Goal: Communication & Community: Answer question/provide support

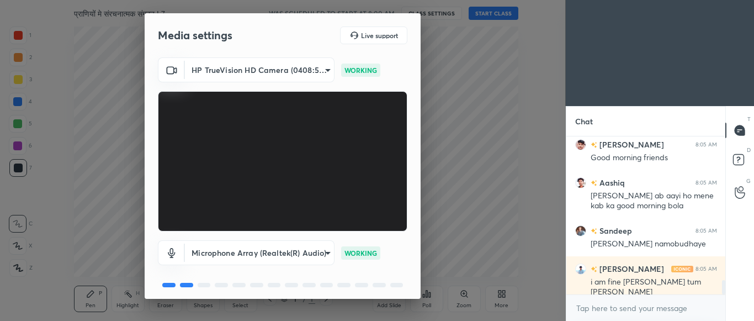
scroll to position [41, 0]
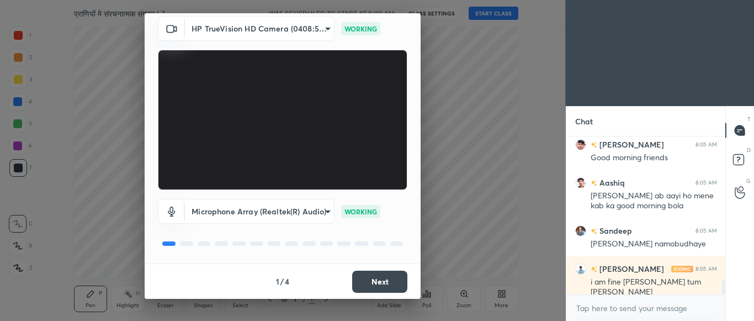
click at [385, 281] on button "Next" at bounding box center [379, 281] width 55 height 22
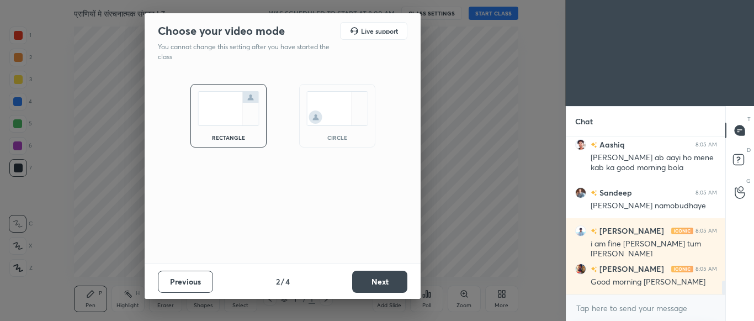
click at [385, 281] on button "Next" at bounding box center [379, 281] width 55 height 22
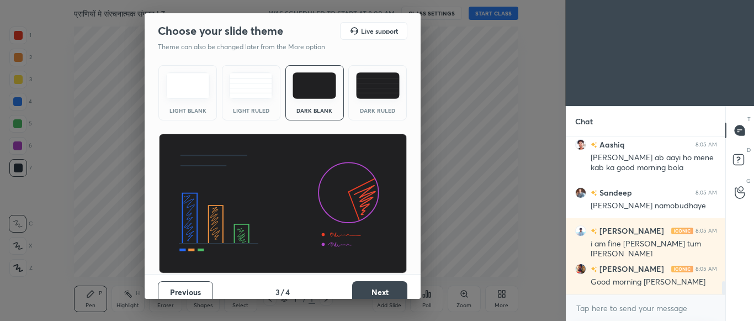
scroll to position [1687, 0]
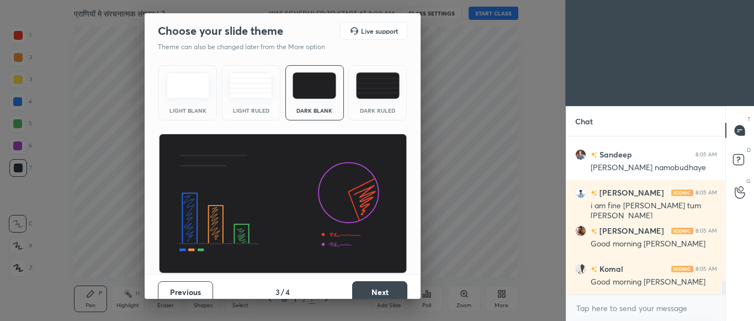
click at [388, 84] on img at bounding box center [378, 85] width 44 height 26
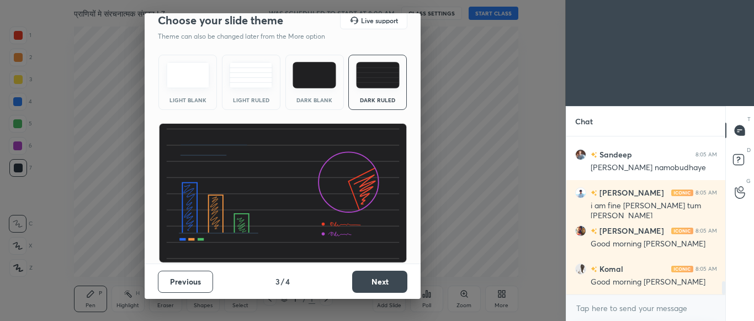
click at [384, 281] on button "Next" at bounding box center [379, 281] width 55 height 22
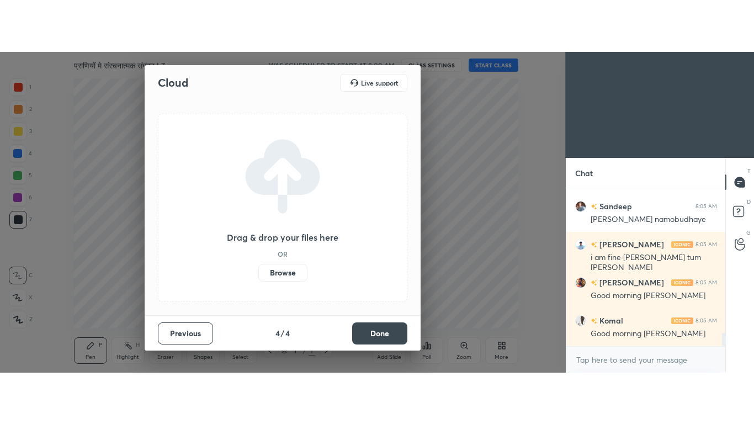
scroll to position [1725, 0]
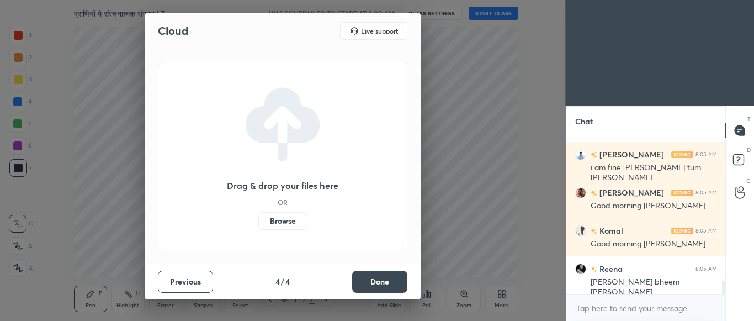
click at [384, 281] on button "Done" at bounding box center [379, 281] width 55 height 22
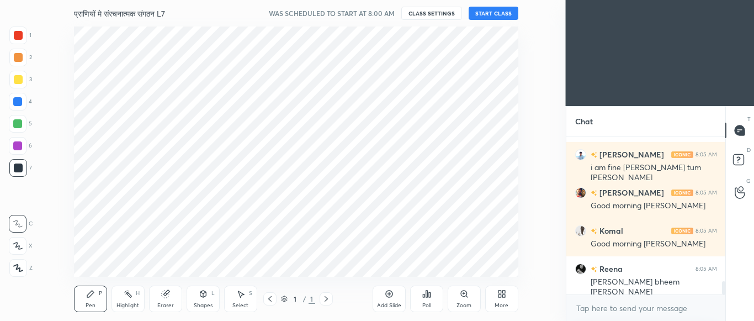
click at [502, 299] on div "More" at bounding box center [501, 298] width 33 height 26
click at [476, 215] on div "Full screen F" at bounding box center [488, 214] width 44 height 26
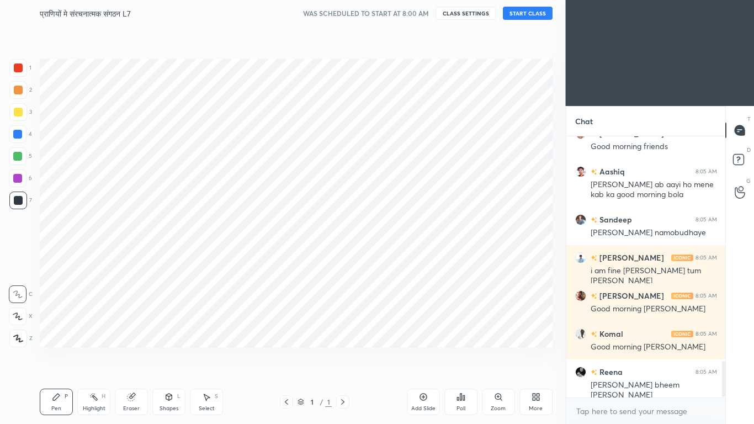
scroll to position [1660, 0]
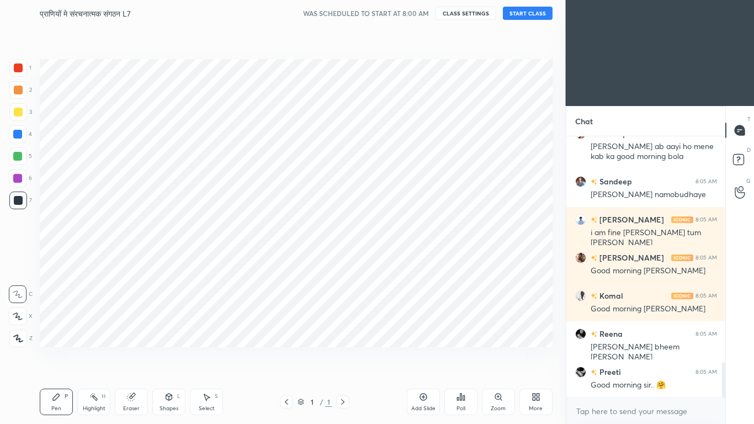
click at [527, 9] on button "START CLASS" at bounding box center [528, 13] width 50 height 13
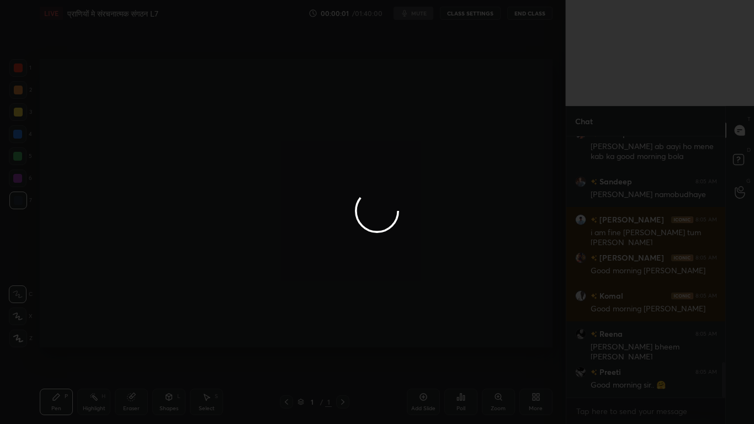
click at [418, 320] on div at bounding box center [377, 212] width 754 height 424
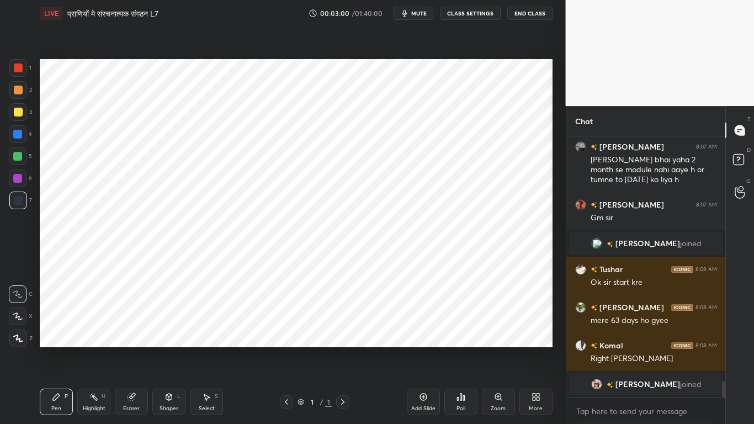
scroll to position [3854, 0]
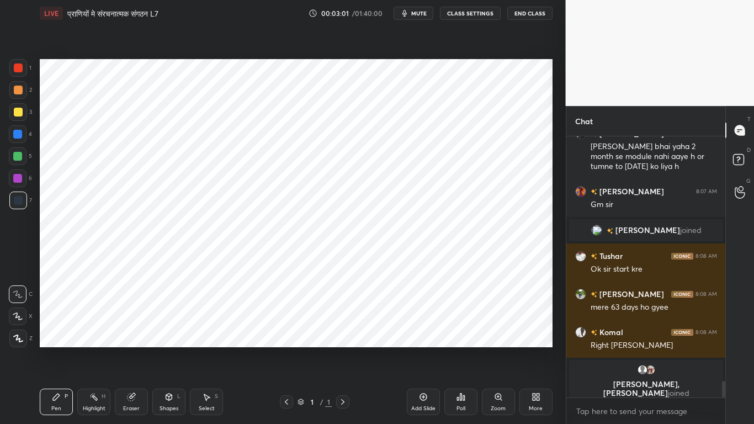
click at [418, 320] on div "Add Slide" at bounding box center [423, 401] width 33 height 26
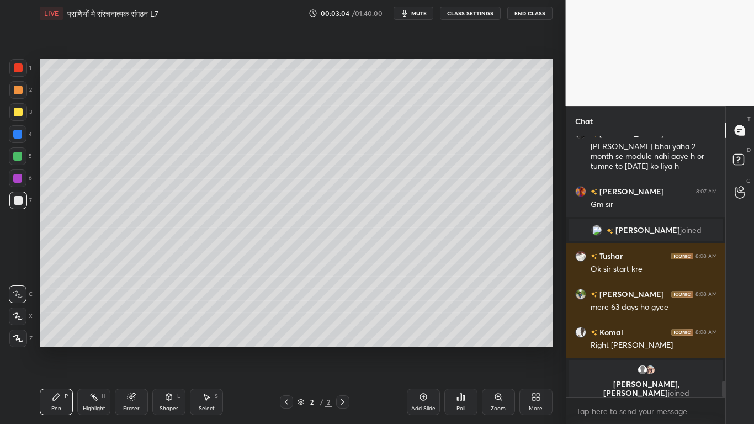
scroll to position [3872, 0]
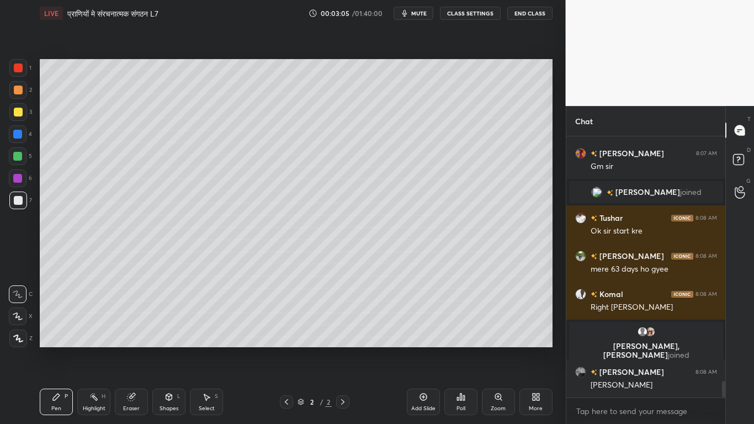
click at [17, 113] on div at bounding box center [18, 112] width 9 height 9
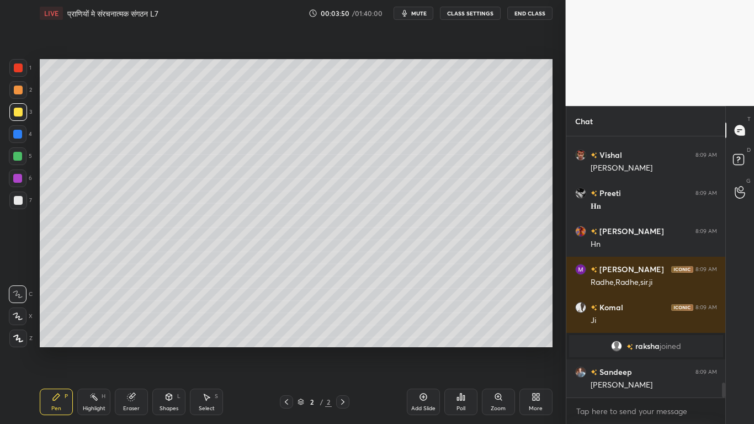
scroll to position [4287, 0]
click at [14, 200] on div at bounding box center [18, 200] width 9 height 9
click at [18, 111] on div at bounding box center [18, 112] width 9 height 9
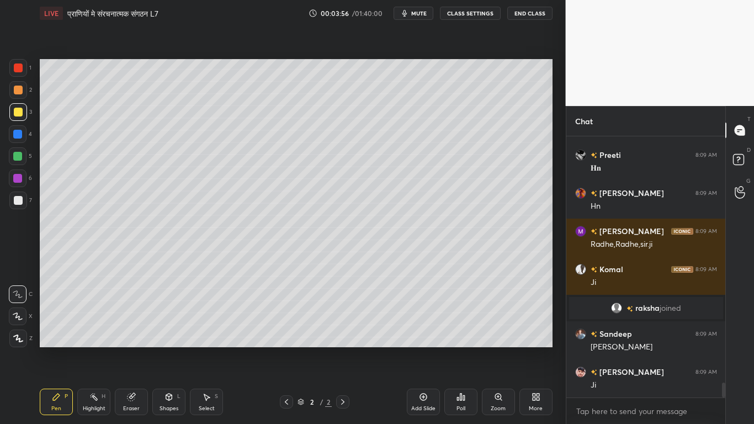
click at [17, 200] on div at bounding box center [18, 200] width 9 height 9
click at [15, 317] on icon at bounding box center [18, 316] width 10 height 8
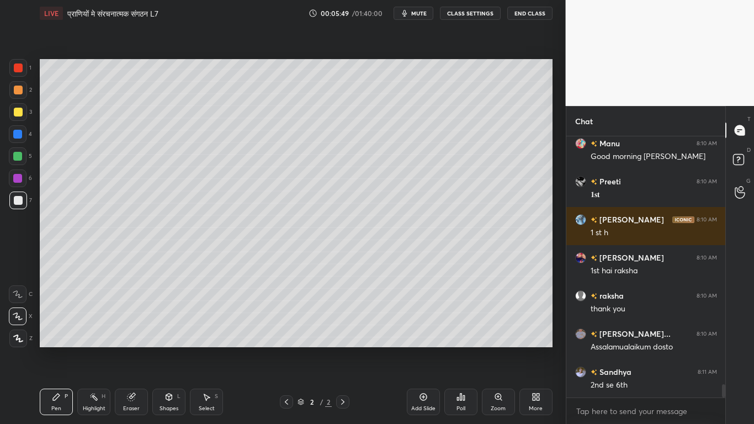
scroll to position [4881, 0]
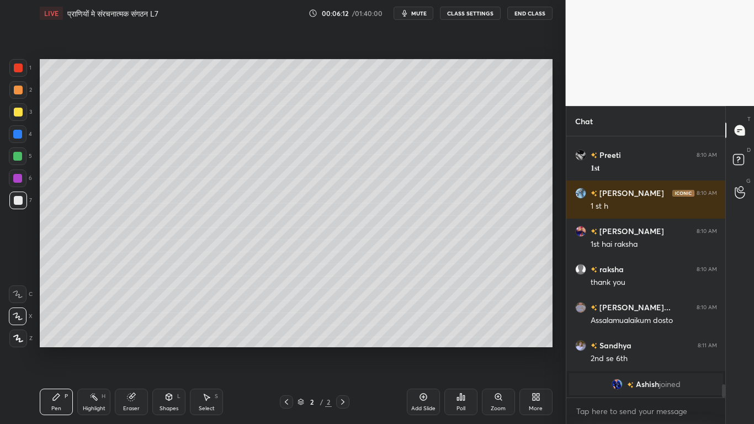
click at [126, 320] on div "Eraser" at bounding box center [131, 401] width 33 height 26
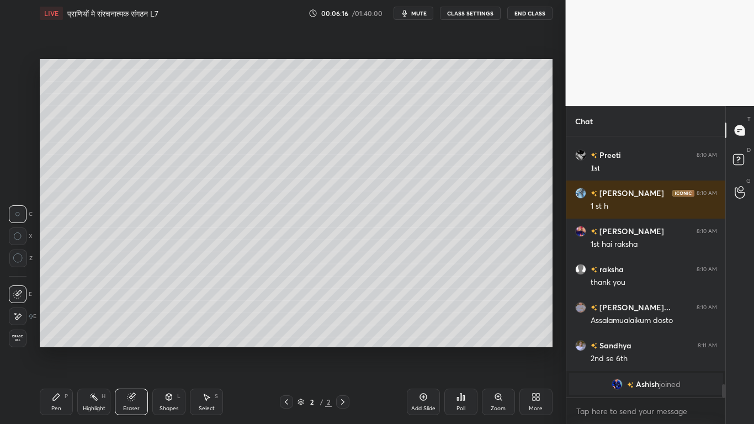
click at [50, 320] on div "Pen P" at bounding box center [56, 401] width 33 height 26
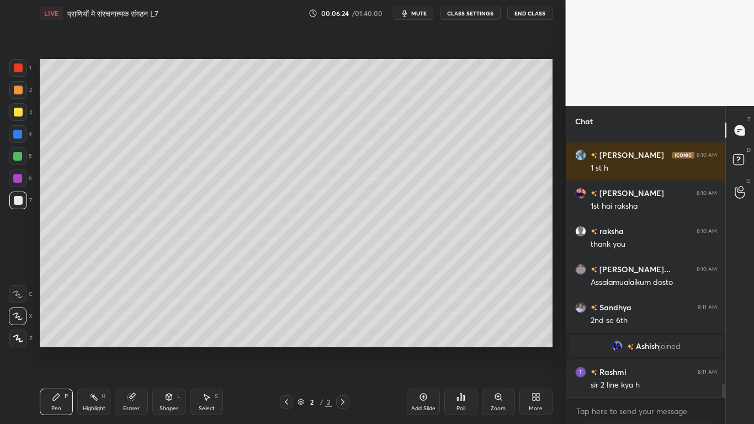
scroll to position [4833, 0]
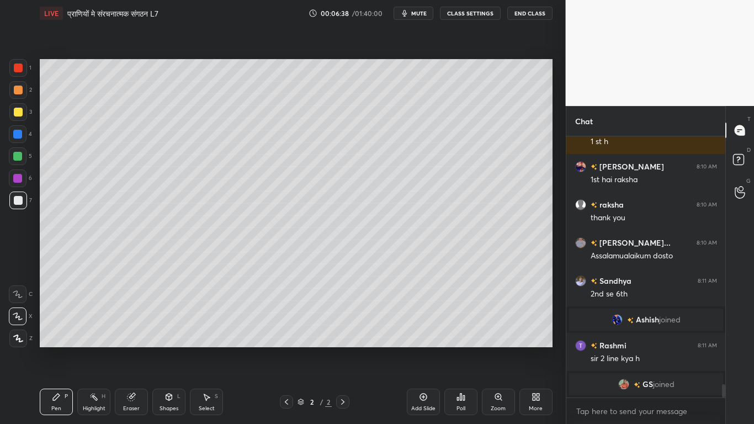
click at [132, 320] on icon at bounding box center [130, 396] width 7 height 7
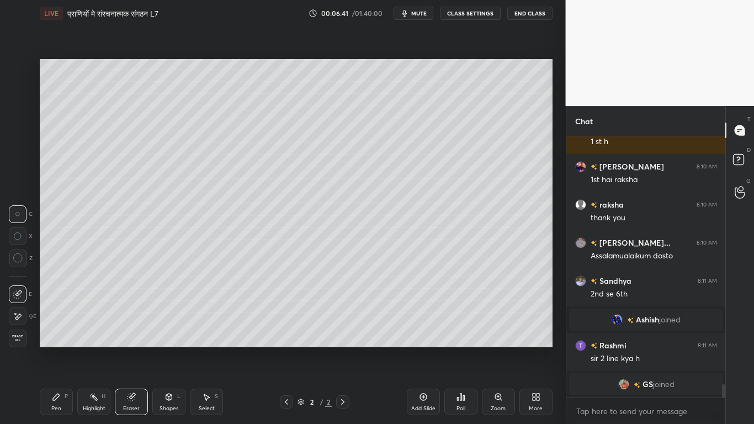
drag, startPoint x: 52, startPoint y: 399, endPoint x: 57, endPoint y: 392, distance: 8.7
click at [52, 320] on icon at bounding box center [56, 396] width 9 height 9
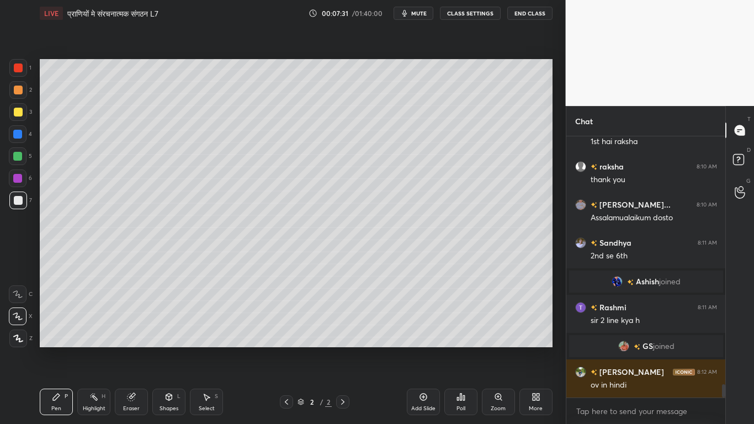
scroll to position [4876, 0]
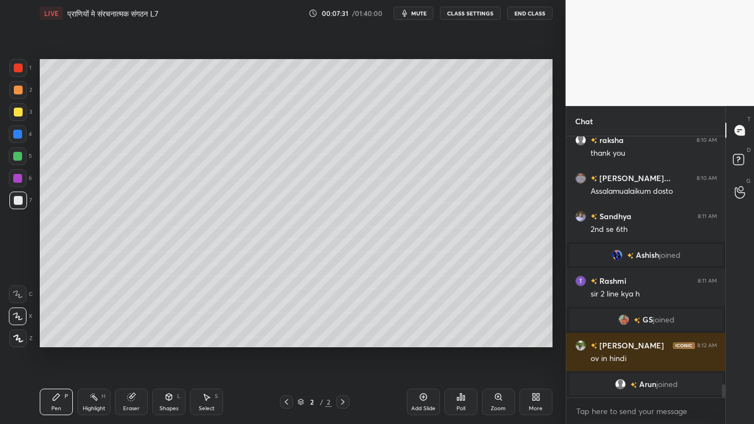
drag, startPoint x: 129, startPoint y: 401, endPoint x: 140, endPoint y: 383, distance: 21.3
click at [129, 320] on div "Eraser" at bounding box center [131, 401] width 33 height 26
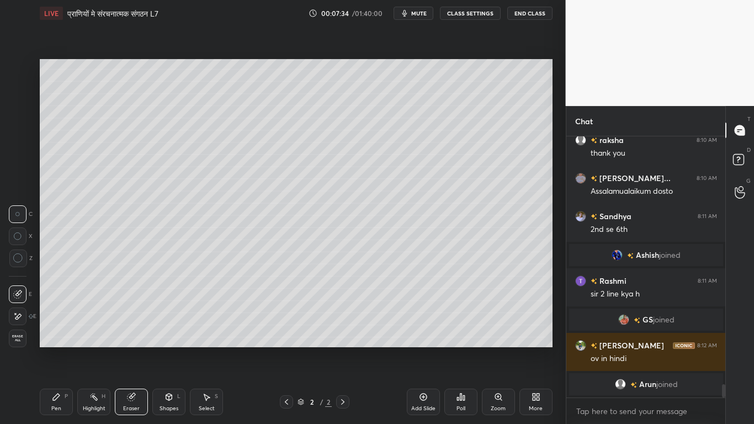
click at [48, 320] on div "Pen P" at bounding box center [56, 401] width 33 height 26
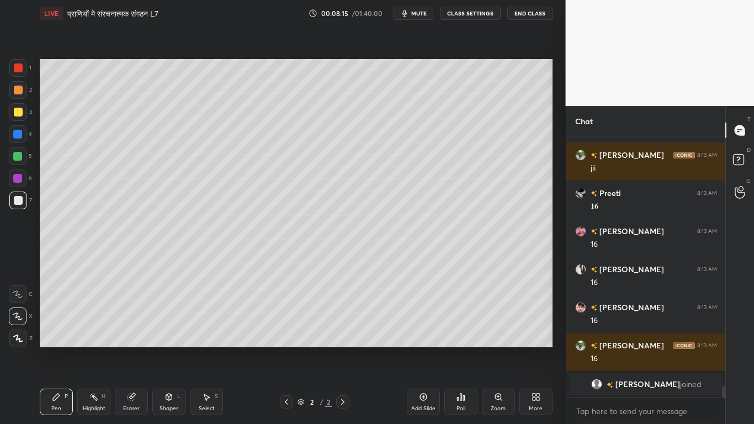
scroll to position [5443, 0]
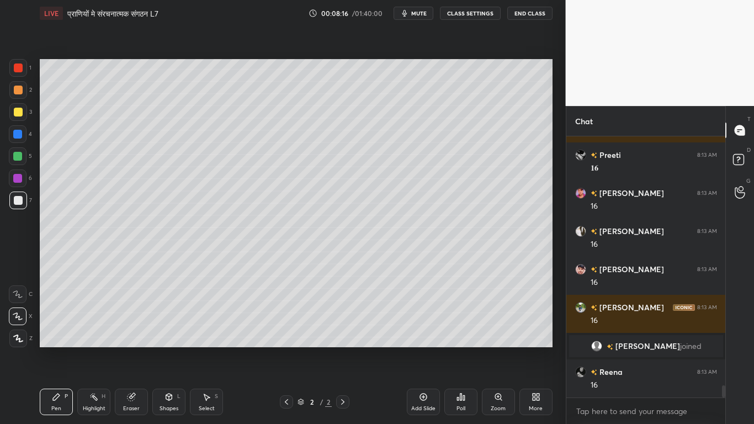
click at [13, 116] on div at bounding box center [18, 112] width 18 height 18
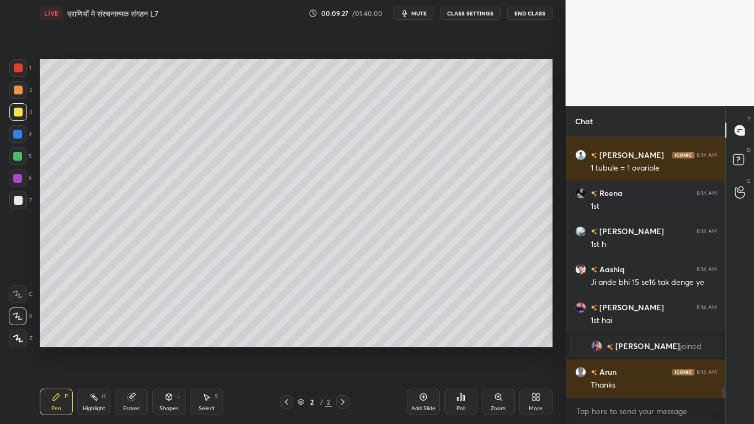
scroll to position [5739, 0]
click at [410, 320] on div "Setting up your live class Poll for secs No correct answer Start poll" at bounding box center [295, 202] width 521 height 353
click at [418, 320] on div "Add Slide" at bounding box center [423, 401] width 33 height 26
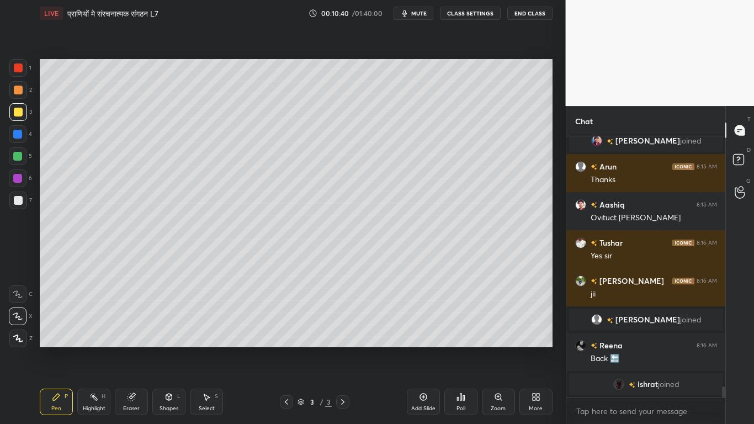
scroll to position [5920, 0]
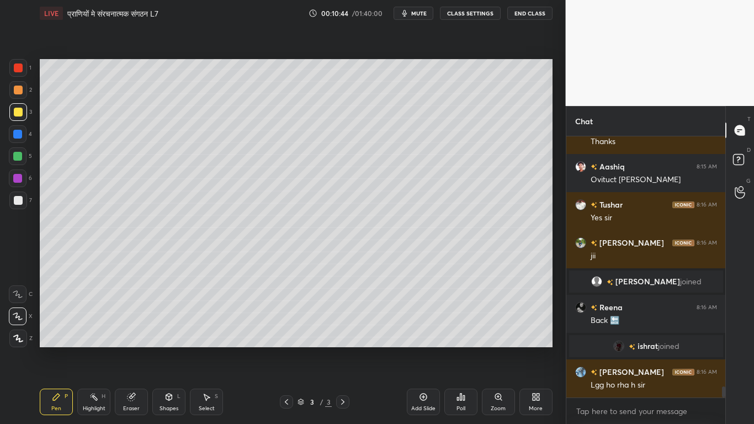
drag, startPoint x: 128, startPoint y: 401, endPoint x: 152, endPoint y: 364, distance: 44.2
click at [128, 320] on div "Eraser" at bounding box center [131, 401] width 33 height 26
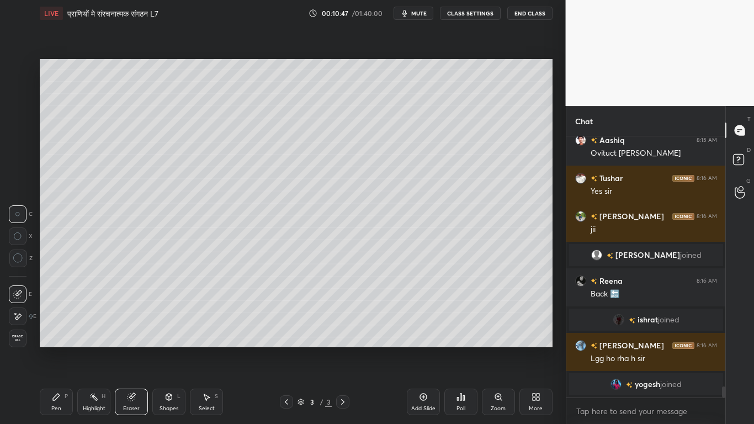
scroll to position [5974, 0]
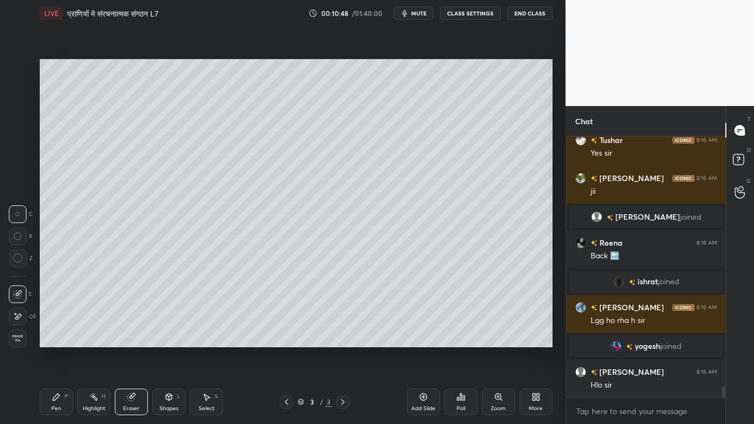
click at [66, 320] on div "Pen P" at bounding box center [56, 401] width 33 height 26
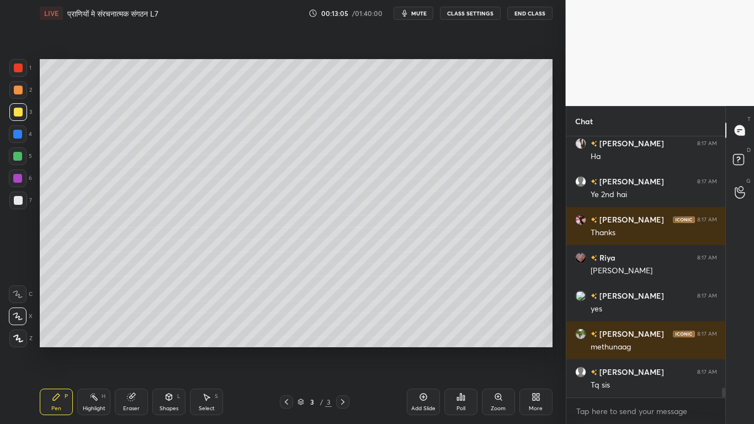
scroll to position [6590, 0]
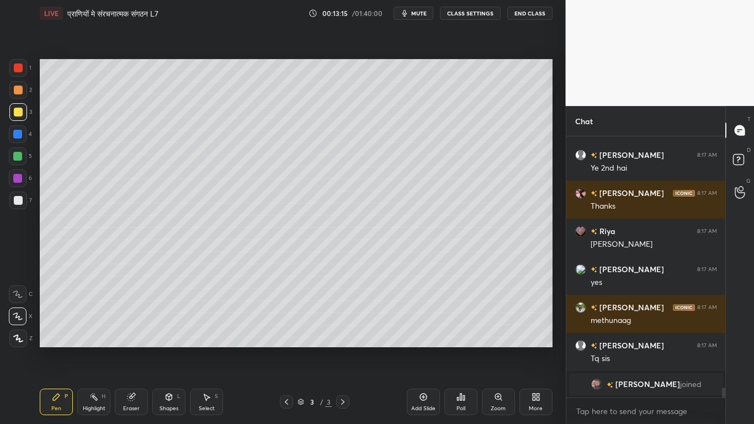
click at [18, 204] on div at bounding box center [18, 200] width 9 height 9
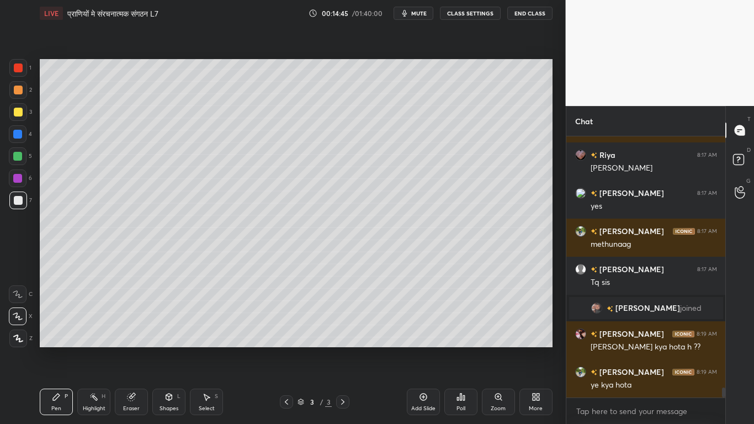
scroll to position [6593, 0]
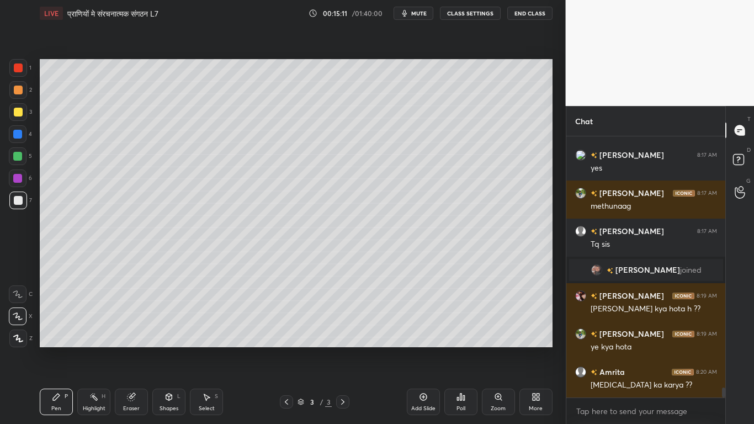
click at [15, 113] on div at bounding box center [18, 112] width 9 height 9
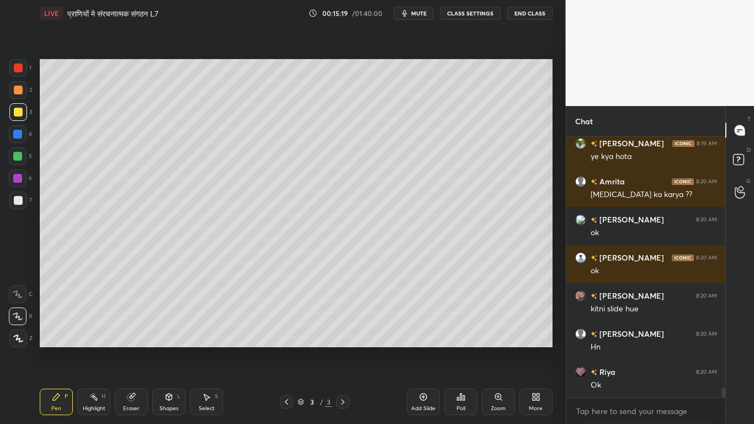
scroll to position [6821, 0]
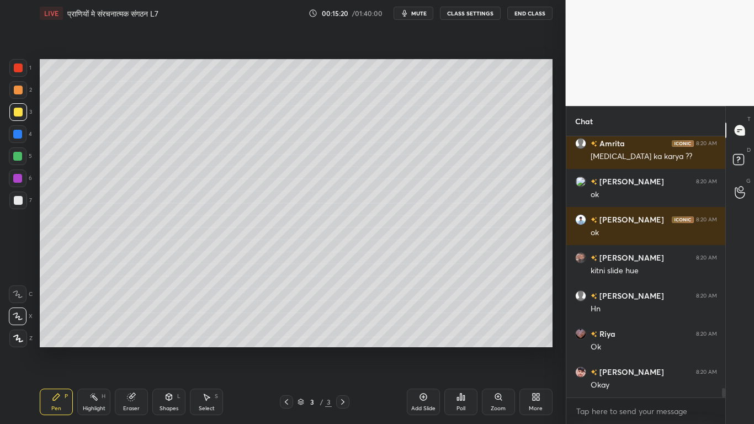
click at [443, 320] on div "Add Slide Poll Zoom More" at bounding box center [480, 402] width 146 height 62
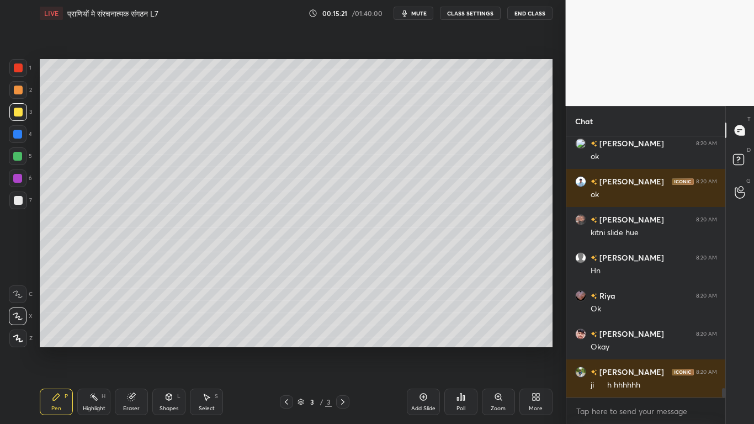
click at [419, 320] on icon at bounding box center [422, 396] width 7 height 7
click at [17, 200] on div at bounding box center [18, 200] width 9 height 9
click at [15, 116] on div at bounding box center [18, 112] width 18 height 18
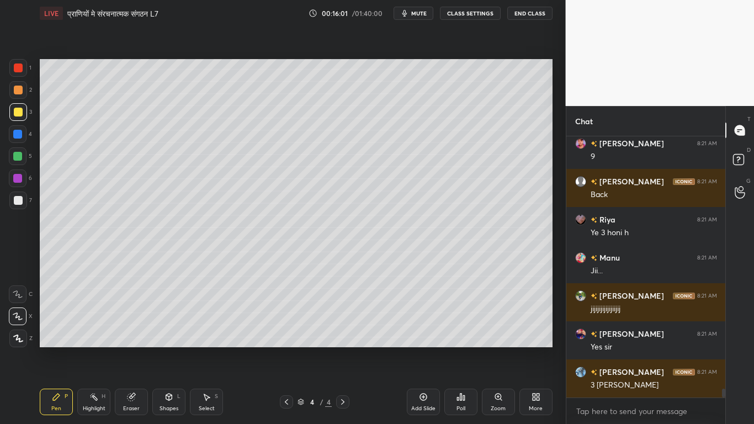
scroll to position [7278, 0]
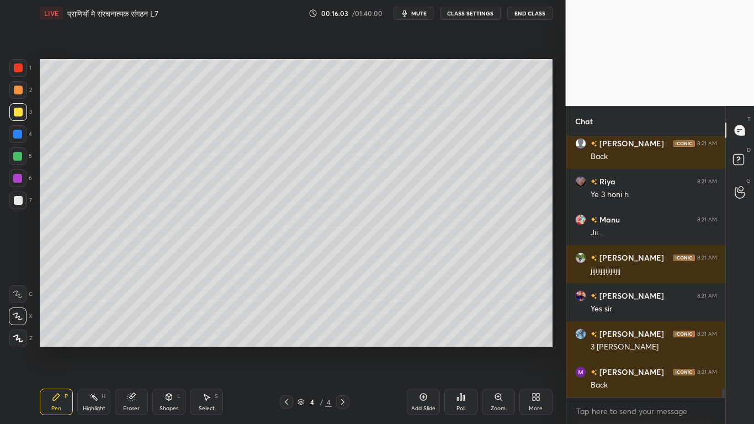
click at [127, 320] on div "Eraser" at bounding box center [131, 408] width 17 height 6
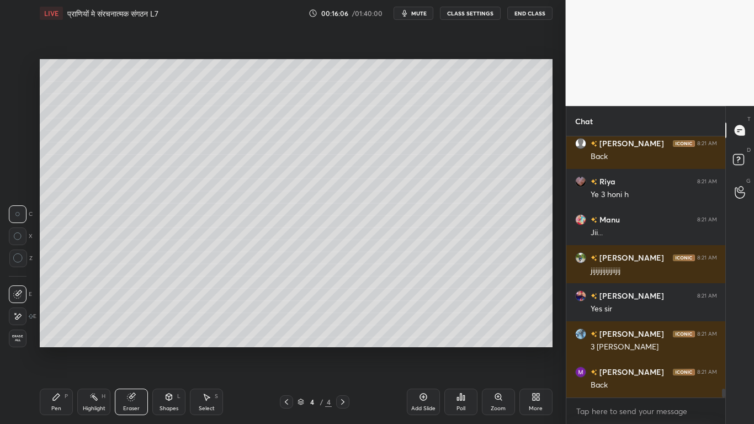
scroll to position [7316, 0]
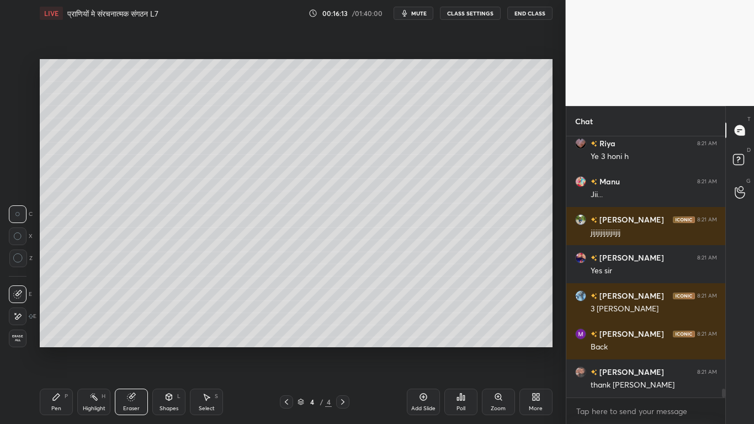
drag, startPoint x: 50, startPoint y: 403, endPoint x: 77, endPoint y: 363, distance: 47.7
click at [51, 320] on div "Pen P" at bounding box center [56, 401] width 33 height 26
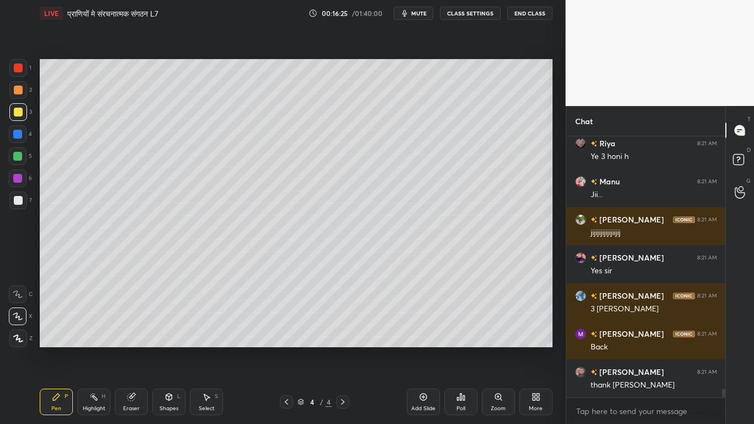
scroll to position [7354, 0]
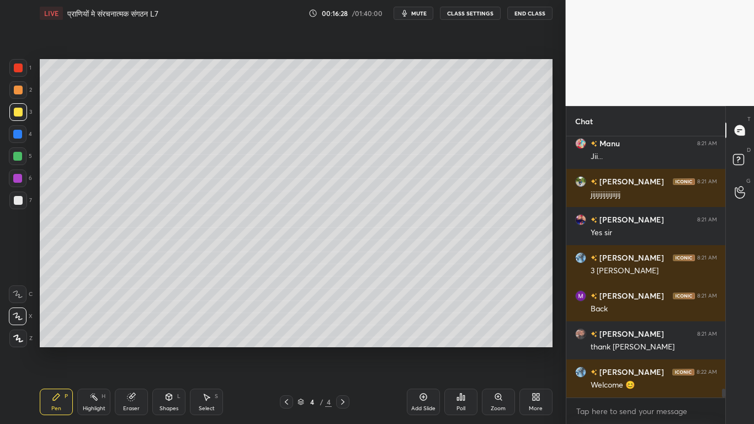
drag, startPoint x: 134, startPoint y: 394, endPoint x: 150, endPoint y: 355, distance: 42.0
click at [134, 320] on icon at bounding box center [132, 396] width 6 height 6
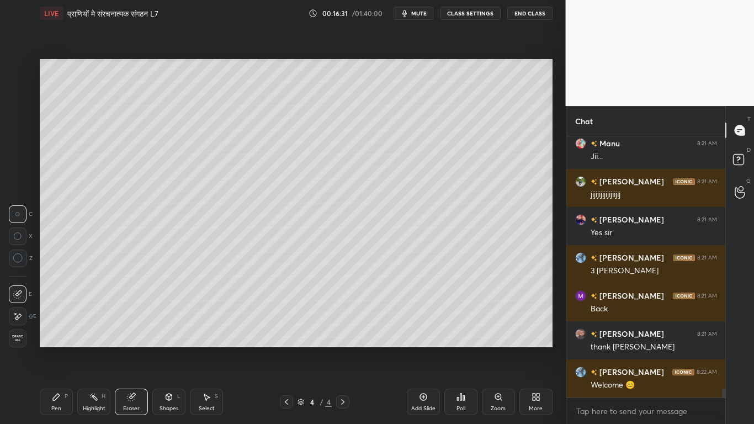
click at [48, 320] on div "Pen P" at bounding box center [56, 401] width 33 height 26
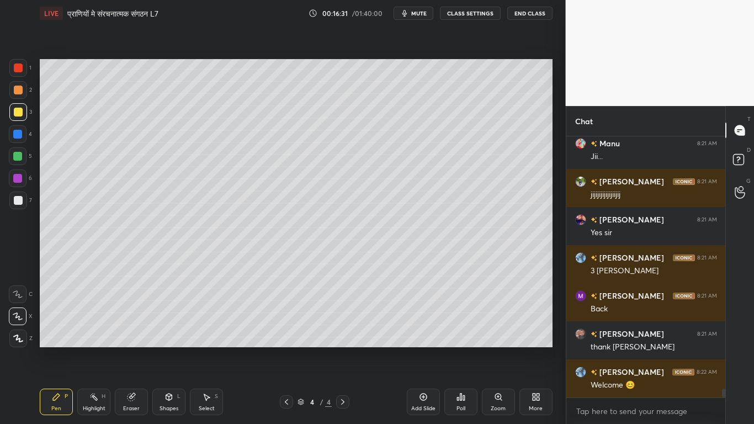
click at [132, 320] on div "Setting up your live class Poll for secs No correct answer Start poll" at bounding box center [295, 202] width 521 height 353
drag, startPoint x: 200, startPoint y: 404, endPoint x: 200, endPoint y: 394, distance: 9.9
click at [200, 320] on div "Select S" at bounding box center [206, 401] width 33 height 26
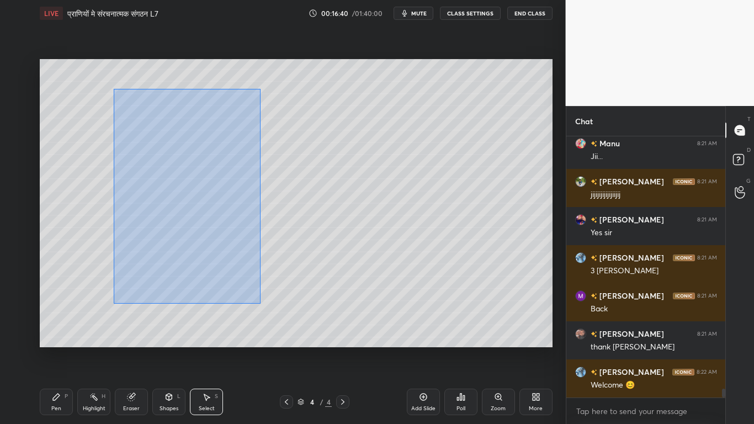
drag, startPoint x: 113, startPoint y: 89, endPoint x: 258, endPoint y: 300, distance: 256.0
click at [260, 303] on div "0 ° Undo Copy Duplicate Duplicate to new slide Delete" at bounding box center [296, 203] width 513 height 288
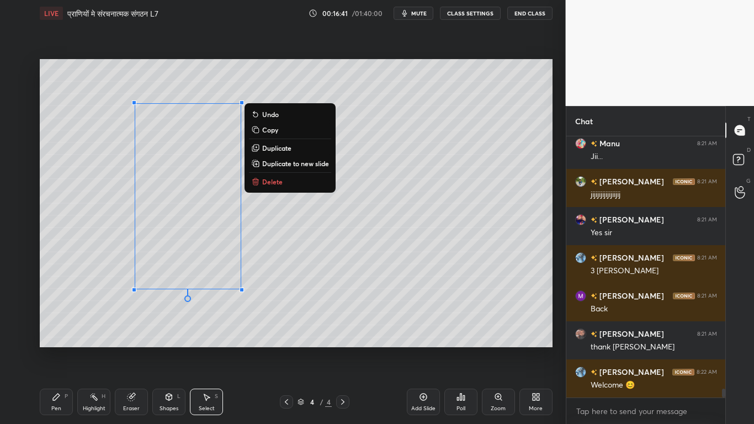
click at [273, 129] on p "Copy" at bounding box center [270, 129] width 16 height 9
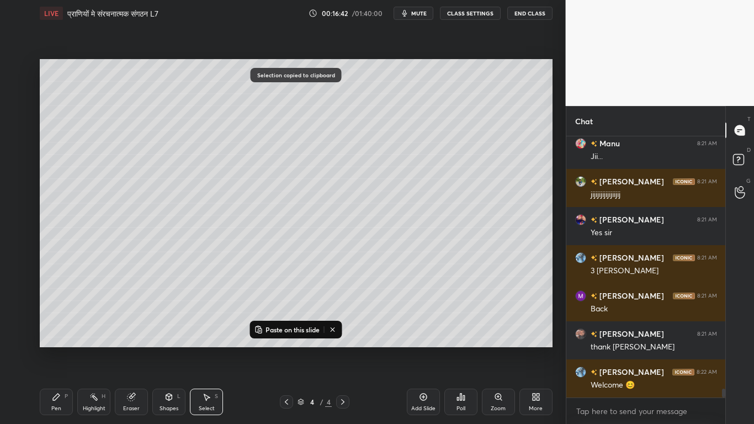
click at [291, 320] on p "Paste on this slide" at bounding box center [292, 329] width 54 height 9
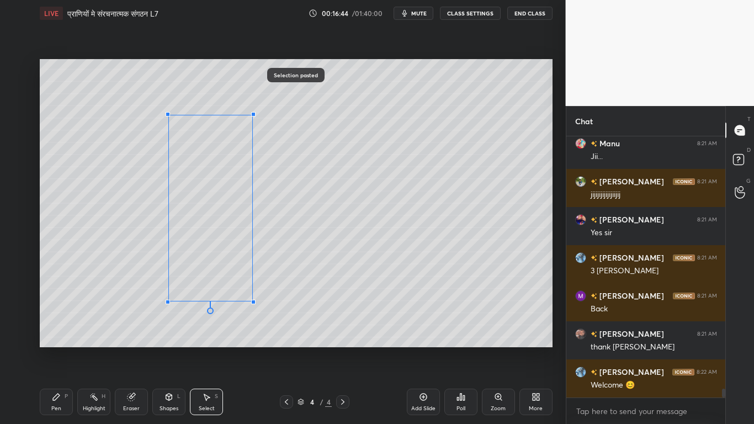
scroll to position [7392, 0]
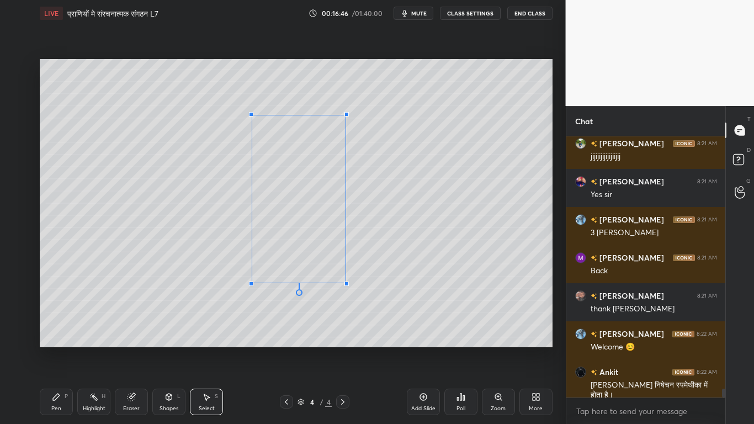
drag, startPoint x: 145, startPoint y: 302, endPoint x: 345, endPoint y: 282, distance: 201.8
click at [345, 282] on div "0 °" at bounding box center [299, 199] width 94 height 168
drag, startPoint x: 310, startPoint y: 249, endPoint x: 300, endPoint y: 250, distance: 10.0
click at [300, 250] on div "0 ° Undo Copy Paste here Duplicate Duplicate to new slide Delete" at bounding box center [296, 203] width 513 height 288
drag, startPoint x: 336, startPoint y: 116, endPoint x: 339, endPoint y: 105, distance: 11.5
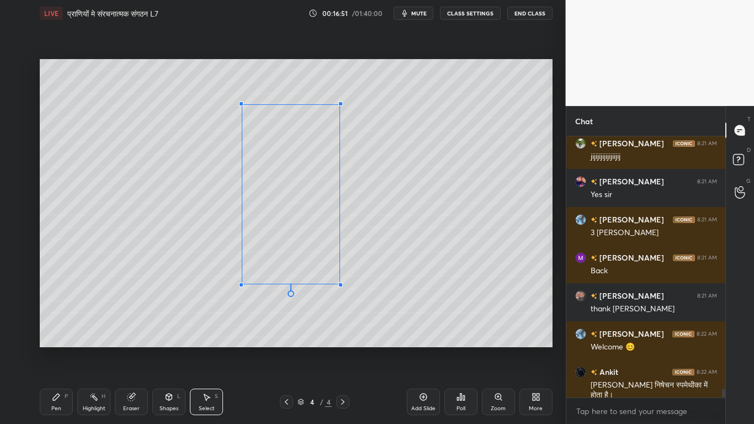
click at [339, 105] on div at bounding box center [340, 104] width 4 height 4
click at [343, 288] on div at bounding box center [344, 289] width 4 height 4
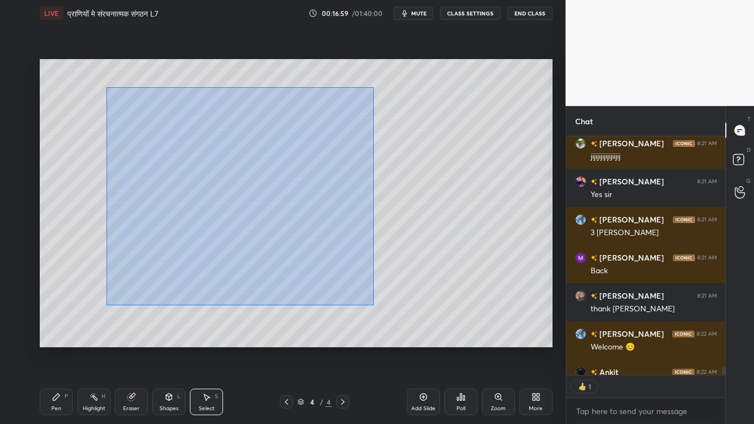
scroll to position [235, 156]
drag, startPoint x: 107, startPoint y: 88, endPoint x: 360, endPoint y: 291, distance: 324.6
click at [374, 302] on div "0 ° Undo Copy Paste here Duplicate Duplicate to new slide Delete" at bounding box center [296, 203] width 513 height 288
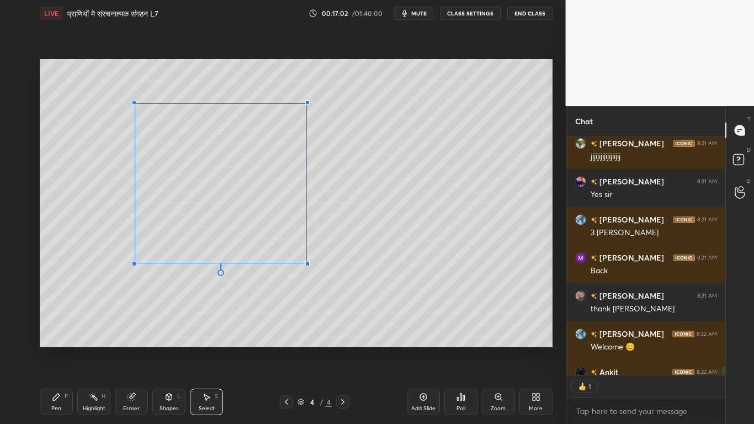
drag, startPoint x: 344, startPoint y: 291, endPoint x: 306, endPoint y: 263, distance: 47.7
click at [306, 263] on div at bounding box center [307, 264] width 4 height 4
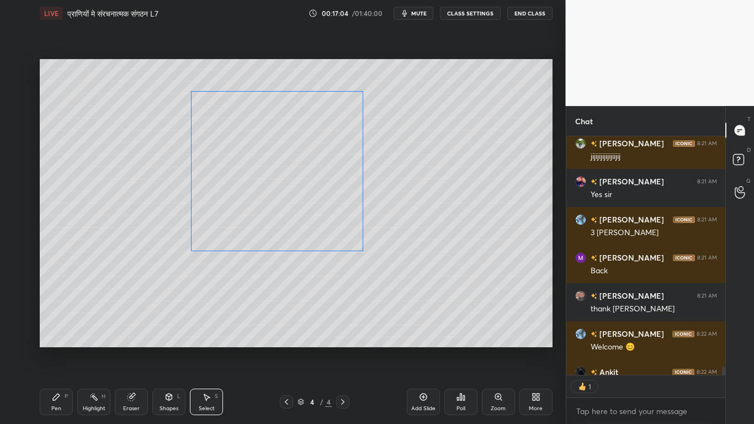
drag, startPoint x: 264, startPoint y: 206, endPoint x: 317, endPoint y: 193, distance: 54.1
click at [319, 194] on div "0 ° Undo Copy Paste here Duplicate Duplicate to new slide Delete" at bounding box center [296, 203] width 513 height 288
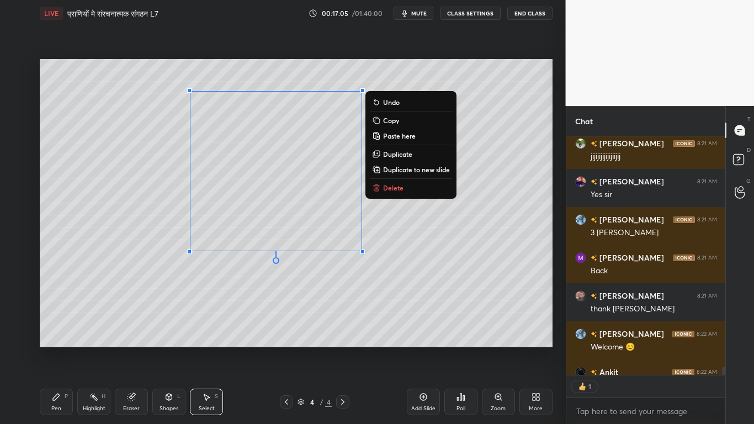
click at [153, 231] on div "0 ° Undo Copy Paste here Duplicate Duplicate to new slide Delete" at bounding box center [296, 203] width 513 height 288
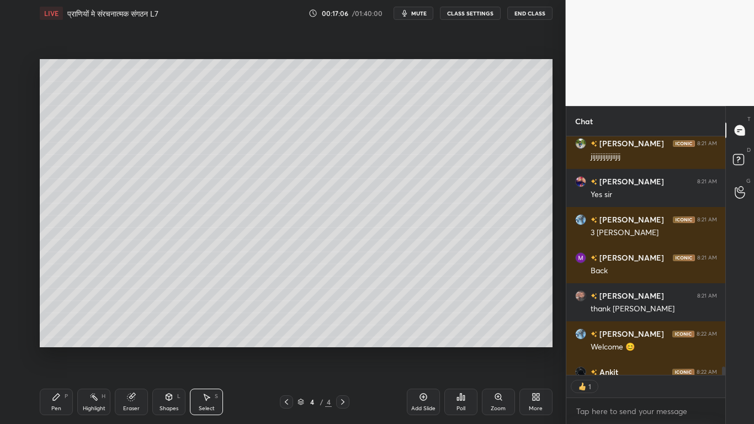
click at [49, 320] on div "Pen P" at bounding box center [56, 401] width 33 height 26
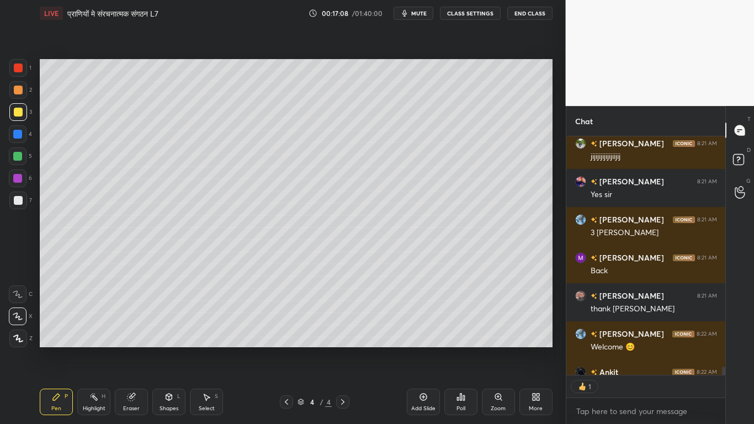
click at [17, 201] on div at bounding box center [18, 200] width 9 height 9
click at [12, 296] on div at bounding box center [18, 294] width 18 height 18
click at [129, 320] on icon at bounding box center [131, 396] width 9 height 9
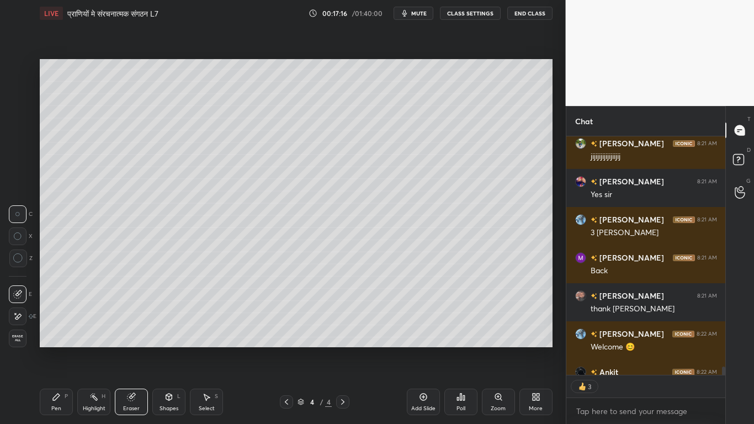
click at [17, 318] on icon at bounding box center [17, 316] width 9 height 9
click at [56, 320] on icon at bounding box center [56, 396] width 7 height 7
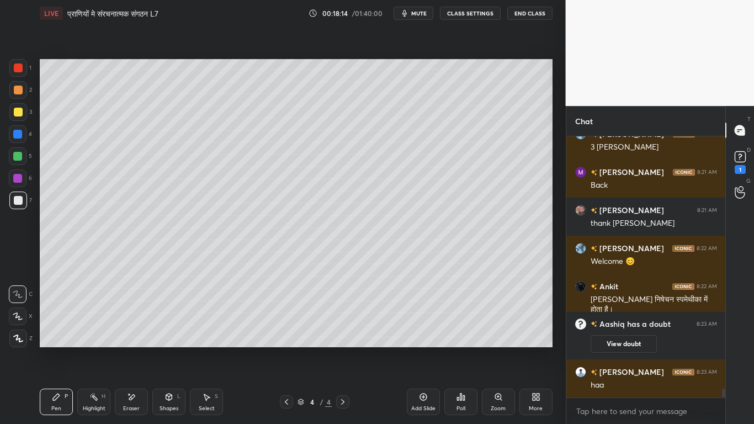
scroll to position [7268, 0]
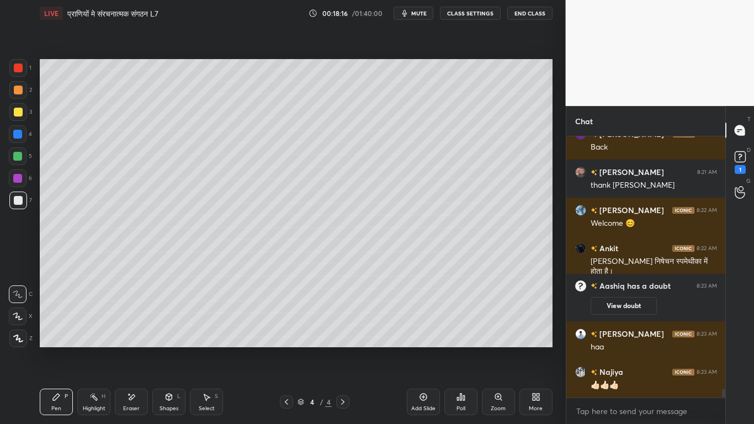
click at [17, 202] on div at bounding box center [18, 200] width 9 height 9
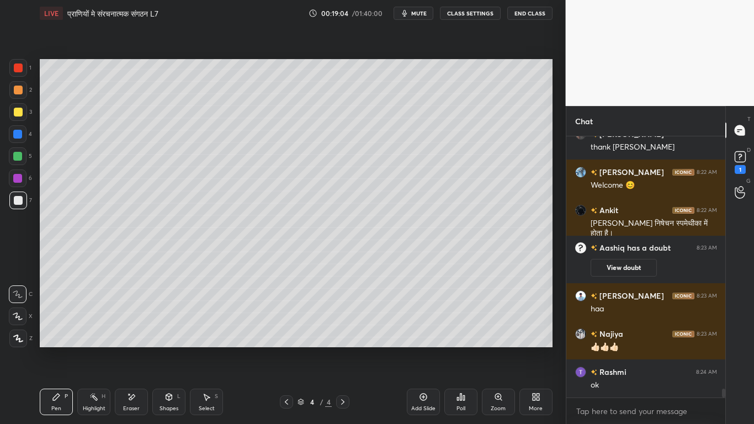
scroll to position [7344, 0]
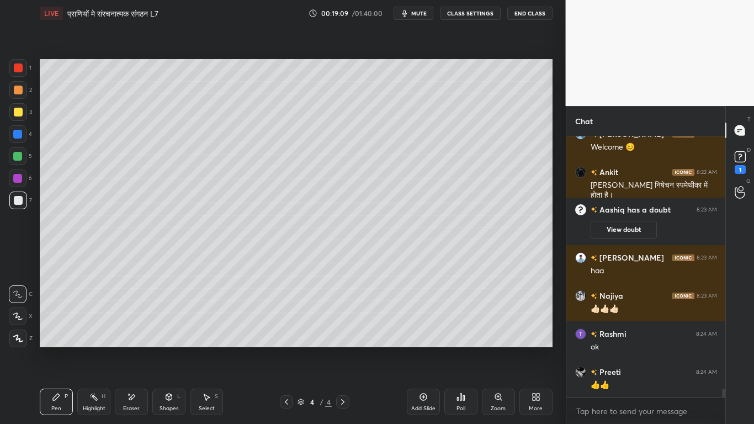
click at [19, 203] on div at bounding box center [18, 200] width 9 height 9
click at [134, 320] on icon at bounding box center [131, 396] width 9 height 9
click at [19, 290] on icon at bounding box center [17, 294] width 9 height 9
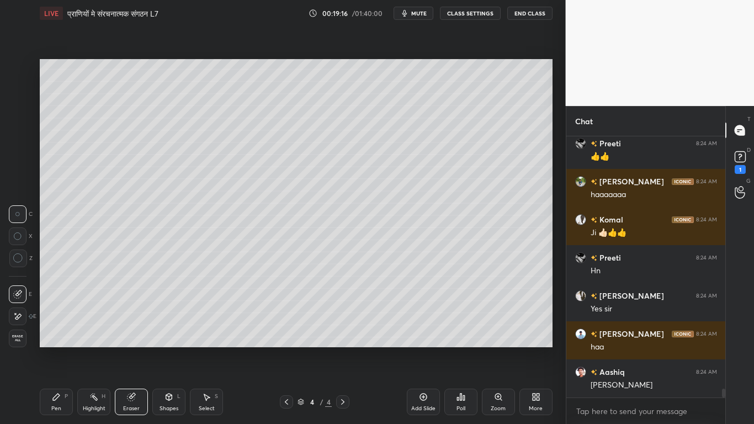
click at [44, 320] on div "Pen P" at bounding box center [56, 401] width 33 height 26
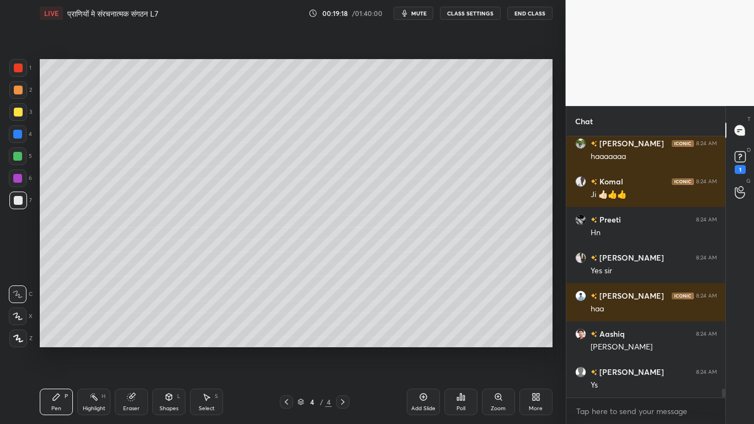
scroll to position [7687, 0]
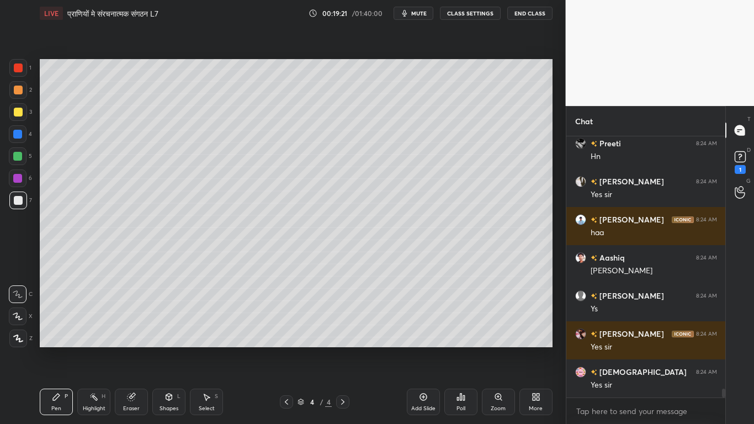
click at [17, 114] on div at bounding box center [18, 112] width 9 height 9
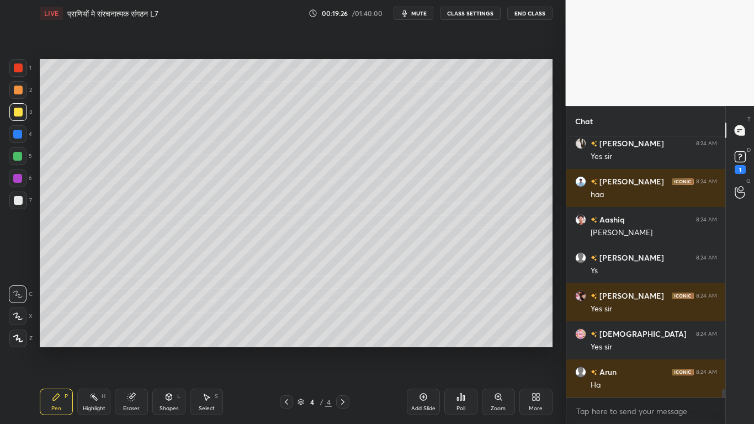
click at [15, 316] on icon at bounding box center [18, 316] width 10 height 8
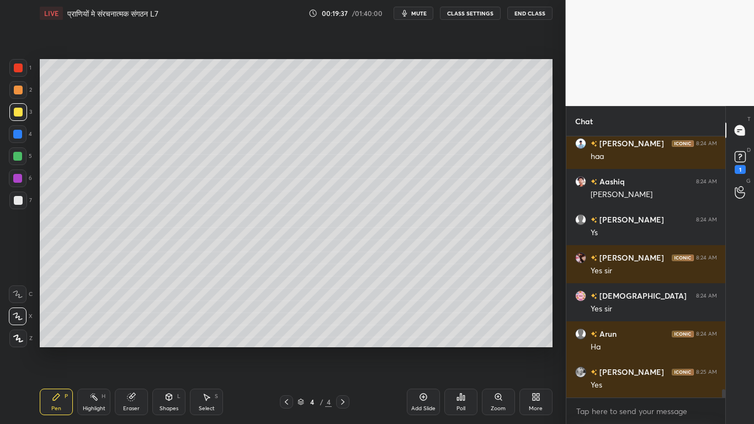
click at [15, 198] on div at bounding box center [18, 200] width 9 height 9
click at [19, 291] on icon at bounding box center [18, 294] width 10 height 8
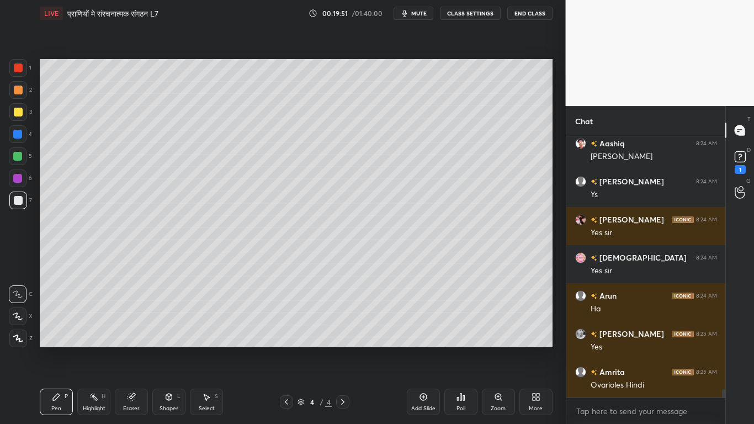
click at [19, 155] on div at bounding box center [17, 156] width 9 height 9
click at [24, 199] on div at bounding box center [18, 200] width 18 height 18
click at [20, 158] on div at bounding box center [17, 156] width 9 height 9
click at [18, 200] on div at bounding box center [18, 200] width 9 height 9
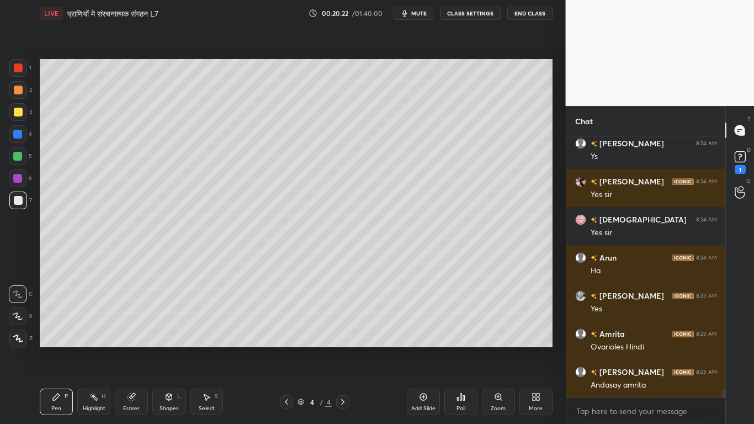
click at [132, 320] on icon at bounding box center [130, 396] width 7 height 7
click at [54, 320] on div "Pen P" at bounding box center [56, 401] width 33 height 26
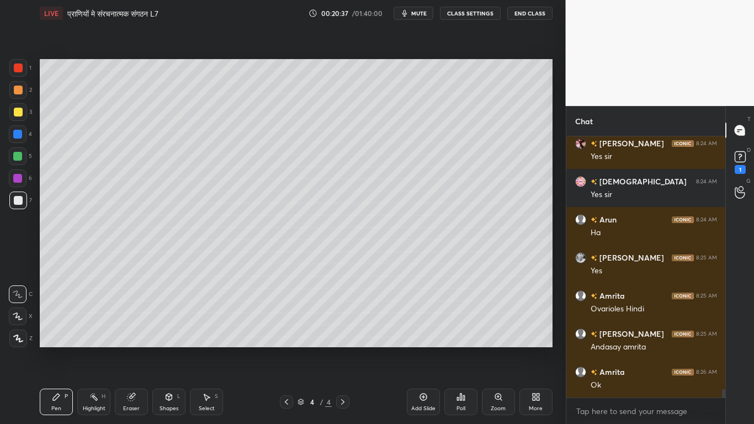
click at [19, 116] on div at bounding box center [18, 112] width 18 height 18
click at [17, 154] on div at bounding box center [17, 156] width 9 height 9
click at [19, 199] on div at bounding box center [18, 200] width 9 height 9
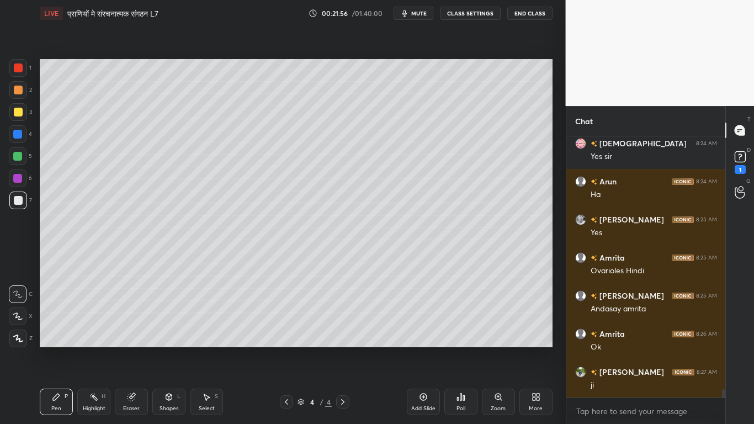
click at [17, 109] on div at bounding box center [18, 112] width 9 height 9
click at [17, 135] on div at bounding box center [17, 134] width 9 height 9
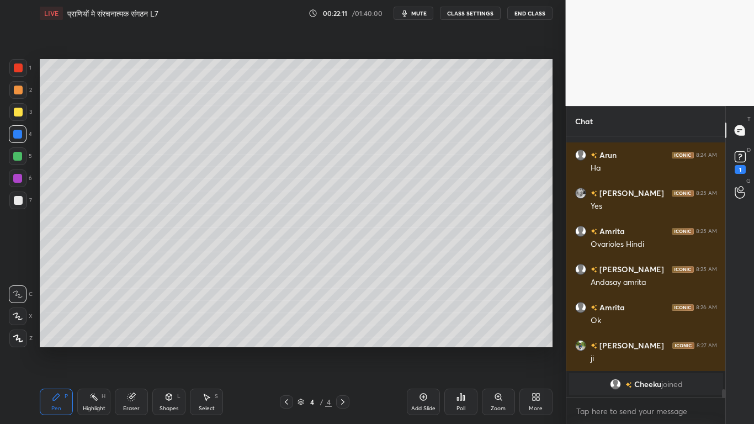
click at [15, 202] on div at bounding box center [18, 200] width 9 height 9
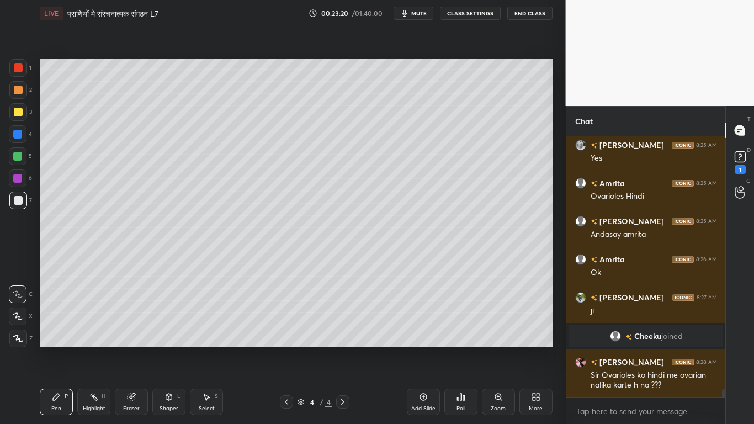
click at [18, 104] on div at bounding box center [18, 112] width 18 height 18
click at [14, 200] on div at bounding box center [18, 200] width 9 height 9
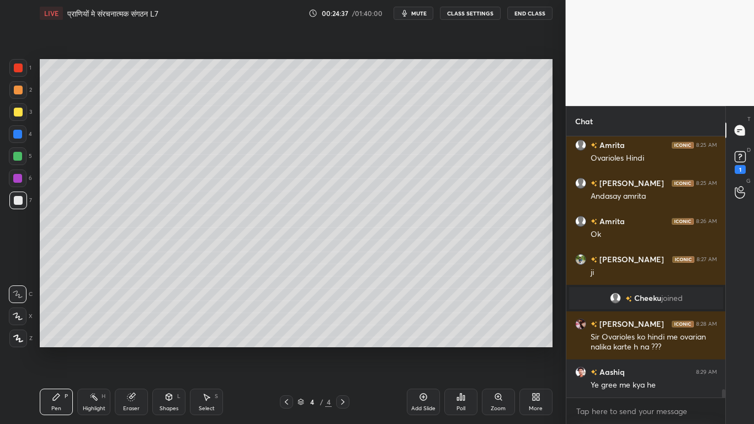
click at [19, 203] on div at bounding box center [18, 200] width 18 height 18
click at [14, 112] on div at bounding box center [18, 112] width 9 height 9
click at [18, 201] on div at bounding box center [18, 200] width 9 height 9
click at [18, 111] on div at bounding box center [18, 112] width 9 height 9
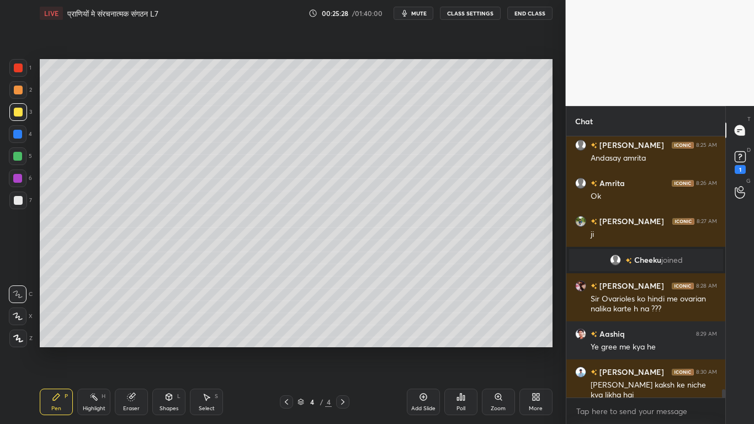
click at [557, 320] on div "1 2 3 4 5 6 7 C X Z C X Z E E Erase all H H LIVE प्राणियों मे संरचनात्मक संगठन …" at bounding box center [282, 212] width 565 height 424
click at [558, 320] on div "1 2 3 4 5 6 7 C X Z C X Z E E Erase all H H LIVE प्राणियों मे संरचनात्मक संगठन …" at bounding box center [282, 212] width 565 height 424
click at [19, 200] on div at bounding box center [18, 200] width 9 height 9
drag, startPoint x: 132, startPoint y: 403, endPoint x: 122, endPoint y: 390, distance: 16.2
click at [132, 320] on div "Eraser" at bounding box center [131, 401] width 33 height 26
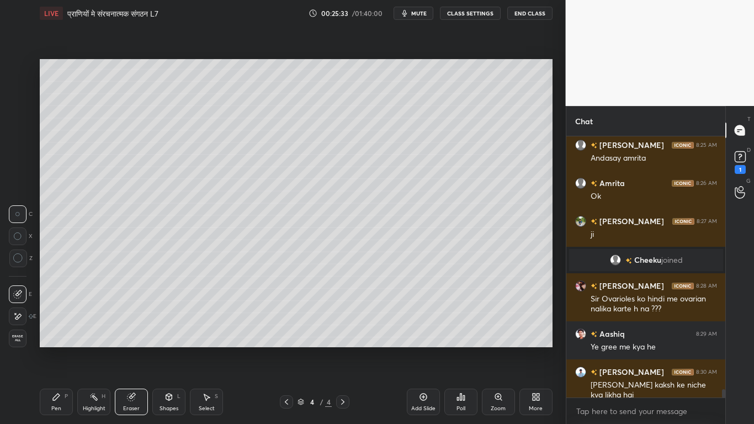
click at [13, 315] on icon at bounding box center [17, 316] width 9 height 9
click at [46, 320] on div "Pen P" at bounding box center [56, 401] width 33 height 26
click at [17, 110] on div at bounding box center [18, 112] width 9 height 9
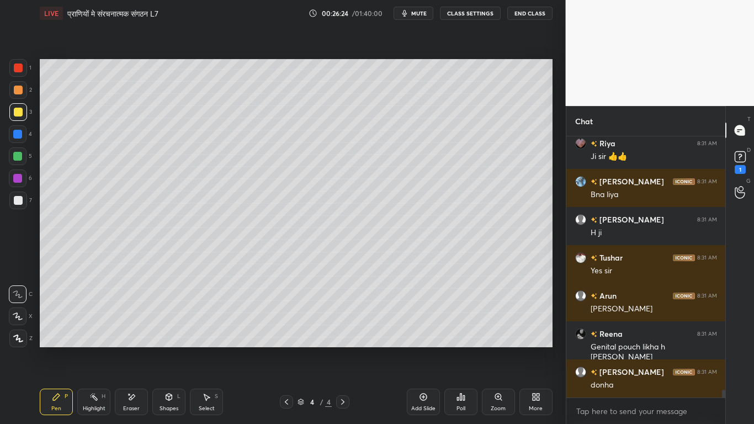
scroll to position [8645, 0]
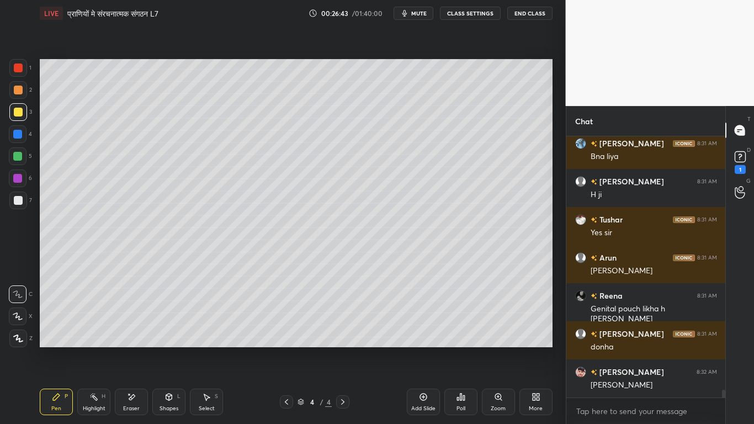
click at [13, 204] on div at bounding box center [18, 200] width 18 height 18
click at [418, 320] on div "Add Slide" at bounding box center [423, 401] width 33 height 26
click at [15, 111] on div at bounding box center [18, 112] width 9 height 9
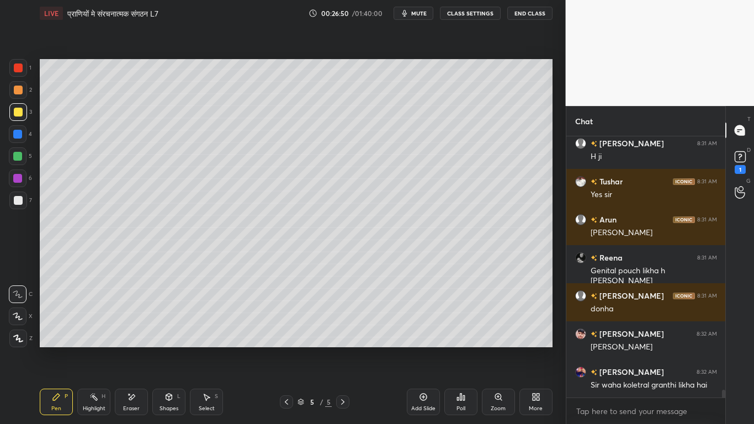
click at [283, 320] on icon at bounding box center [286, 401] width 9 height 9
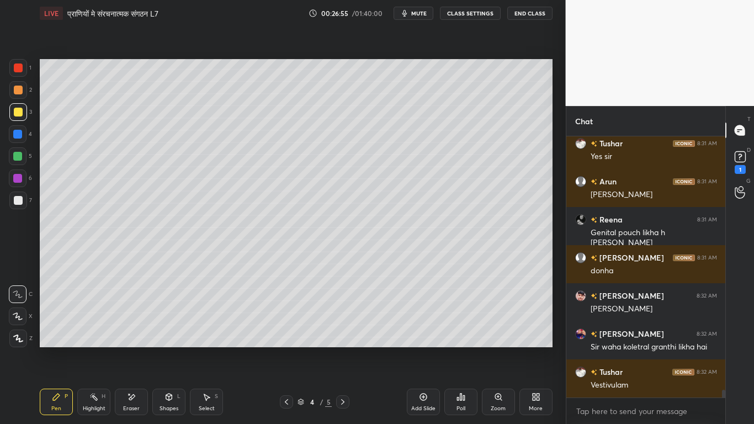
scroll to position [8759, 0]
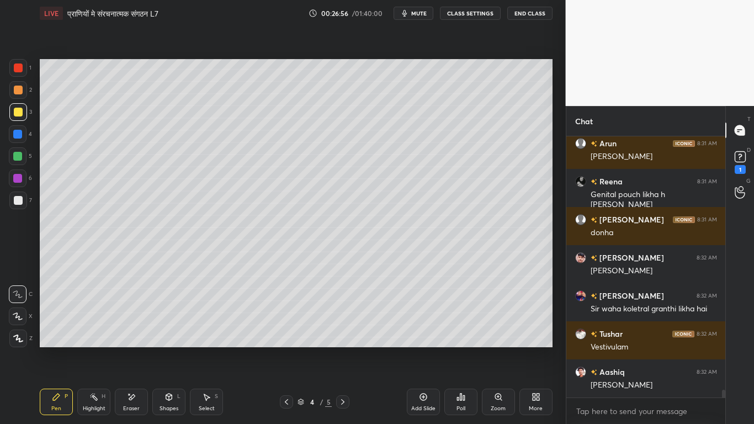
click at [14, 192] on div at bounding box center [18, 200] width 18 height 18
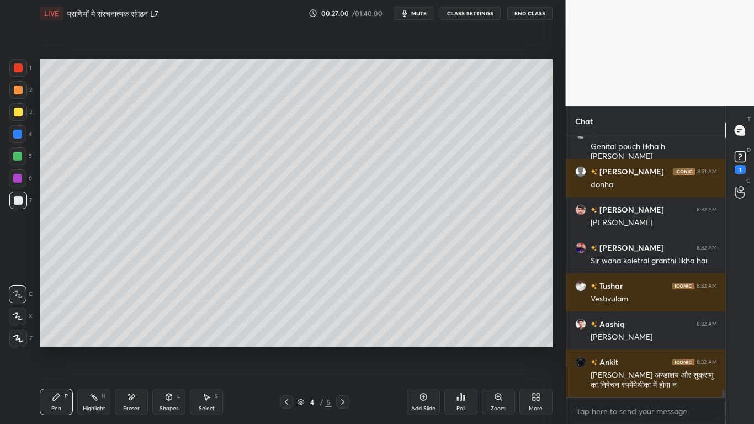
scroll to position [8845, 0]
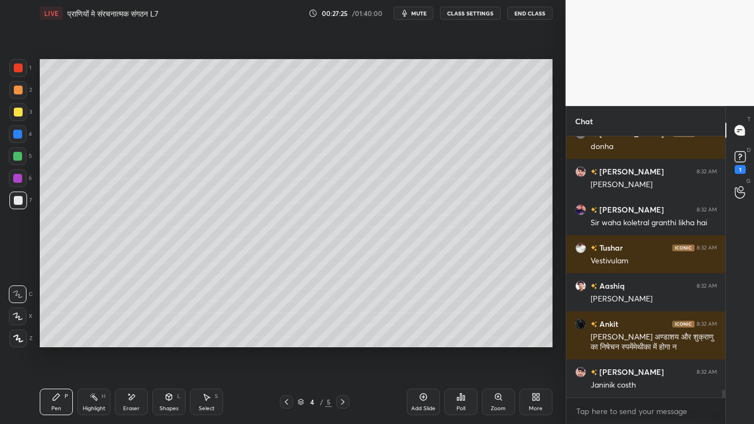
click at [344, 320] on icon at bounding box center [342, 401] width 9 height 9
click at [12, 114] on div at bounding box center [18, 112] width 18 height 18
click at [14, 201] on div at bounding box center [18, 200] width 9 height 9
click at [284, 320] on icon at bounding box center [286, 401] width 9 height 9
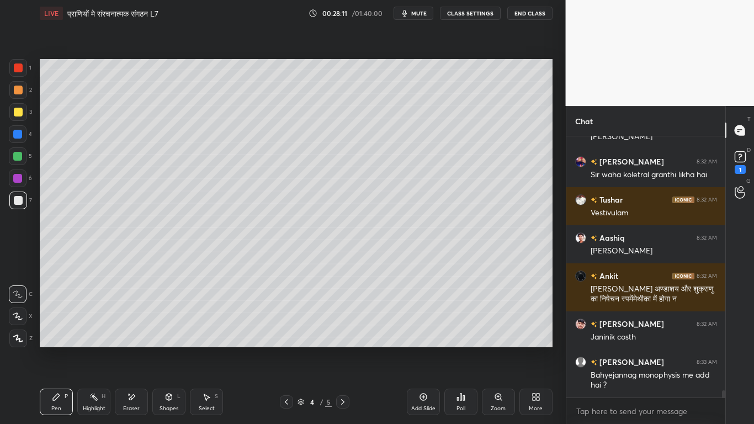
click at [127, 320] on icon at bounding box center [131, 396] width 9 height 9
click at [57, 320] on icon at bounding box center [56, 396] width 9 height 9
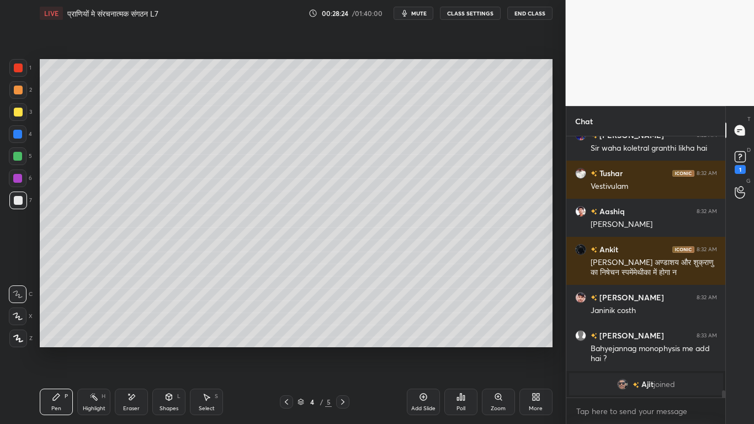
click at [340, 320] on icon at bounding box center [342, 401] width 9 height 9
click at [15, 114] on div at bounding box center [18, 112] width 9 height 9
click at [18, 194] on div at bounding box center [18, 200] width 18 height 18
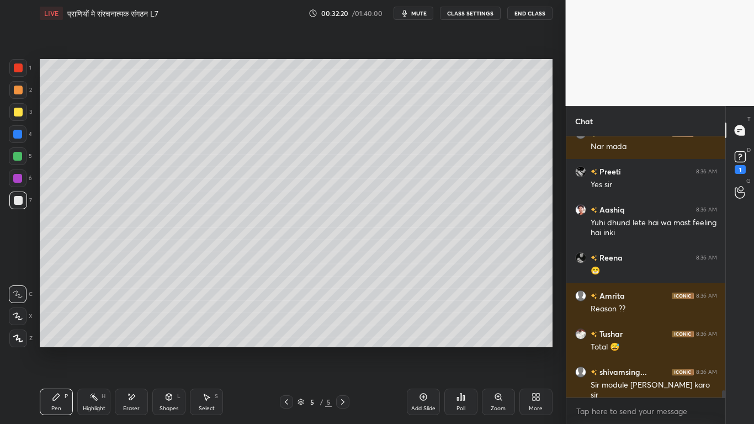
scroll to position [9087, 0]
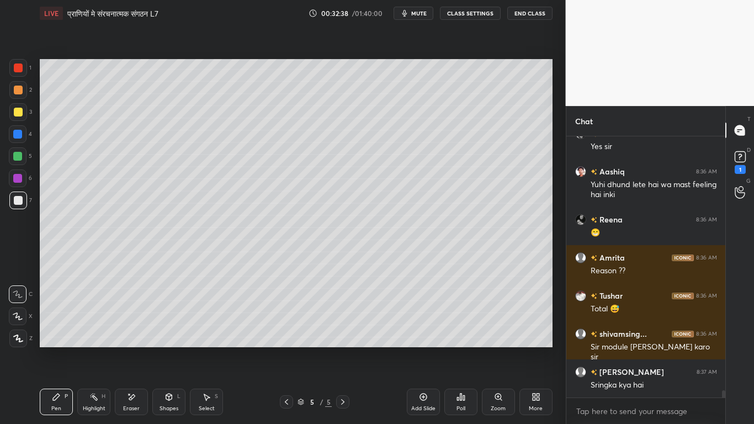
click at [287, 320] on icon at bounding box center [286, 401] width 9 height 9
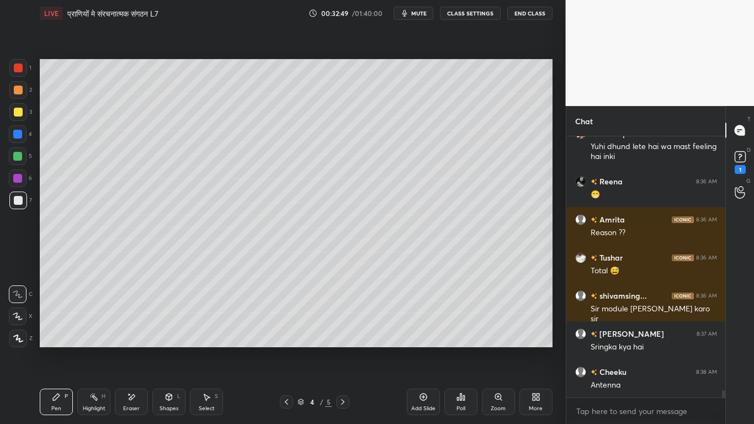
scroll to position [9163, 0]
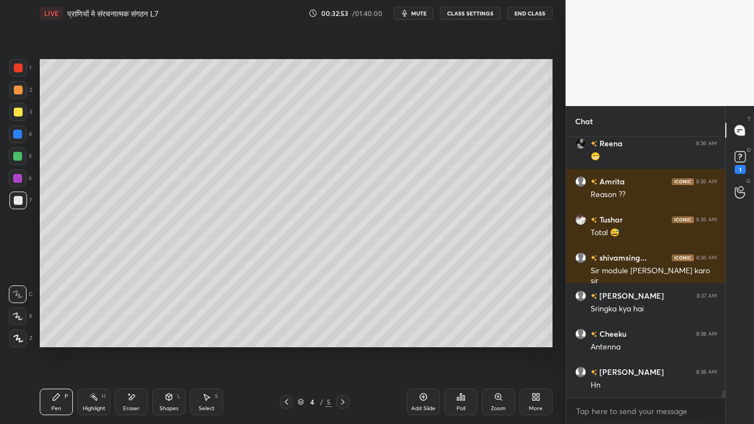
click at [15, 111] on div at bounding box center [18, 112] width 9 height 9
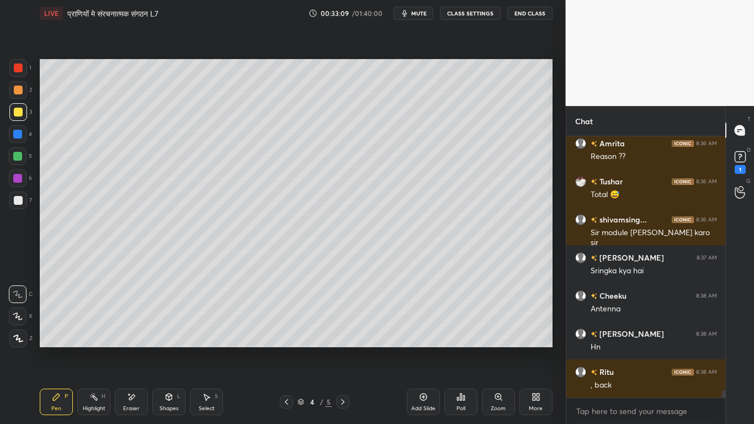
click at [340, 320] on icon at bounding box center [342, 401] width 9 height 9
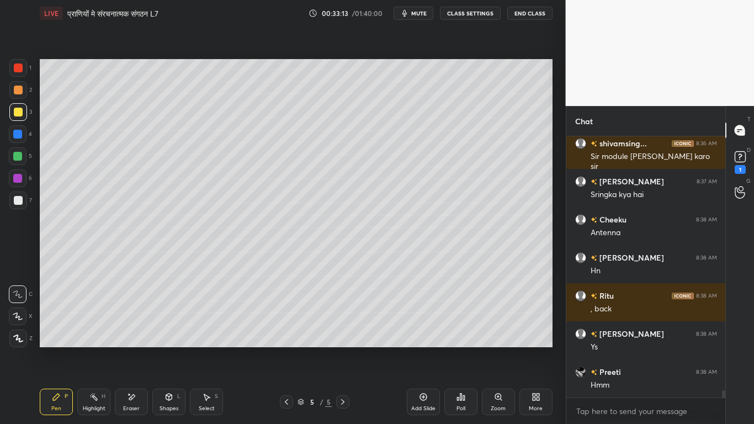
scroll to position [9315, 0]
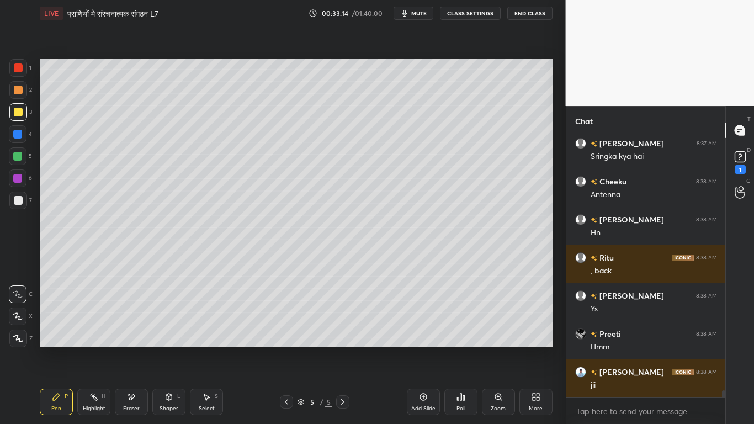
click at [17, 202] on div at bounding box center [18, 200] width 9 height 9
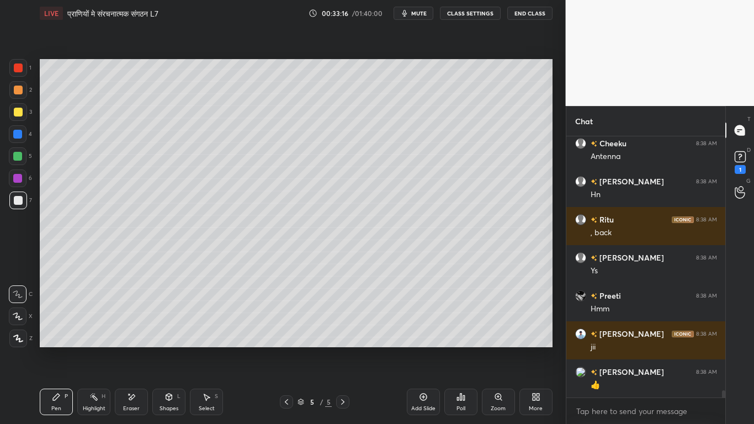
click at [423, 320] on icon at bounding box center [423, 396] width 9 height 9
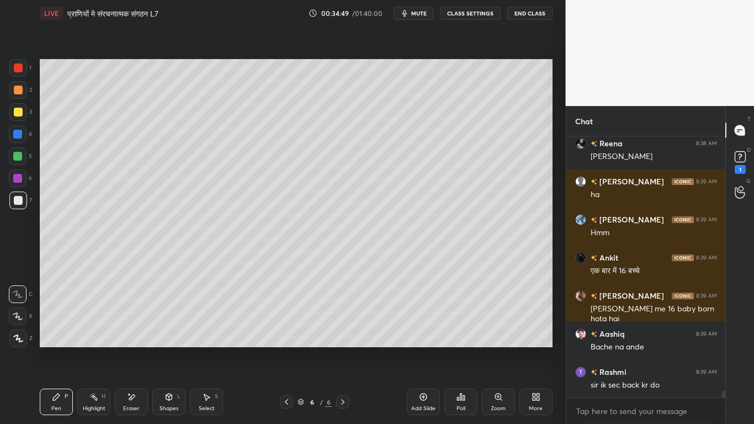
scroll to position [9646, 0]
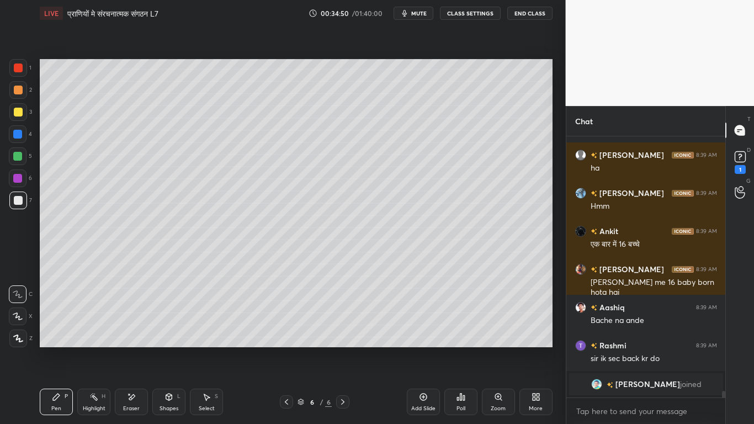
click at [18, 114] on div at bounding box center [18, 112] width 9 height 9
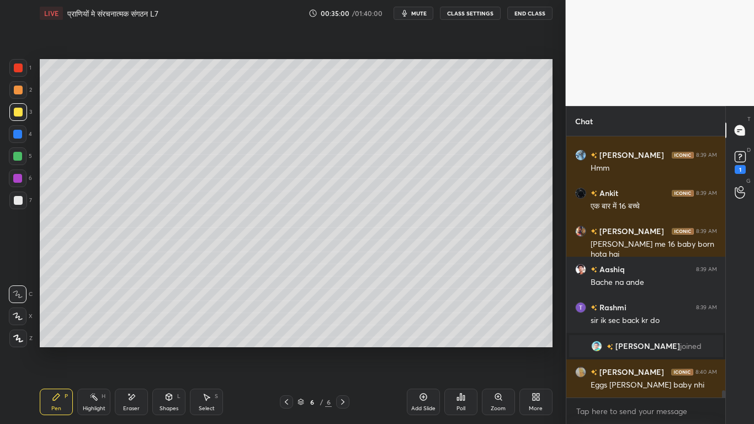
scroll to position [9426, 0]
click at [20, 201] on div at bounding box center [18, 200] width 9 height 9
click at [14, 127] on div at bounding box center [18, 134] width 18 height 18
click at [17, 113] on div at bounding box center [18, 112] width 9 height 9
click at [12, 208] on div at bounding box center [18, 200] width 18 height 18
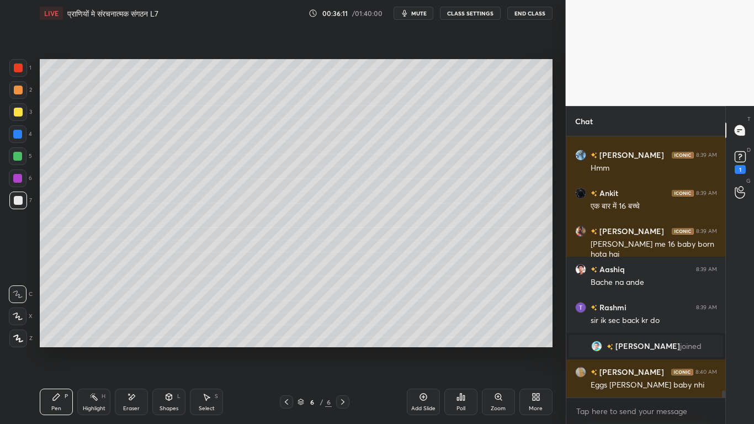
click at [12, 110] on div at bounding box center [18, 112] width 18 height 18
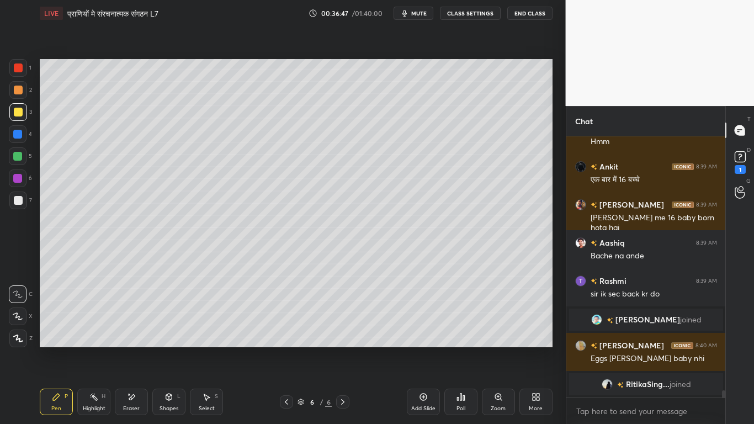
click at [17, 197] on div at bounding box center [18, 200] width 9 height 9
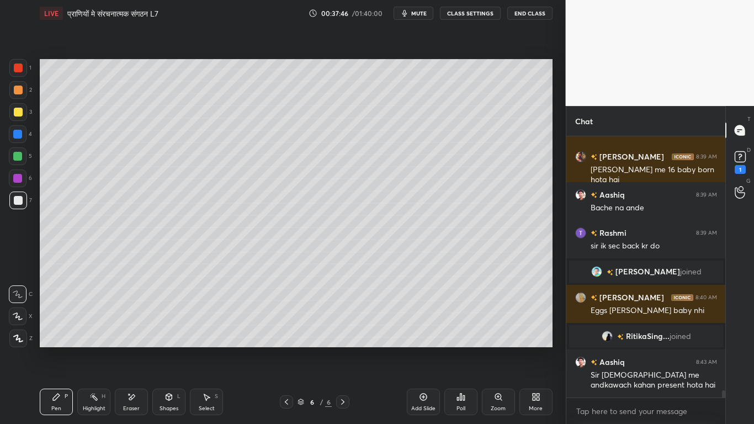
click at [20, 112] on div at bounding box center [18, 112] width 9 height 9
click at [18, 199] on div at bounding box center [18, 200] width 9 height 9
click at [18, 111] on div at bounding box center [18, 112] width 9 height 9
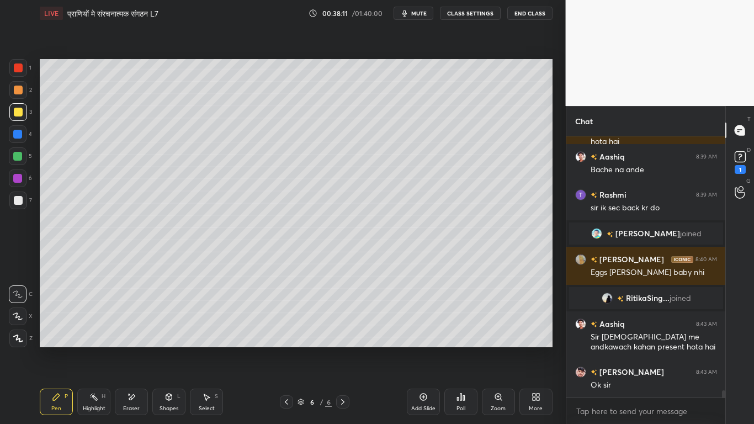
click at [14, 199] on div at bounding box center [18, 200] width 9 height 9
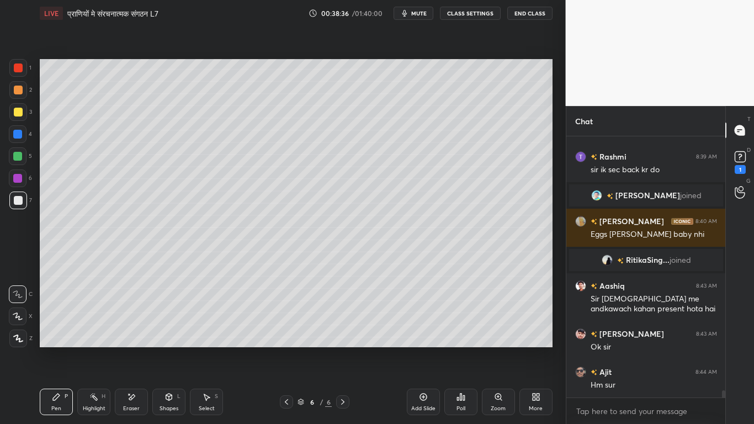
click at [15, 112] on div at bounding box center [18, 112] width 9 height 9
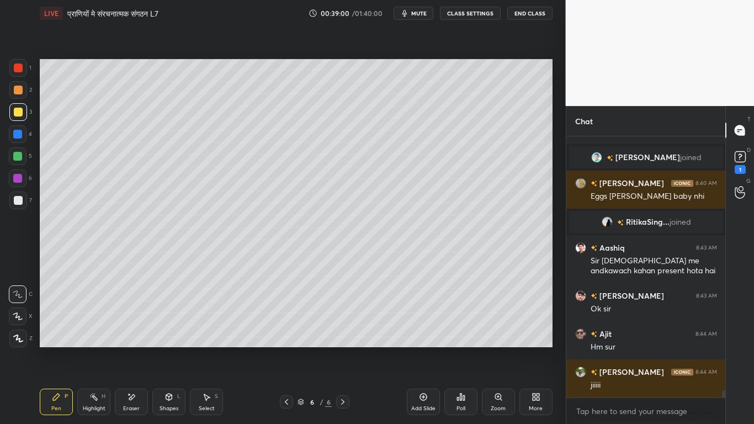
click at [19, 201] on div at bounding box center [18, 200] width 9 height 9
click at [18, 196] on div at bounding box center [18, 200] width 9 height 9
click at [14, 113] on div at bounding box center [18, 112] width 9 height 9
click at [422, 320] on div "Add Slide" at bounding box center [423, 401] width 33 height 26
click at [17, 202] on div at bounding box center [18, 200] width 9 height 9
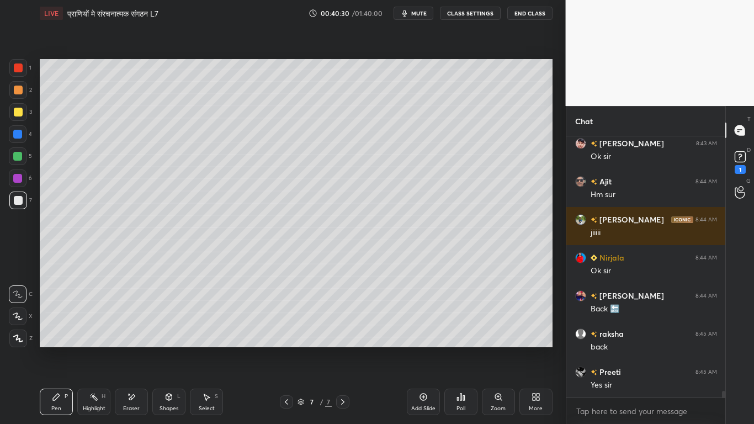
scroll to position [9794, 0]
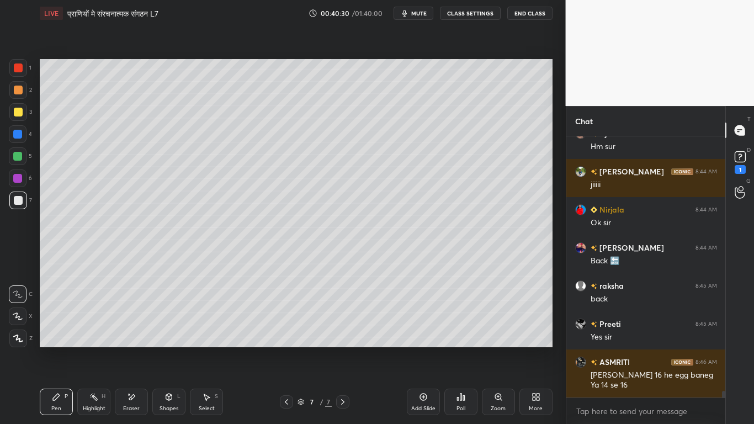
click at [17, 206] on div at bounding box center [18, 200] width 18 height 18
click at [13, 113] on div at bounding box center [18, 112] width 18 height 18
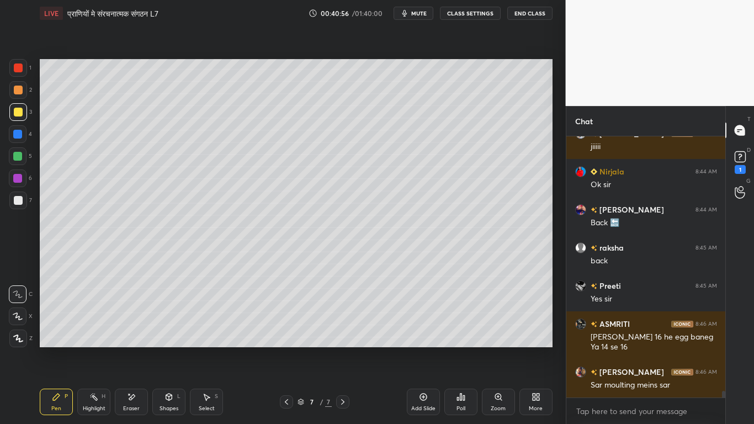
scroll to position [9880, 0]
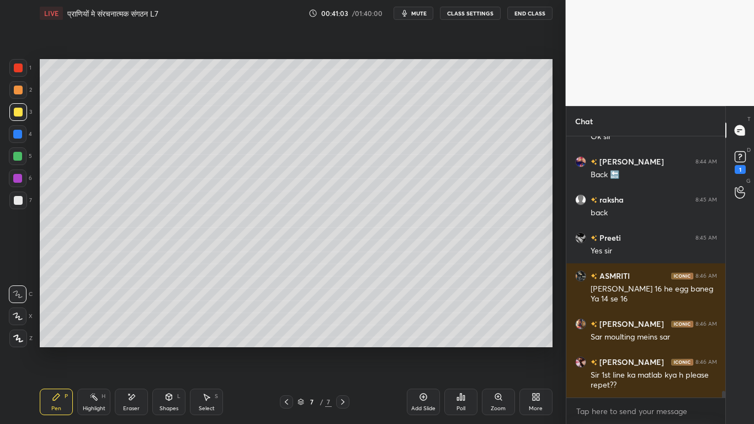
click at [18, 201] on div at bounding box center [18, 200] width 9 height 9
click at [14, 113] on div at bounding box center [18, 112] width 9 height 9
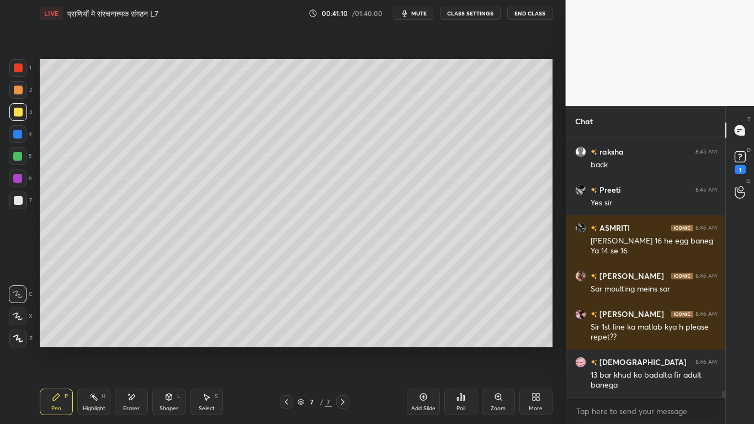
click at [19, 199] on div at bounding box center [18, 200] width 9 height 9
click at [19, 115] on div at bounding box center [18, 112] width 9 height 9
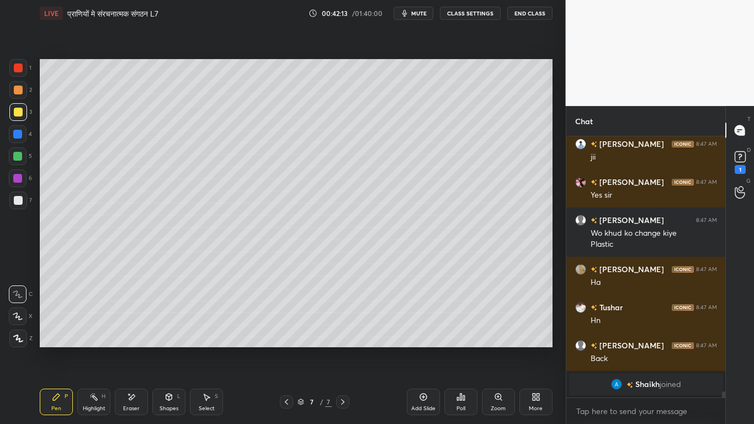
scroll to position [10458, 0]
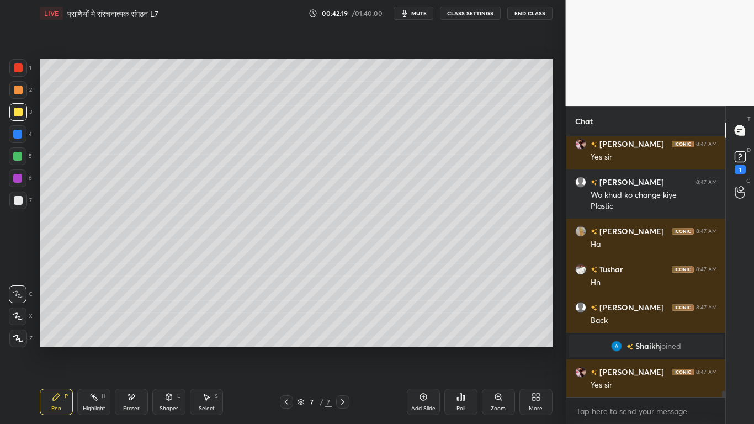
click at [14, 199] on div at bounding box center [18, 200] width 18 height 18
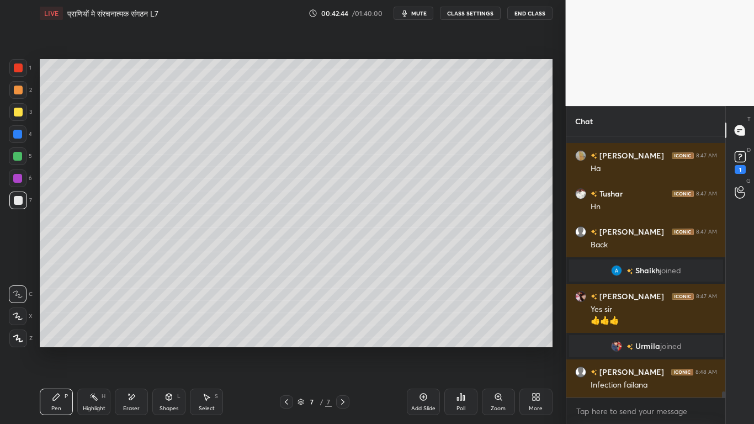
scroll to position [10551, 0]
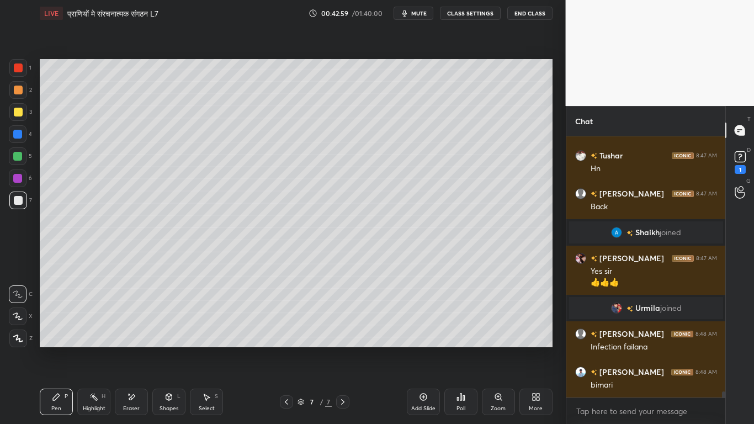
click at [21, 108] on div at bounding box center [18, 112] width 9 height 9
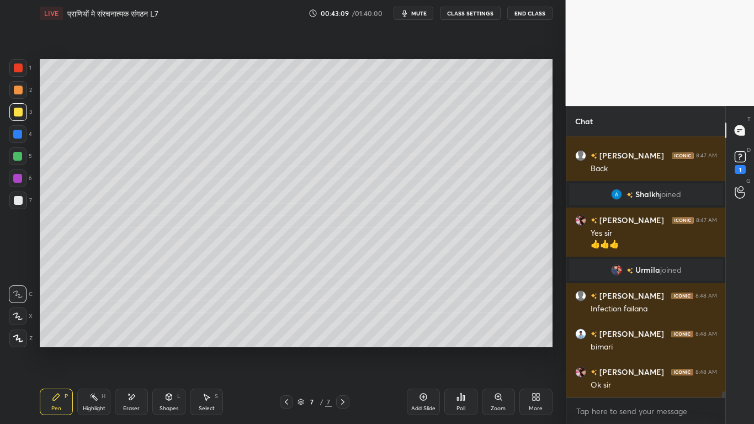
click at [18, 202] on div at bounding box center [18, 200] width 9 height 9
click at [18, 110] on div at bounding box center [18, 112] width 9 height 9
click at [19, 201] on div at bounding box center [18, 200] width 9 height 9
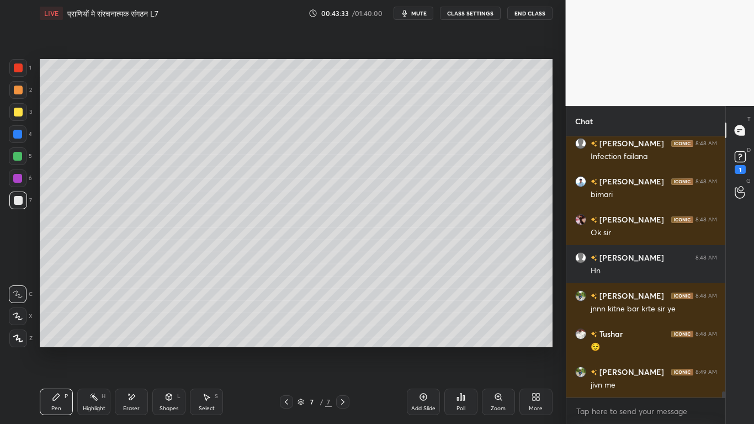
scroll to position [10779, 0]
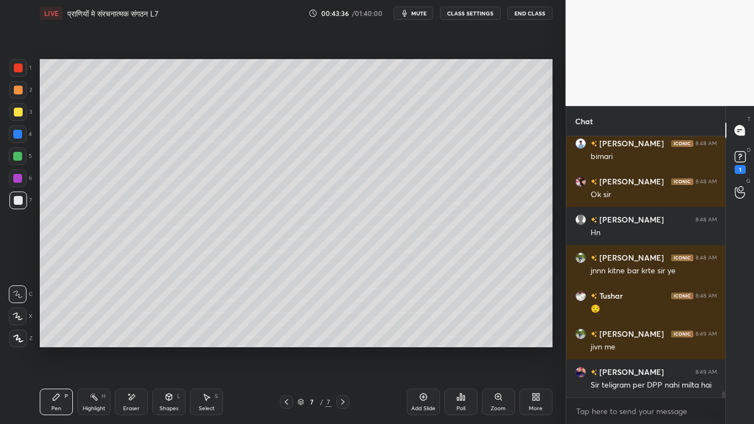
click at [417, 320] on div "Add Slide" at bounding box center [423, 401] width 33 height 26
click at [15, 108] on div at bounding box center [18, 112] width 9 height 9
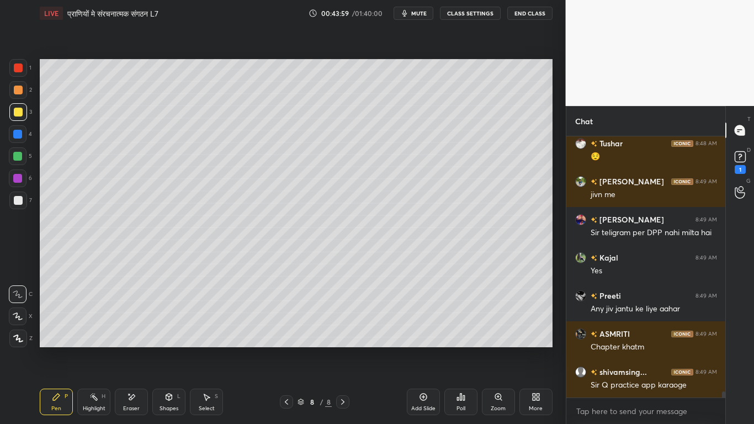
scroll to position [10979, 0]
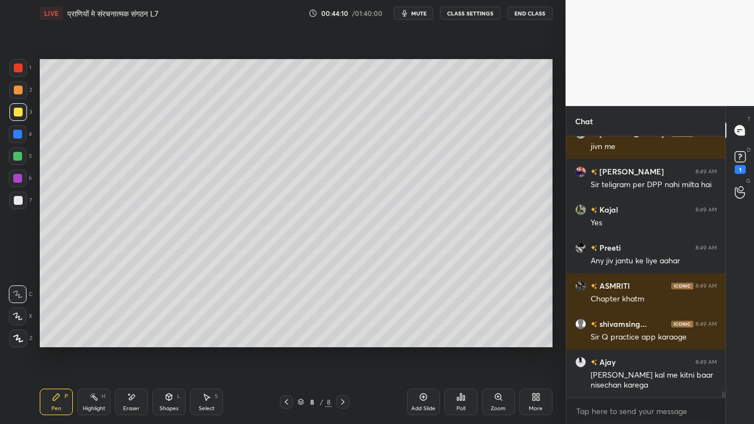
click at [17, 109] on div at bounding box center [18, 112] width 9 height 9
click at [19, 201] on div at bounding box center [18, 200] width 9 height 9
click at [16, 110] on div at bounding box center [18, 112] width 9 height 9
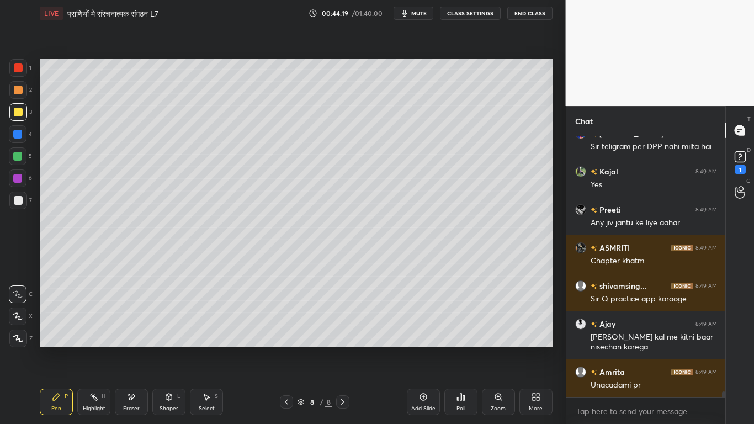
click at [10, 204] on div at bounding box center [18, 200] width 18 height 18
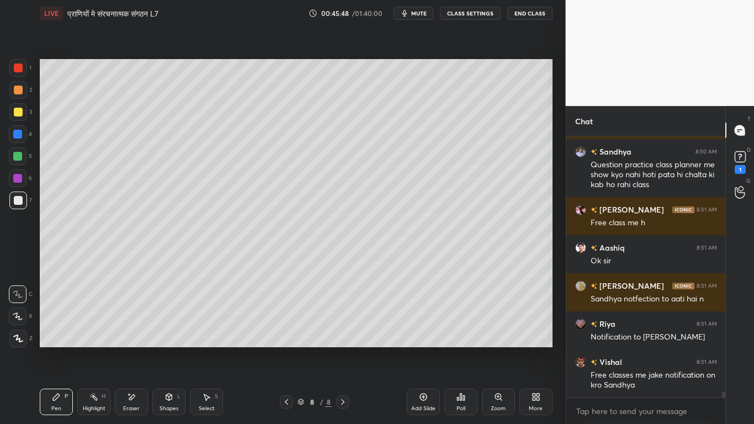
scroll to position [11296, 0]
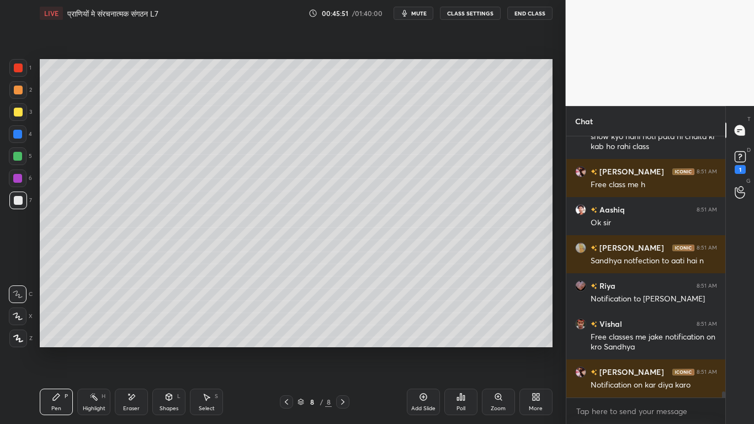
click at [19, 111] on div at bounding box center [18, 112] width 9 height 9
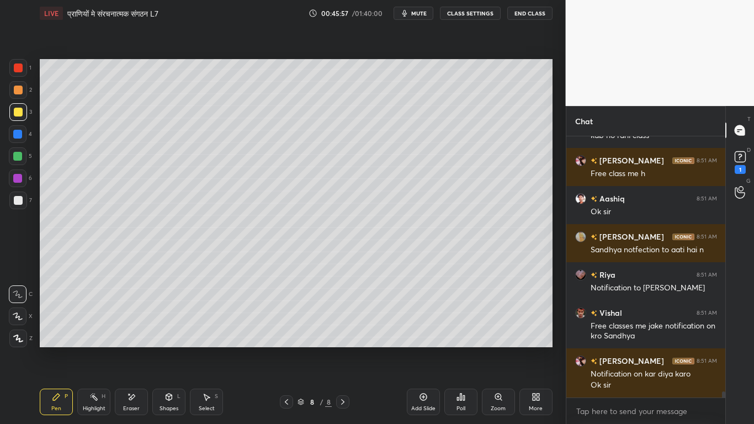
scroll to position [11355, 0]
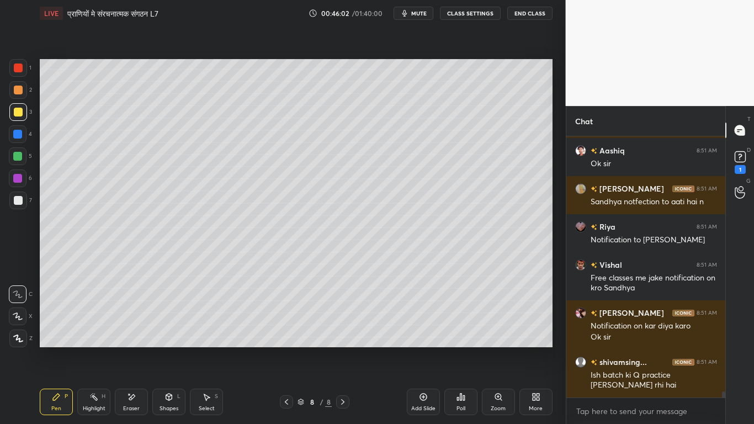
click at [130, 320] on div "Eraser" at bounding box center [131, 401] width 33 height 26
click at [57, 320] on icon at bounding box center [56, 396] width 7 height 7
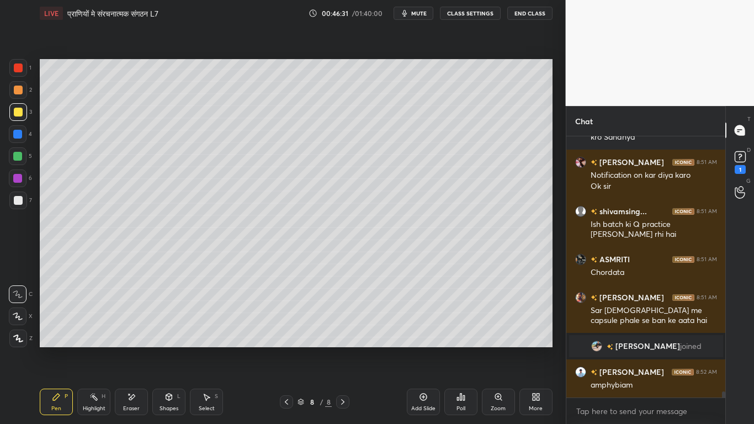
scroll to position [11430, 0]
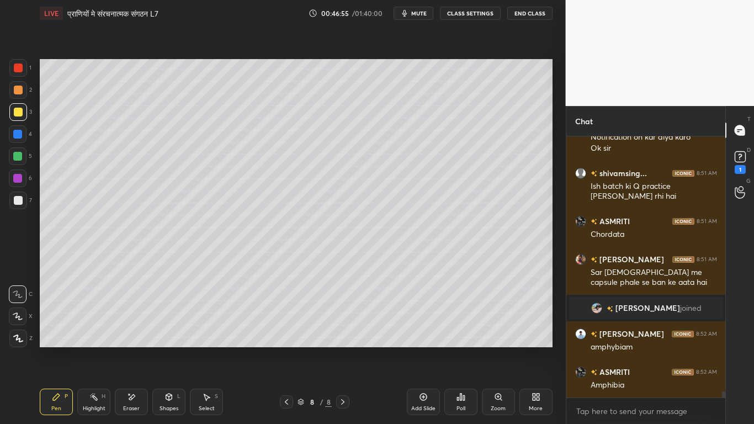
click at [23, 200] on div at bounding box center [18, 200] width 18 height 18
click at [16, 115] on div at bounding box center [18, 112] width 9 height 9
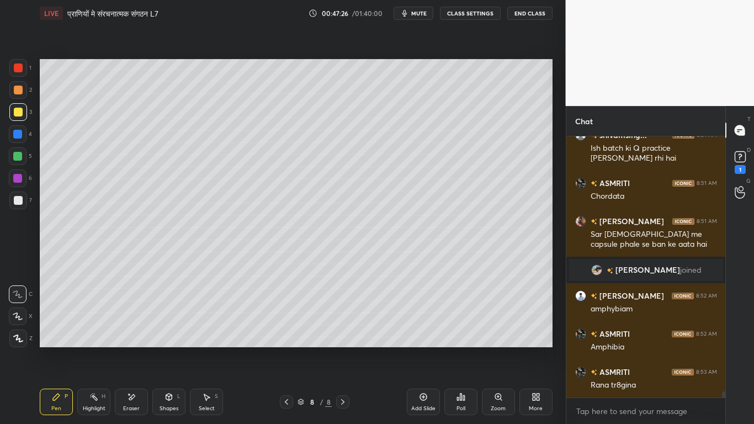
click at [14, 201] on div at bounding box center [18, 200] width 18 height 18
click at [127, 320] on icon at bounding box center [131, 396] width 9 height 9
click at [55, 320] on icon at bounding box center [56, 396] width 9 height 9
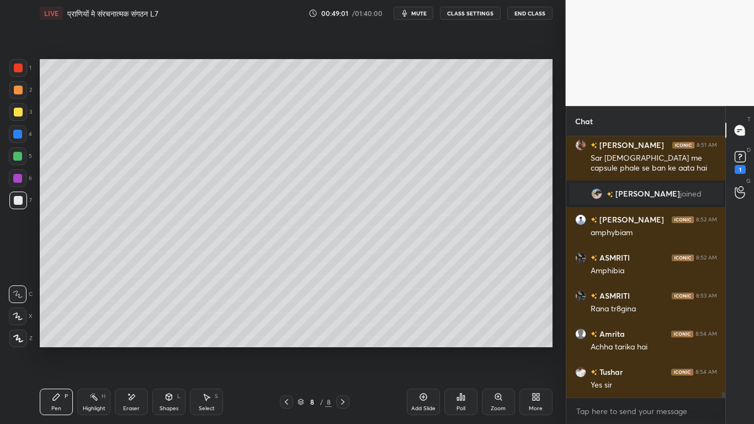
scroll to position [11582, 0]
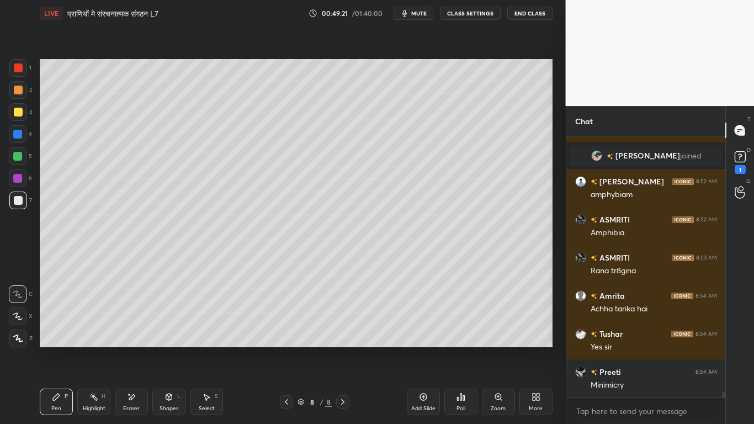
click at [18, 110] on div at bounding box center [18, 112] width 9 height 9
click at [15, 202] on div at bounding box center [18, 200] width 9 height 9
click at [14, 119] on div at bounding box center [18, 112] width 18 height 18
click at [17, 206] on div at bounding box center [18, 200] width 18 height 18
click at [12, 115] on div at bounding box center [18, 112] width 18 height 18
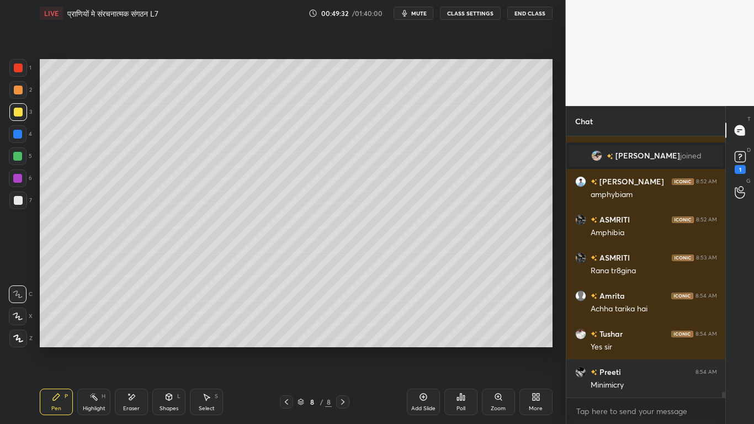
click at [15, 206] on div at bounding box center [18, 200] width 18 height 18
click at [14, 201] on div at bounding box center [18, 200] width 9 height 9
click at [418, 320] on div "Add Slide" at bounding box center [423, 401] width 33 height 26
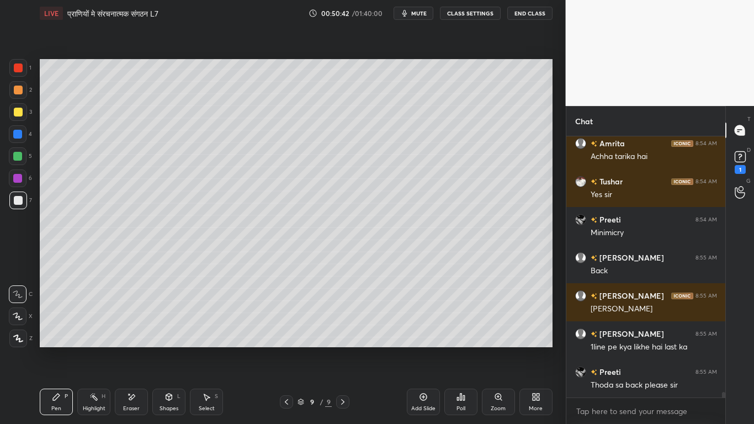
scroll to position [11772, 0]
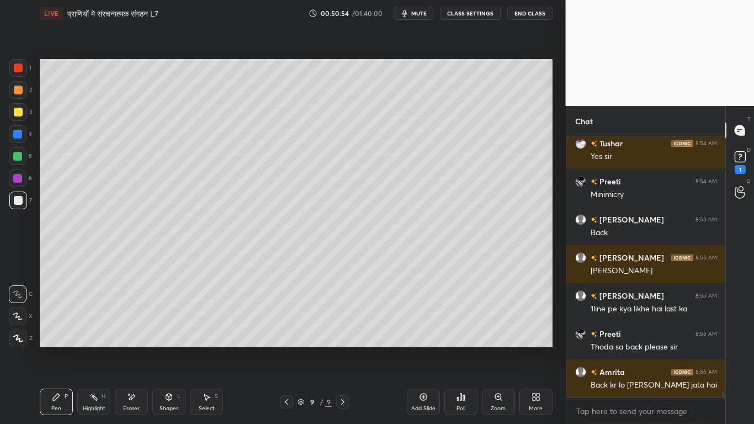
click at [287, 320] on icon at bounding box center [286, 401] width 9 height 9
click at [342, 320] on div at bounding box center [342, 401] width 13 height 13
click at [14, 114] on div at bounding box center [18, 112] width 9 height 9
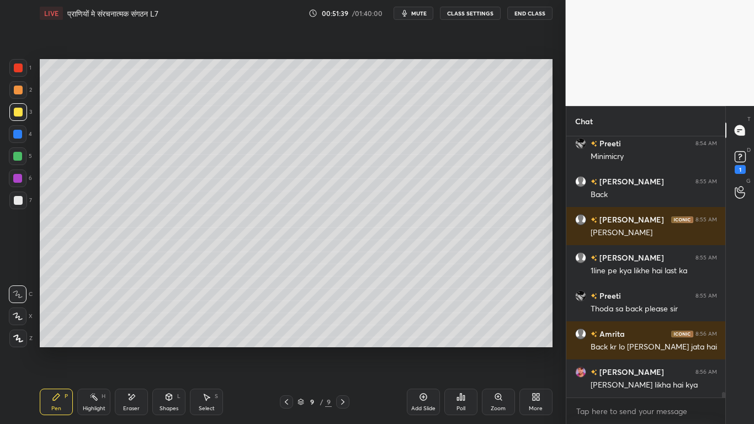
scroll to position [11810, 0]
click at [20, 202] on div at bounding box center [18, 200] width 9 height 9
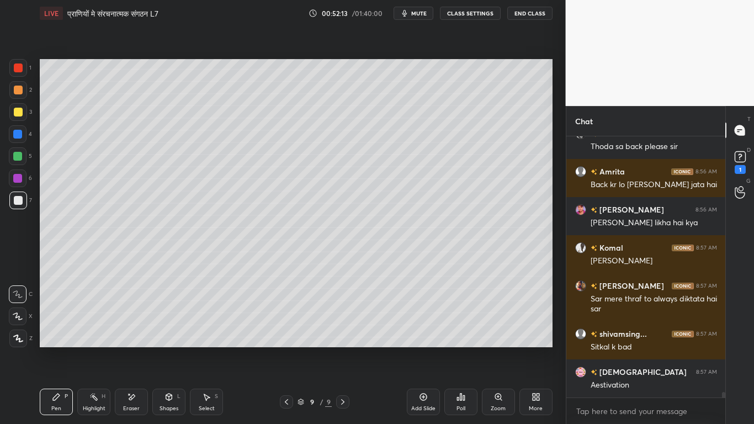
scroll to position [12011, 0]
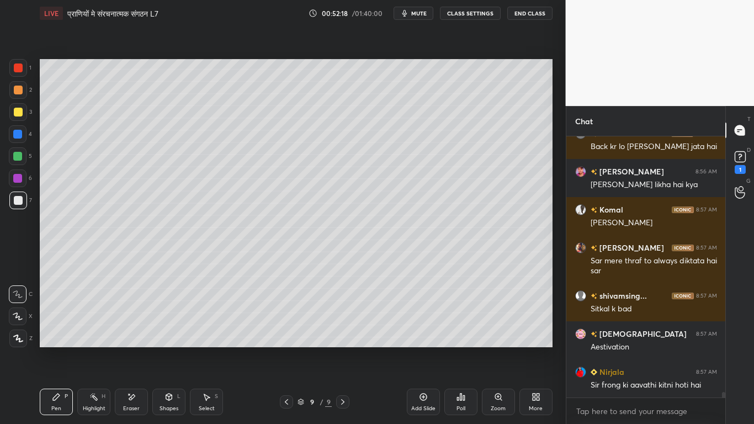
click at [19, 113] on div at bounding box center [18, 112] width 9 height 9
click at [13, 205] on div at bounding box center [18, 200] width 18 height 18
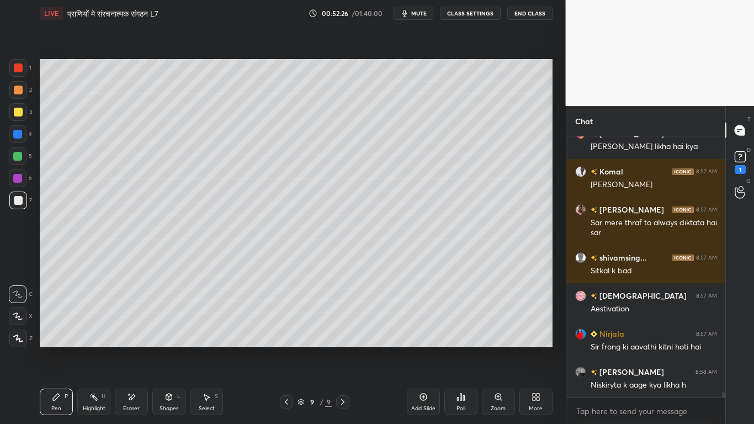
click at [19, 111] on div at bounding box center [18, 112] width 9 height 9
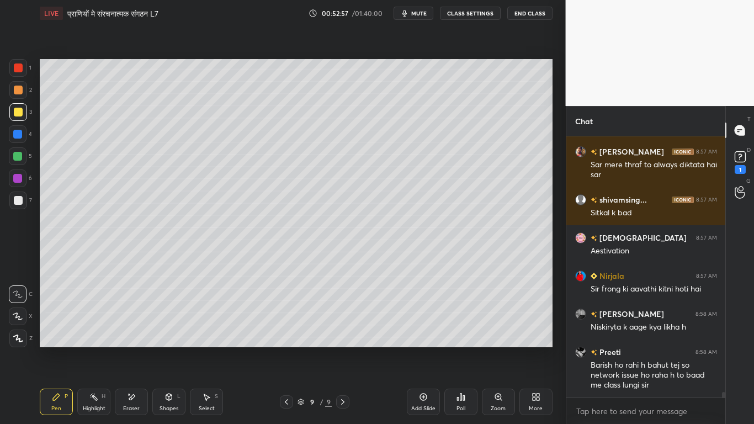
click at [16, 159] on div at bounding box center [17, 156] width 9 height 9
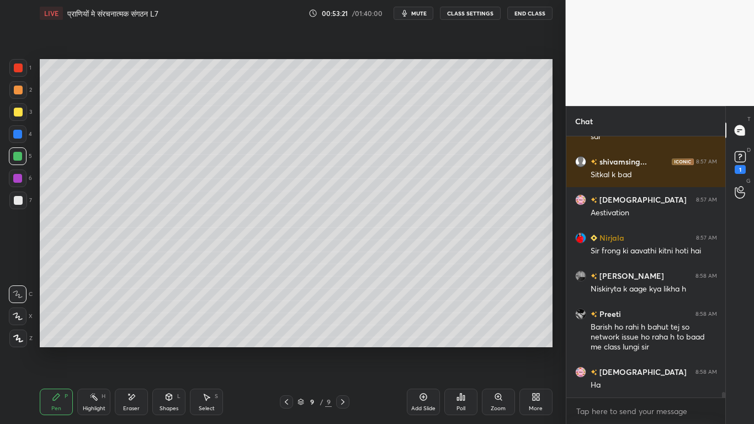
scroll to position [12183, 0]
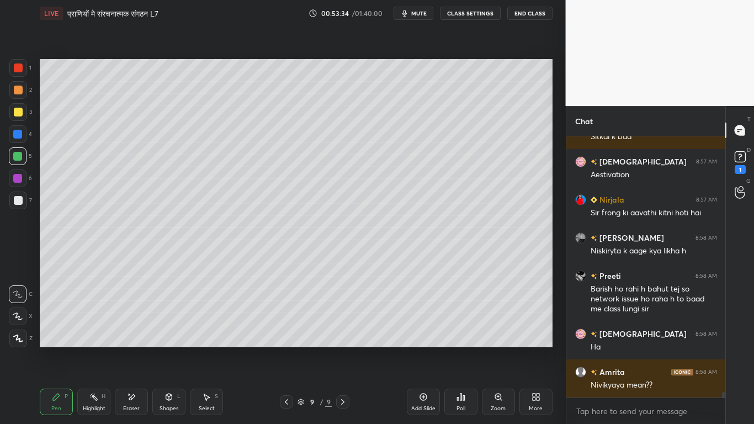
click at [13, 114] on div at bounding box center [18, 112] width 18 height 18
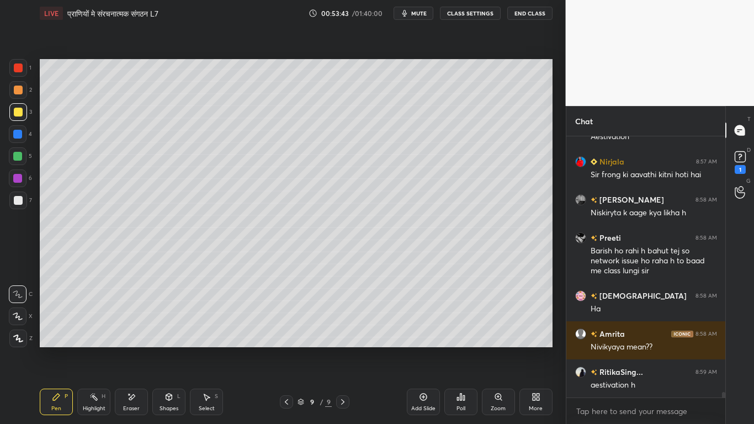
click at [14, 198] on div at bounding box center [18, 200] width 9 height 9
click at [17, 114] on div at bounding box center [18, 112] width 9 height 9
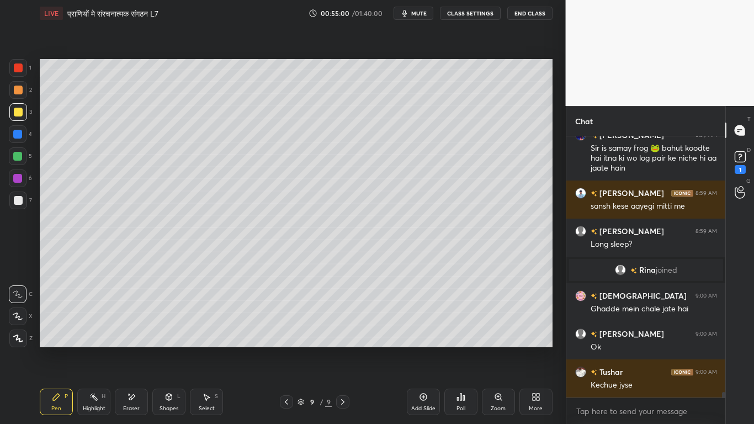
scroll to position [12249, 0]
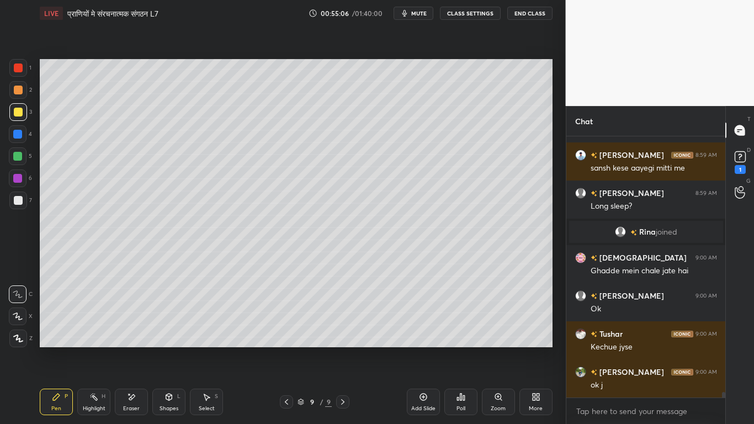
click at [426, 320] on div "Add Slide" at bounding box center [423, 401] width 33 height 26
click at [16, 196] on div at bounding box center [18, 200] width 9 height 9
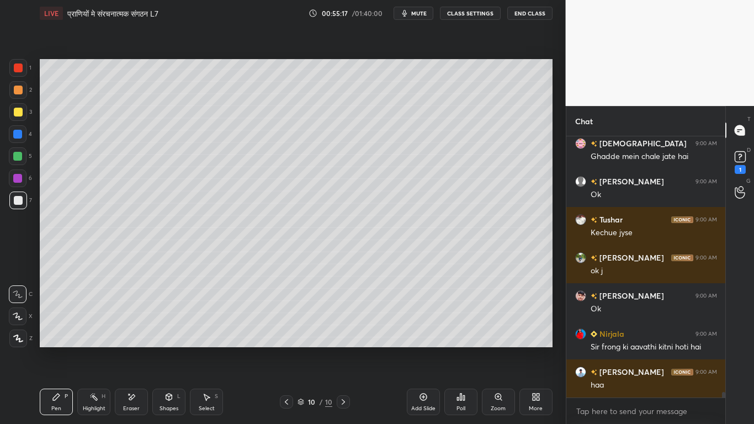
scroll to position [12411, 0]
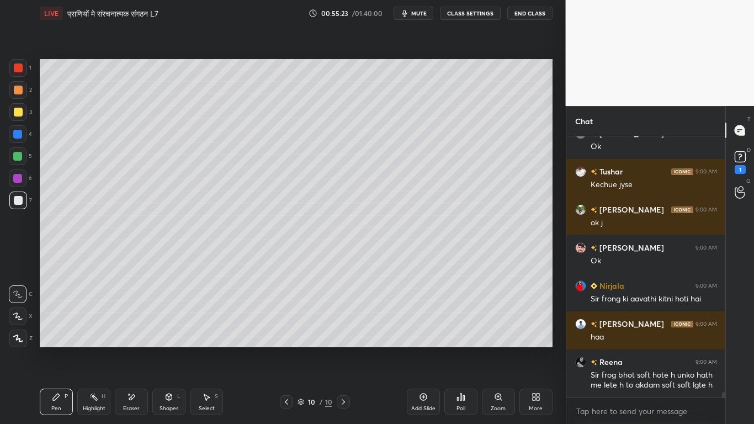
click at [14, 111] on div at bounding box center [18, 112] width 9 height 9
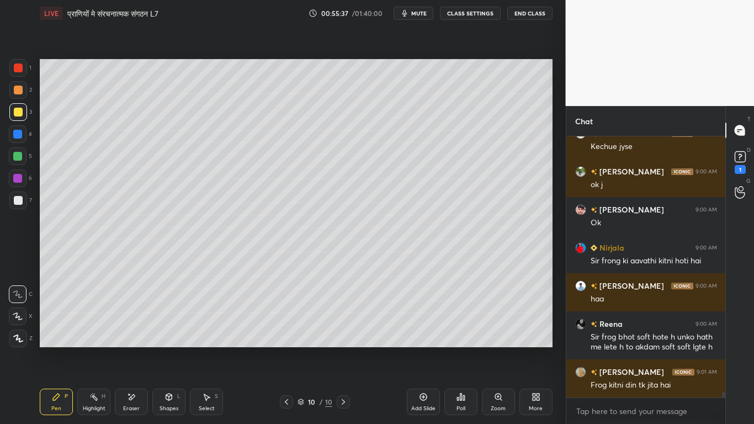
scroll to position [12487, 0]
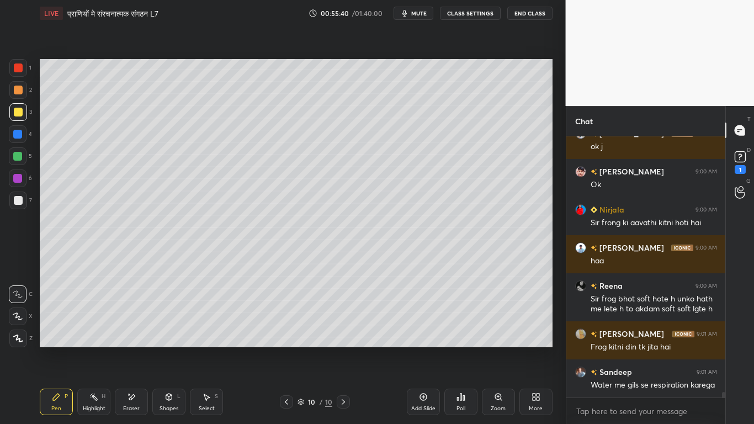
click at [17, 200] on div at bounding box center [18, 200] width 9 height 9
click at [18, 109] on div at bounding box center [18, 112] width 9 height 9
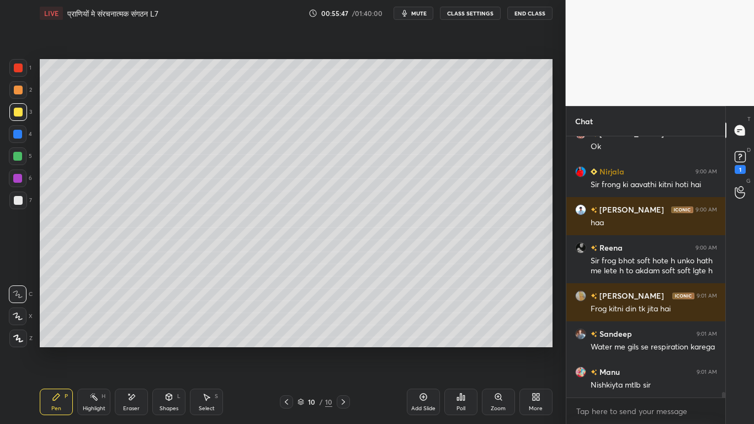
click at [17, 202] on div at bounding box center [18, 200] width 9 height 9
click at [19, 106] on div at bounding box center [18, 112] width 18 height 18
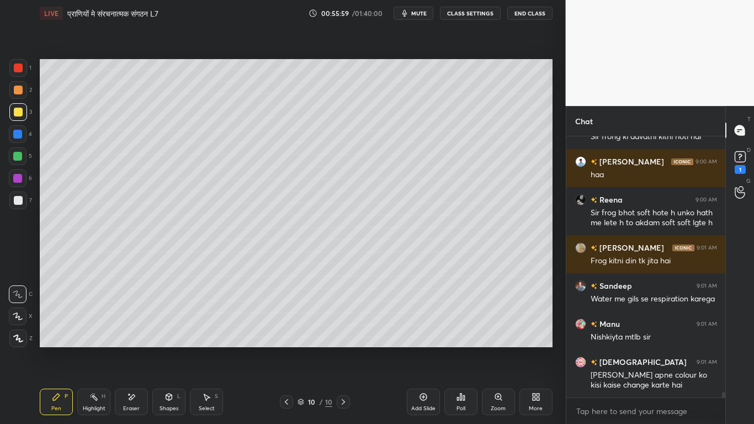
scroll to position [12611, 0]
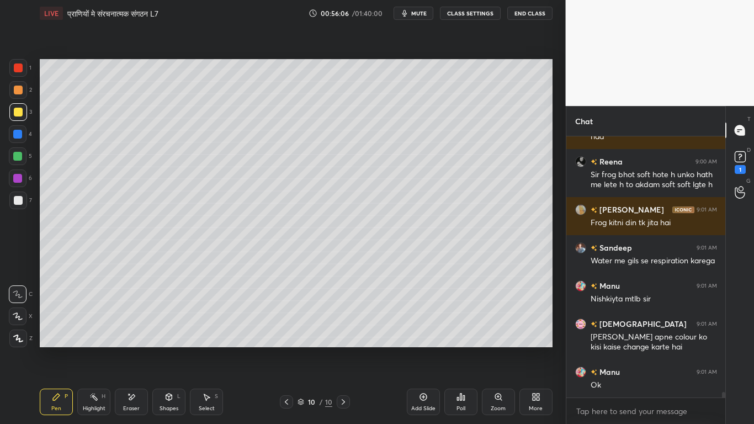
click at [19, 196] on div at bounding box center [18, 200] width 9 height 9
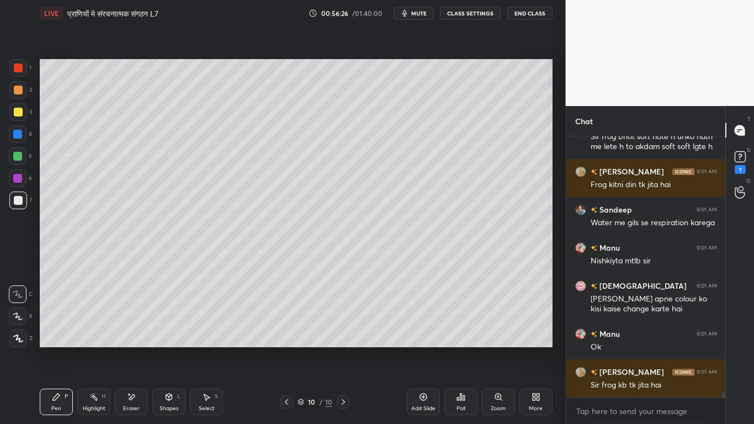
scroll to position [12687, 0]
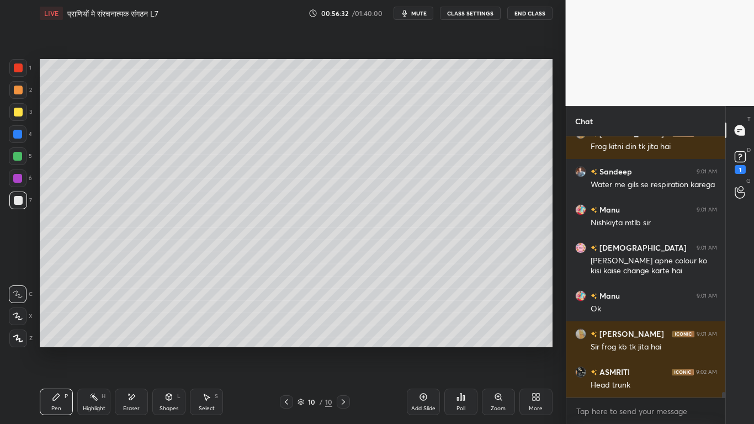
click at [14, 112] on div at bounding box center [18, 112] width 9 height 9
click at [13, 205] on div at bounding box center [18, 200] width 18 height 18
click at [19, 109] on div at bounding box center [18, 112] width 9 height 9
click at [18, 199] on div at bounding box center [18, 200] width 9 height 9
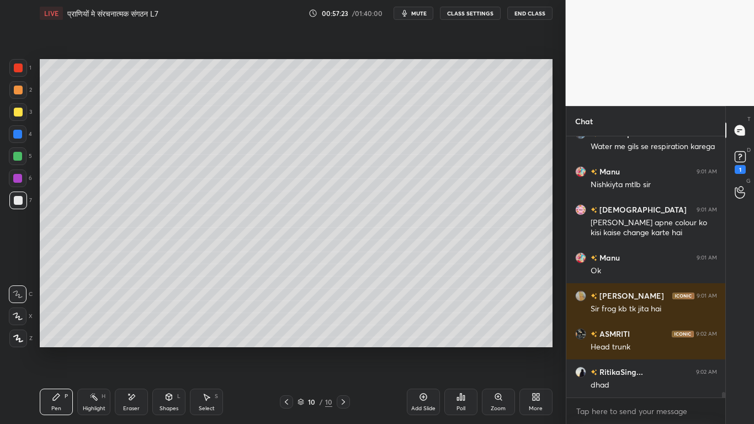
click at [14, 195] on div at bounding box center [18, 200] width 18 height 18
click at [20, 115] on div at bounding box center [18, 112] width 9 height 9
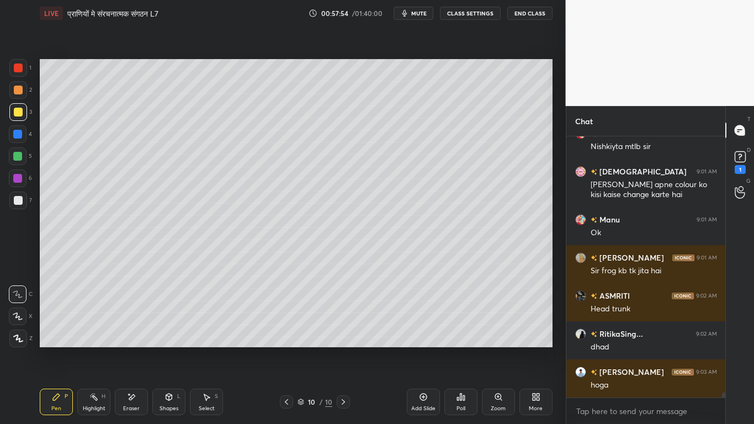
drag, startPoint x: 132, startPoint y: 399, endPoint x: 157, endPoint y: 375, distance: 34.7
click at [134, 320] on icon at bounding box center [131, 396] width 9 height 9
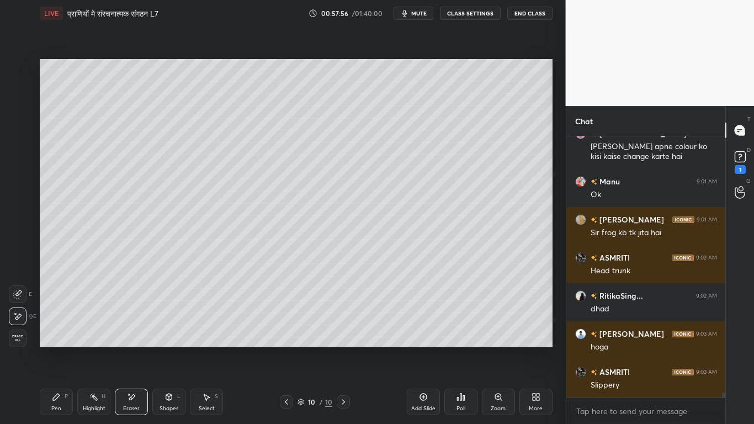
click at [64, 320] on div "Pen P" at bounding box center [56, 401] width 33 height 26
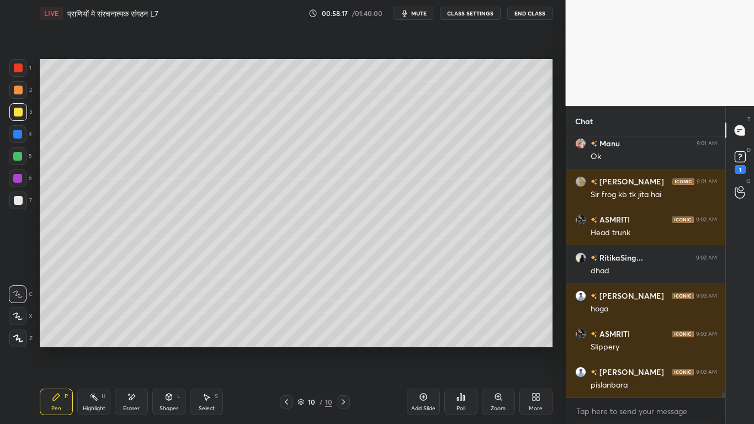
drag, startPoint x: 132, startPoint y: 405, endPoint x: 175, endPoint y: 370, distance: 56.0
click at [136, 320] on div "Eraser" at bounding box center [131, 401] width 33 height 26
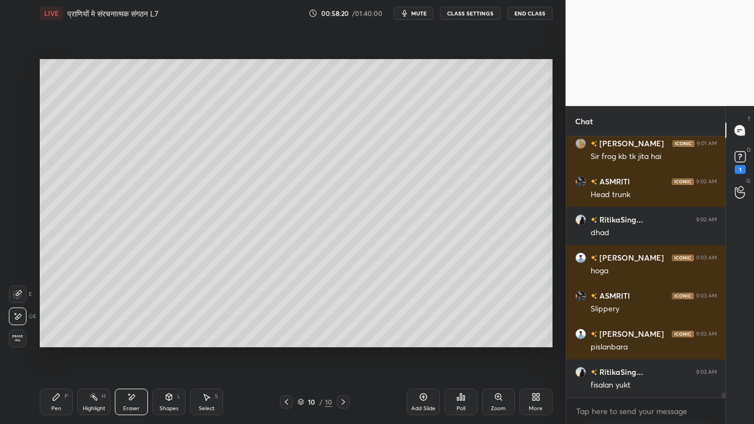
click at [59, 320] on icon at bounding box center [56, 396] width 9 height 9
click at [18, 198] on div at bounding box center [18, 200] width 9 height 9
click at [18, 114] on div at bounding box center [18, 112] width 9 height 9
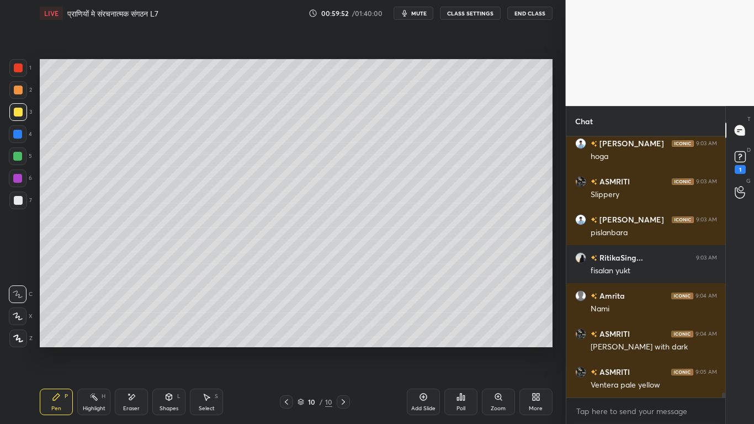
scroll to position [13030, 0]
click at [16, 200] on div at bounding box center [18, 200] width 9 height 9
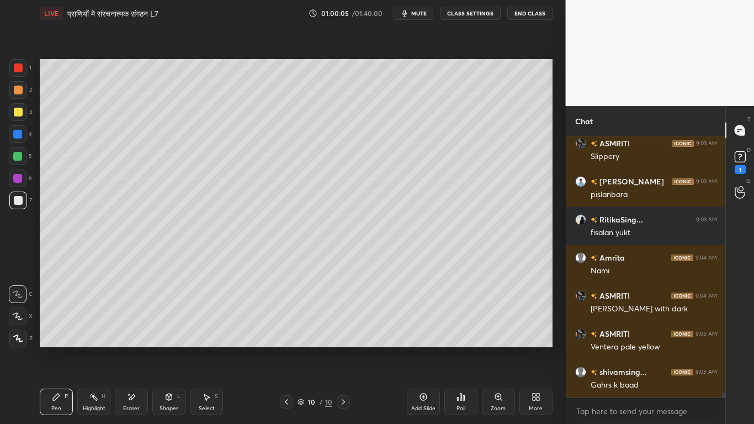
click at [14, 111] on div at bounding box center [18, 112] width 9 height 9
click at [15, 155] on div at bounding box center [17, 156] width 9 height 9
click at [13, 104] on div at bounding box center [18, 112] width 18 height 18
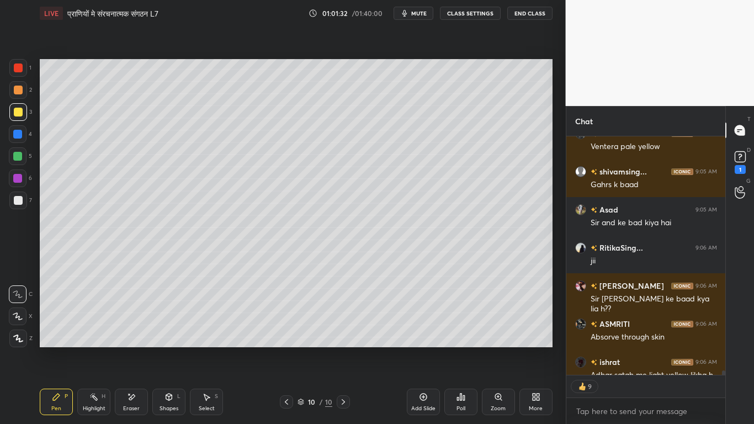
scroll to position [13230, 0]
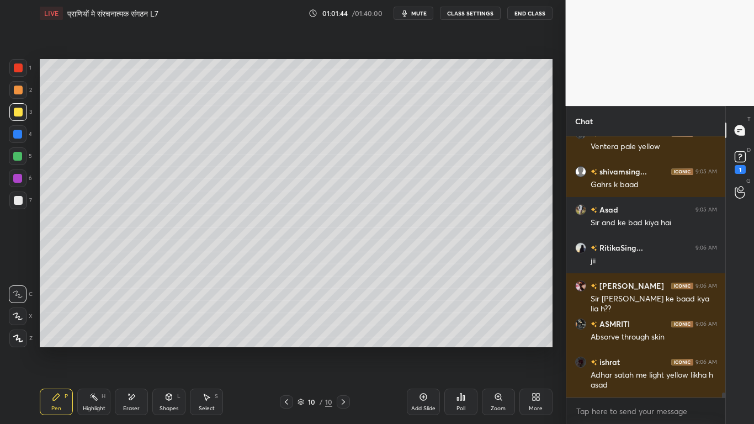
click at [22, 204] on div at bounding box center [18, 200] width 9 height 9
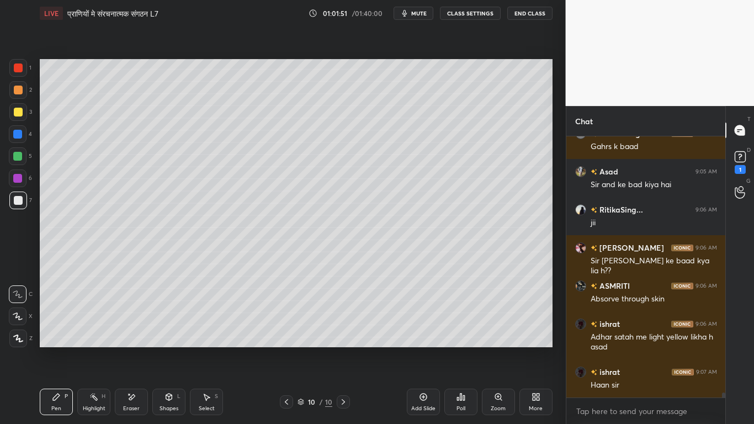
scroll to position [13306, 0]
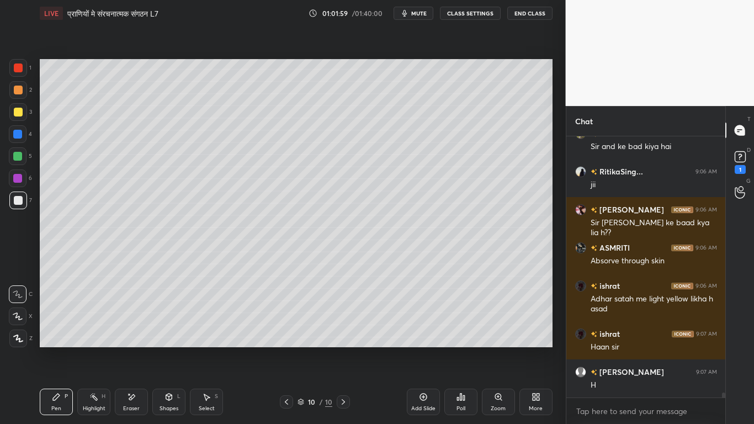
click at [140, 320] on div "Eraser" at bounding box center [131, 401] width 33 height 26
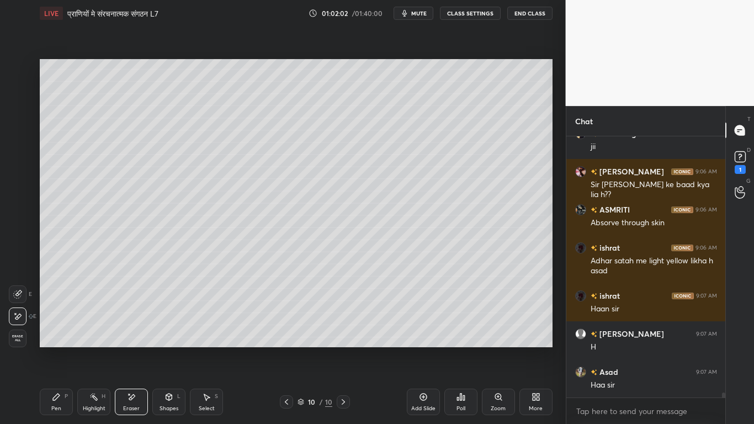
drag, startPoint x: 67, startPoint y: 397, endPoint x: 109, endPoint y: 387, distance: 43.2
click at [68, 320] on div "Pen P" at bounding box center [56, 401] width 33 height 26
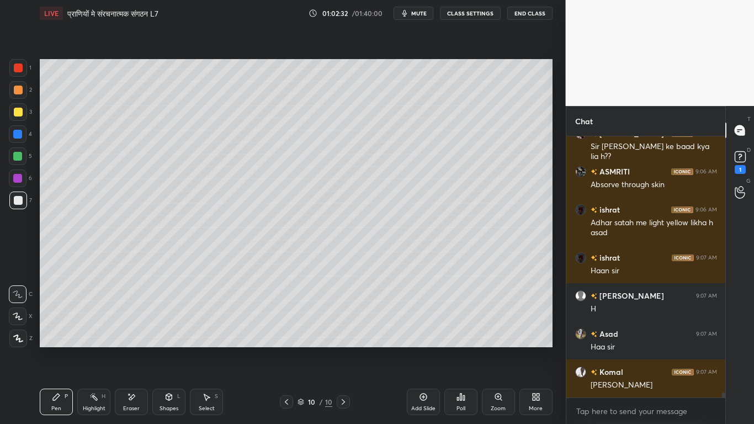
click at [15, 108] on div at bounding box center [18, 112] width 18 height 18
click at [13, 198] on div at bounding box center [18, 200] width 18 height 18
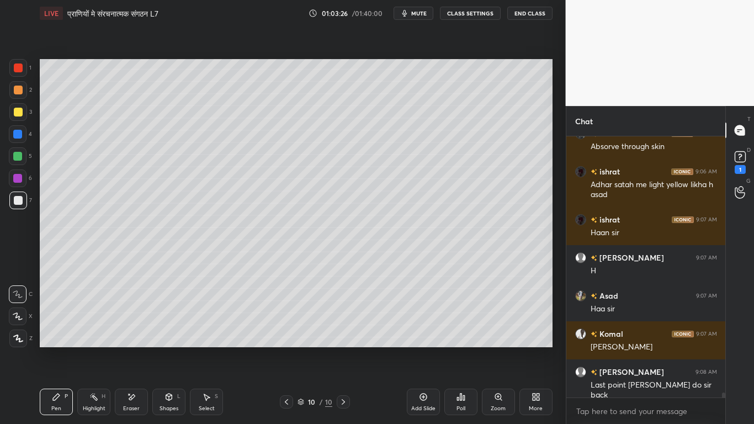
drag, startPoint x: 124, startPoint y: 400, endPoint x: 209, endPoint y: 389, distance: 85.7
click at [126, 320] on div "Eraser" at bounding box center [131, 401] width 33 height 26
click at [57, 320] on icon at bounding box center [56, 396] width 7 height 7
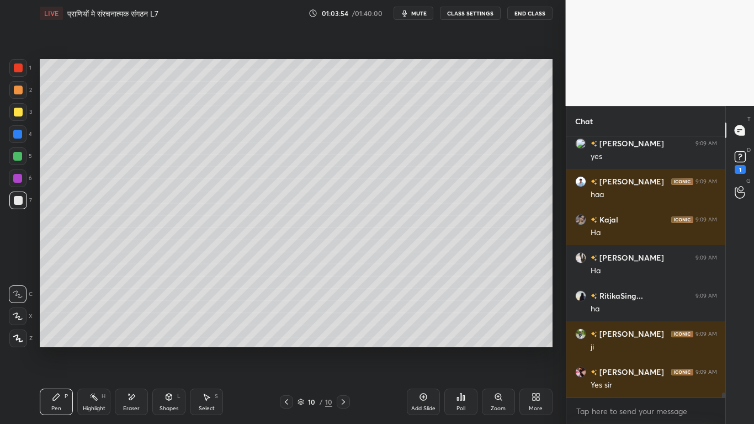
scroll to position [13763, 0]
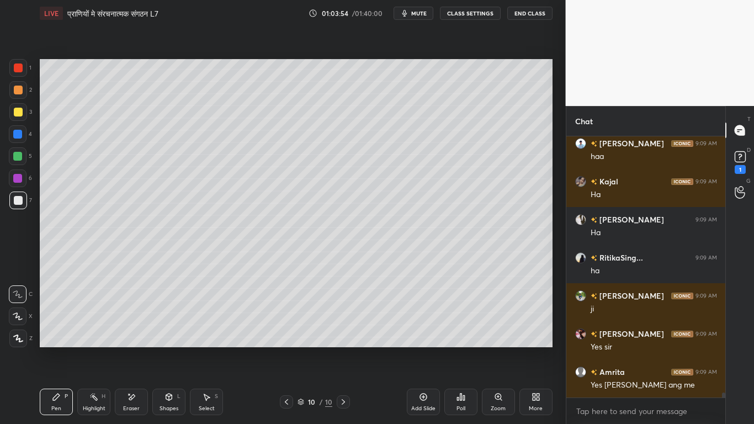
click at [415, 320] on div "Add Slide" at bounding box center [423, 401] width 33 height 26
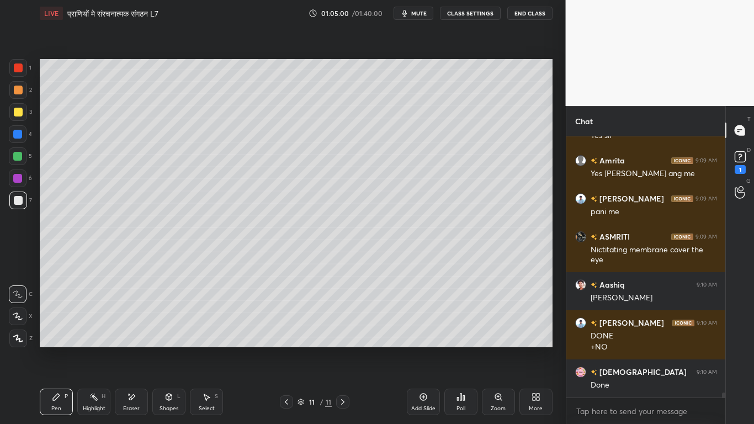
scroll to position [14013, 0]
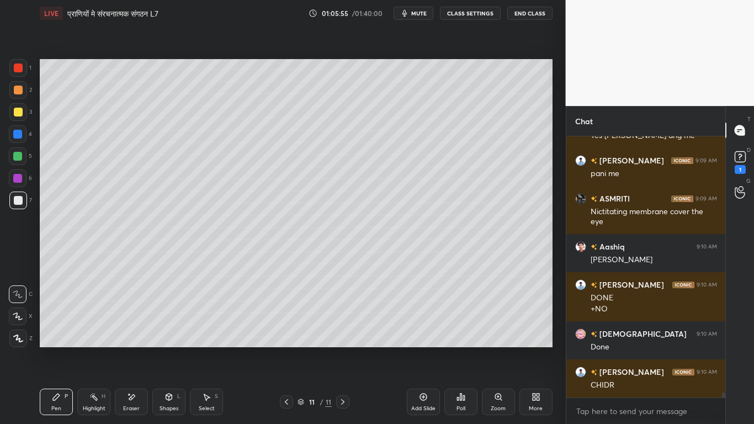
click at [12, 207] on div at bounding box center [18, 200] width 18 height 18
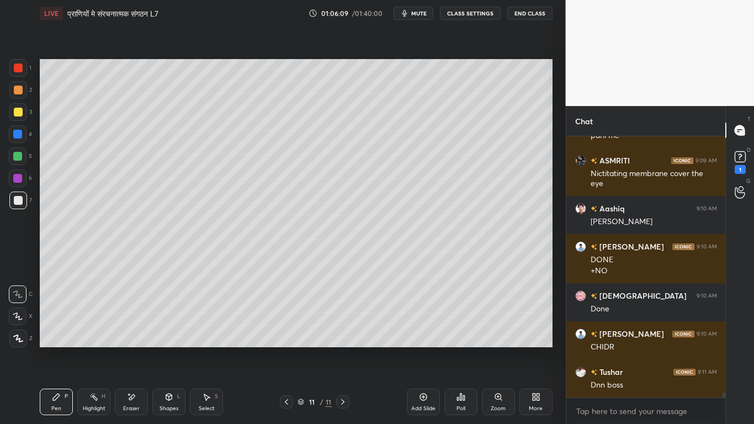
click at [16, 111] on div at bounding box center [18, 112] width 9 height 9
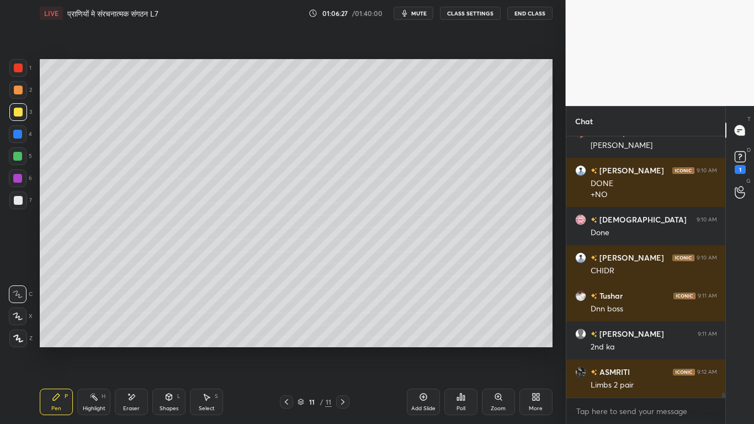
scroll to position [14165, 0]
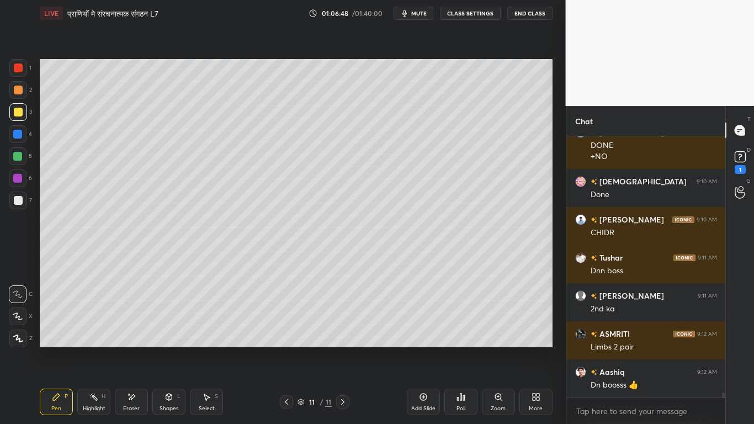
click at [14, 200] on div at bounding box center [18, 200] width 9 height 9
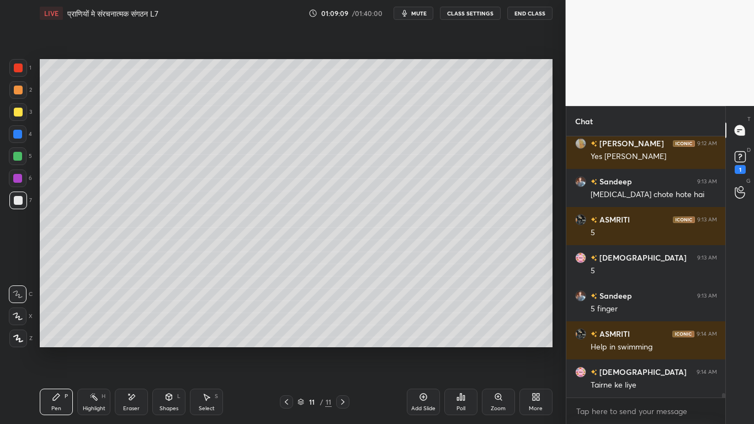
scroll to position [14508, 0]
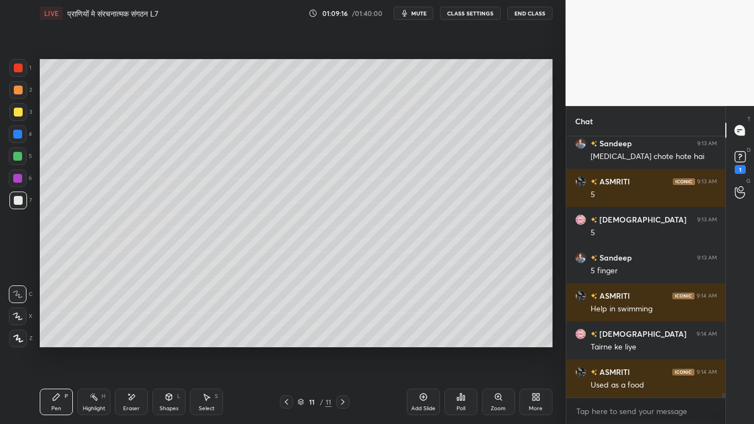
click at [17, 196] on div at bounding box center [18, 200] width 9 height 9
click at [16, 114] on div at bounding box center [18, 112] width 9 height 9
click at [14, 197] on div at bounding box center [18, 200] width 9 height 9
click at [16, 120] on div at bounding box center [18, 112] width 18 height 18
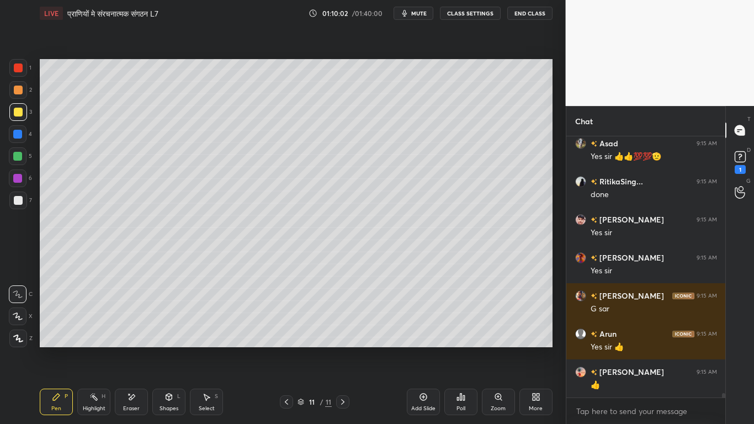
scroll to position [15535, 0]
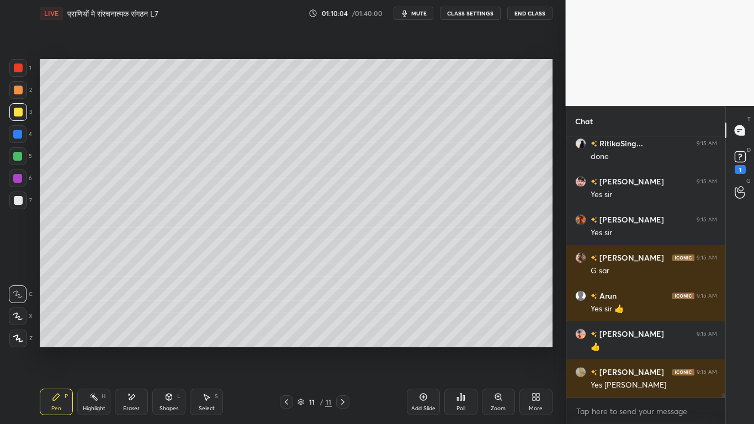
click at [416, 320] on div "Add Slide" at bounding box center [423, 401] width 33 height 26
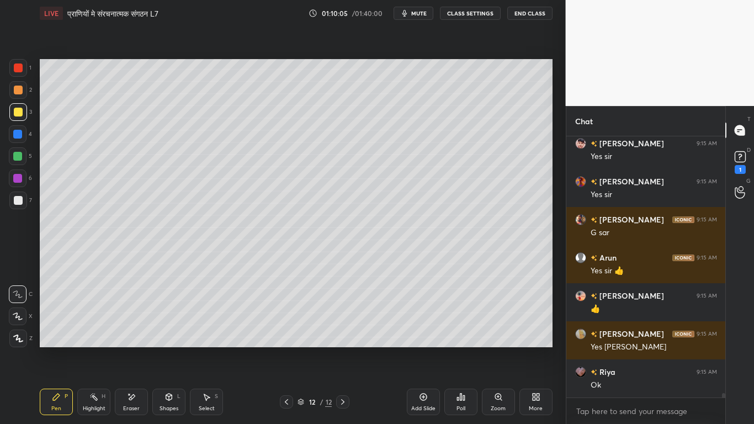
click at [14, 198] on div at bounding box center [18, 200] width 9 height 9
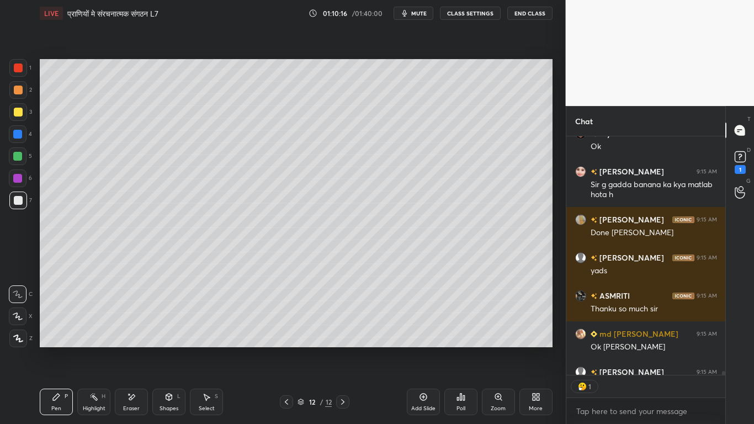
scroll to position [235, 156]
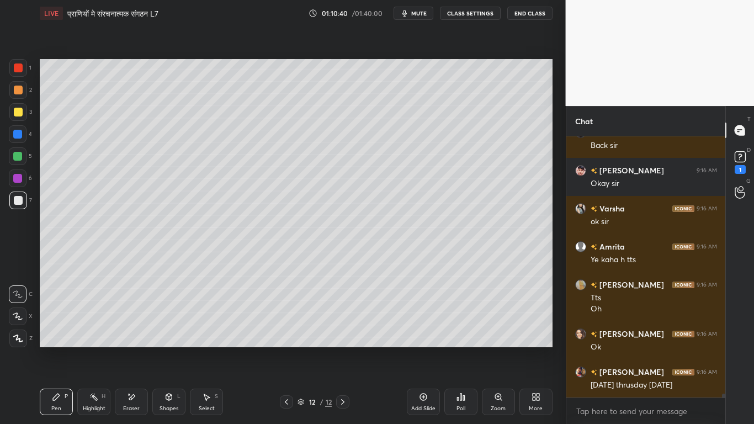
click at [17, 112] on div at bounding box center [18, 112] width 9 height 9
click at [15, 200] on div at bounding box center [18, 200] width 9 height 9
click at [20, 110] on div at bounding box center [18, 112] width 9 height 9
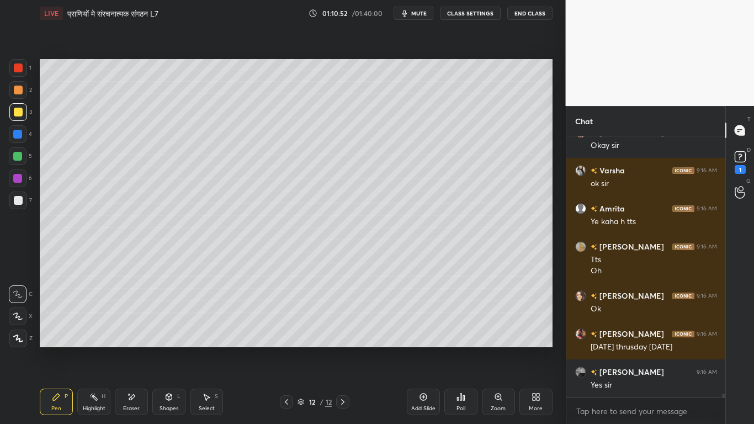
click at [16, 199] on div at bounding box center [18, 200] width 9 height 9
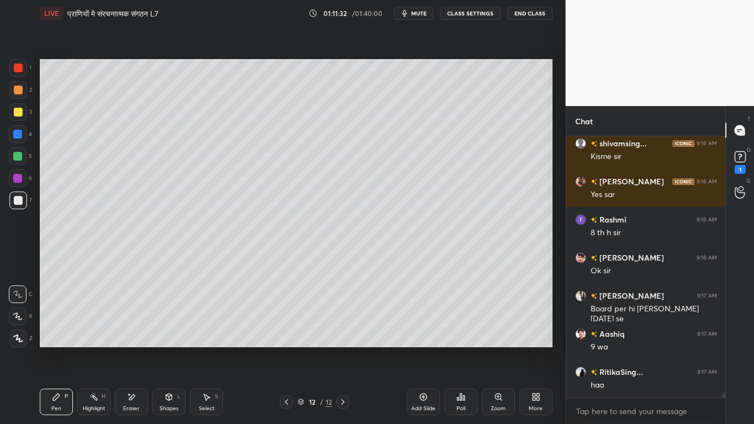
scroll to position [17117, 0]
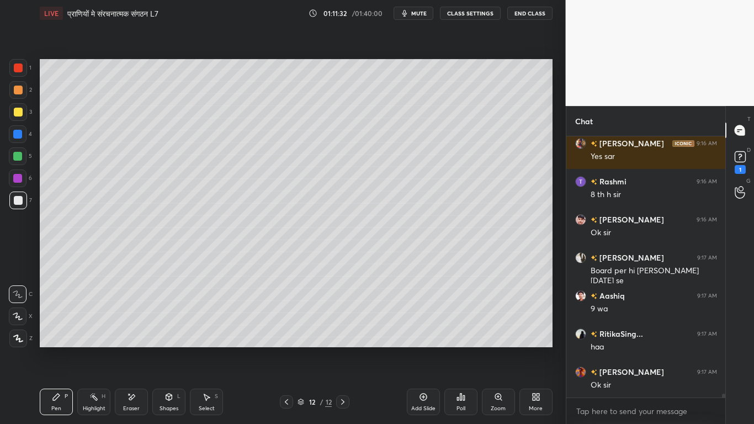
click at [12, 113] on div at bounding box center [18, 112] width 18 height 18
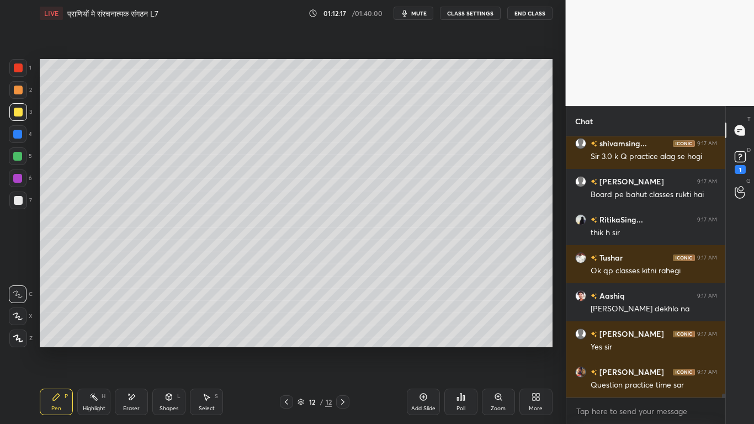
scroll to position [17878, 0]
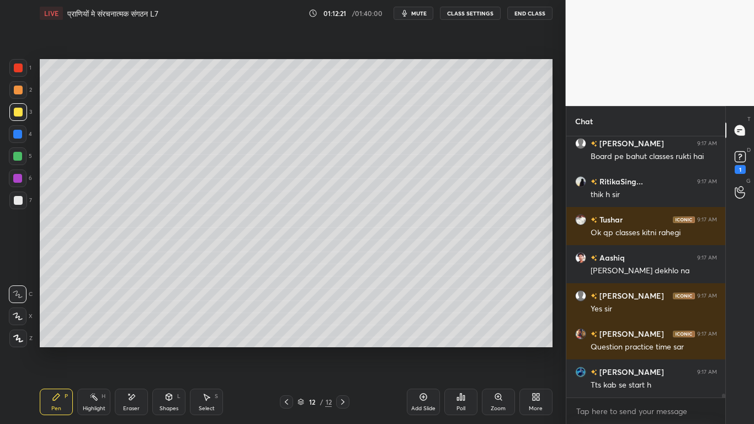
click at [12, 202] on div at bounding box center [18, 200] width 18 height 18
click at [14, 108] on div at bounding box center [18, 112] width 9 height 9
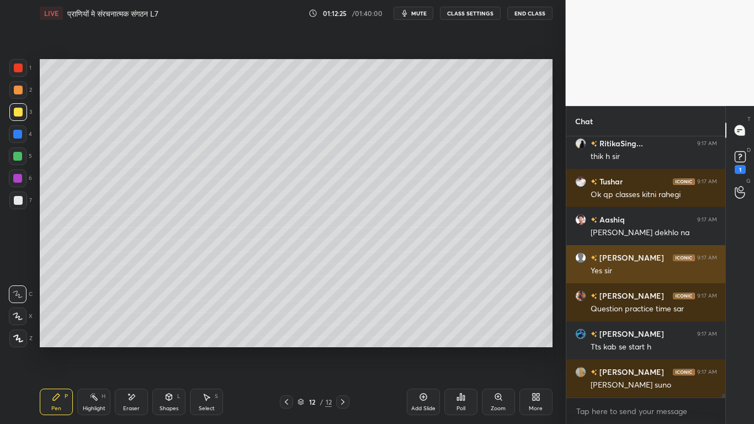
scroll to position [17964, 0]
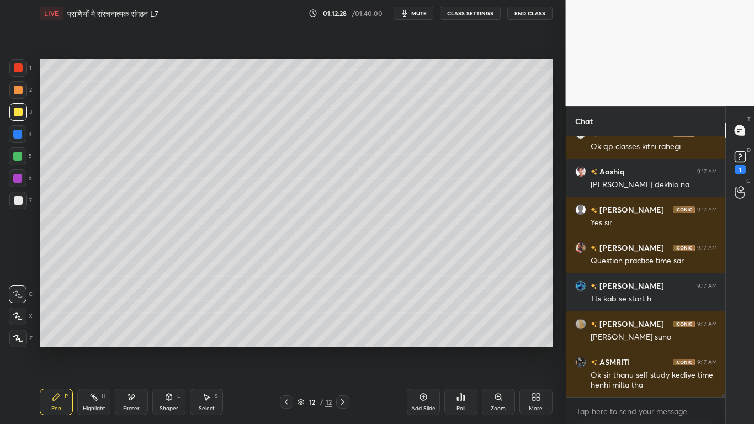
click at [20, 202] on div at bounding box center [18, 200] width 9 height 9
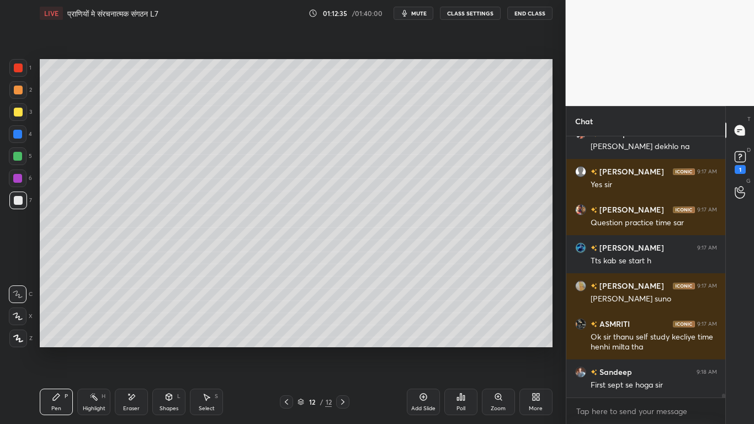
click at [20, 110] on div at bounding box center [18, 112] width 9 height 9
click at [737, 156] on rect at bounding box center [739, 157] width 10 height 10
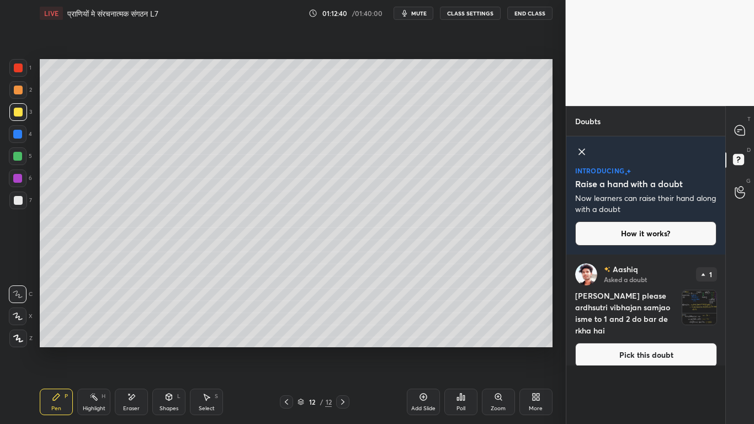
click at [604, 320] on button "Pick this doubt" at bounding box center [646, 355] width 142 height 24
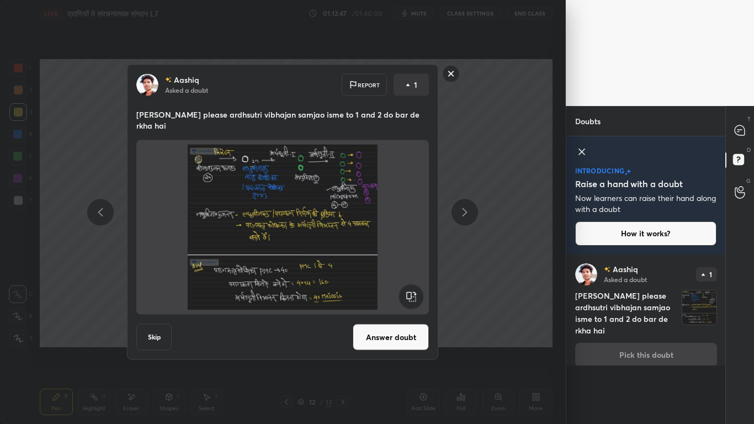
click at [379, 320] on button "Answer doubt" at bounding box center [391, 337] width 76 height 26
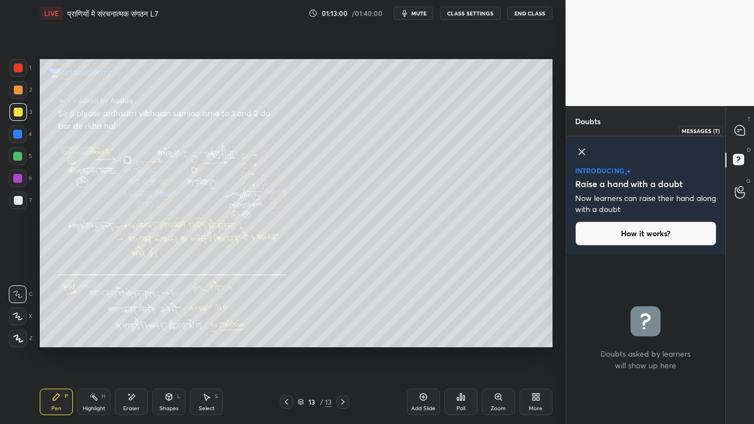
click at [736, 128] on icon at bounding box center [739, 130] width 10 height 10
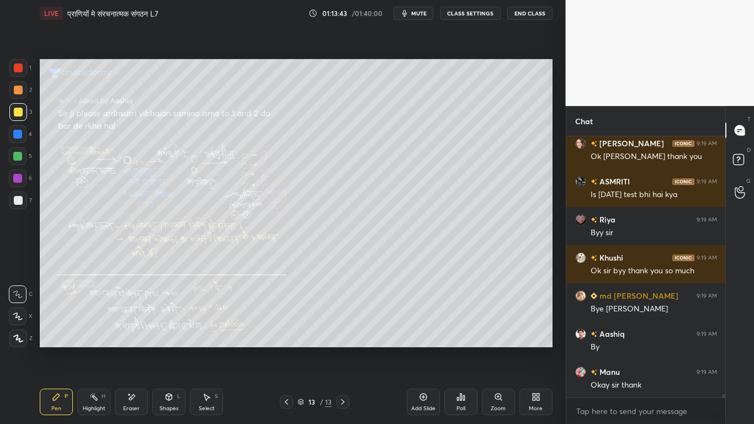
scroll to position [19367, 0]
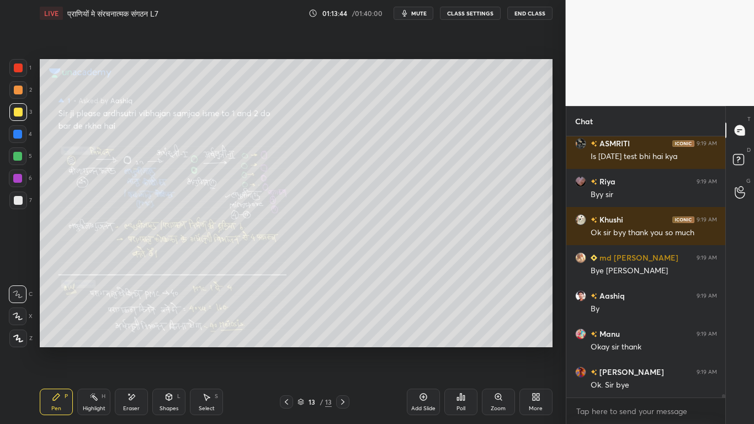
click at [533, 14] on button "End Class" at bounding box center [529, 13] width 45 height 13
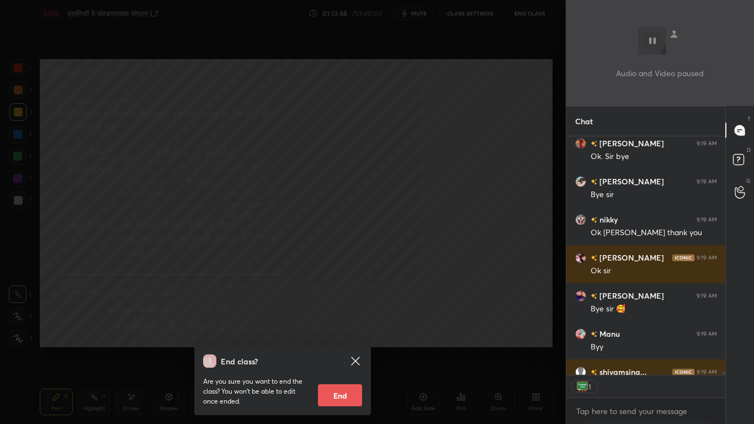
scroll to position [235, 156]
click at [339, 320] on button "End" at bounding box center [340, 395] width 44 height 22
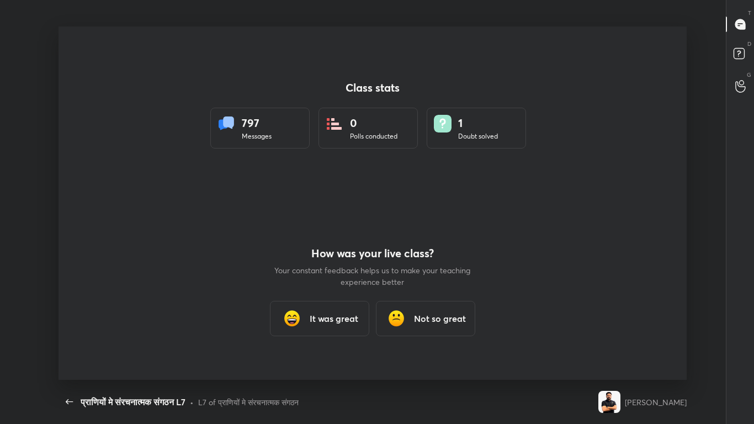
scroll to position [353, 744]
click at [335, 320] on h3 "It was great" at bounding box center [334, 318] width 49 height 13
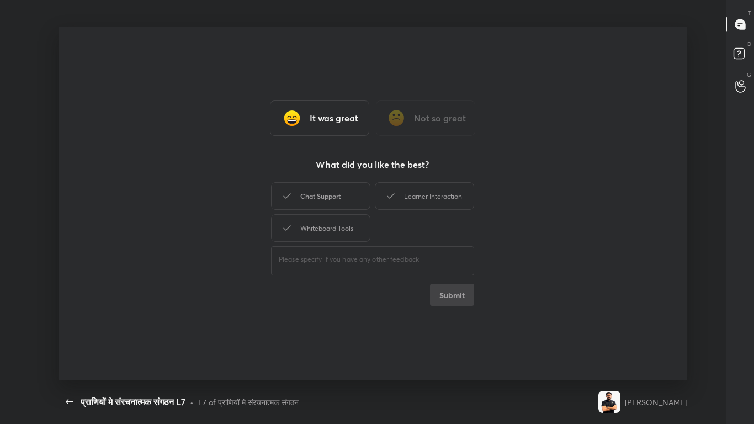
click at [335, 185] on div "Chat Support" at bounding box center [320, 196] width 99 height 28
click at [443, 295] on button "Submit" at bounding box center [452, 295] width 44 height 22
